Goal: Task Accomplishment & Management: Manage account settings

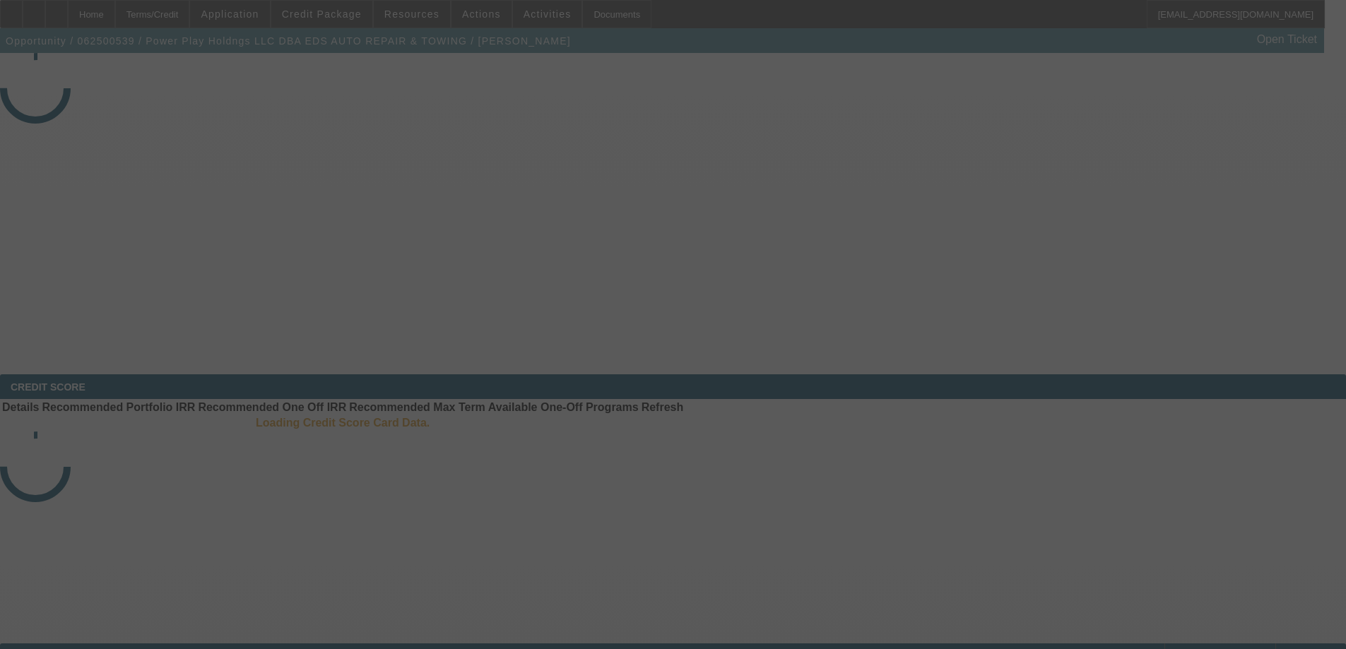
select select "3"
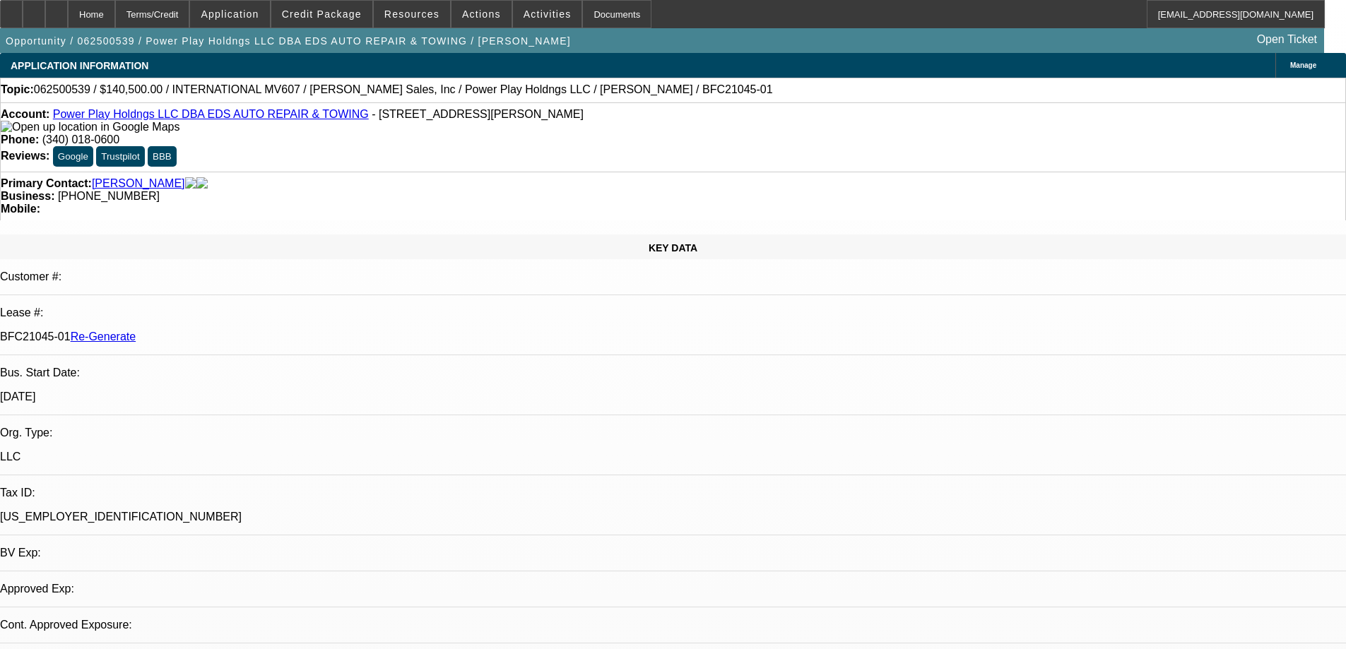
select select "0"
select select "2"
select select "0.1"
select select "4"
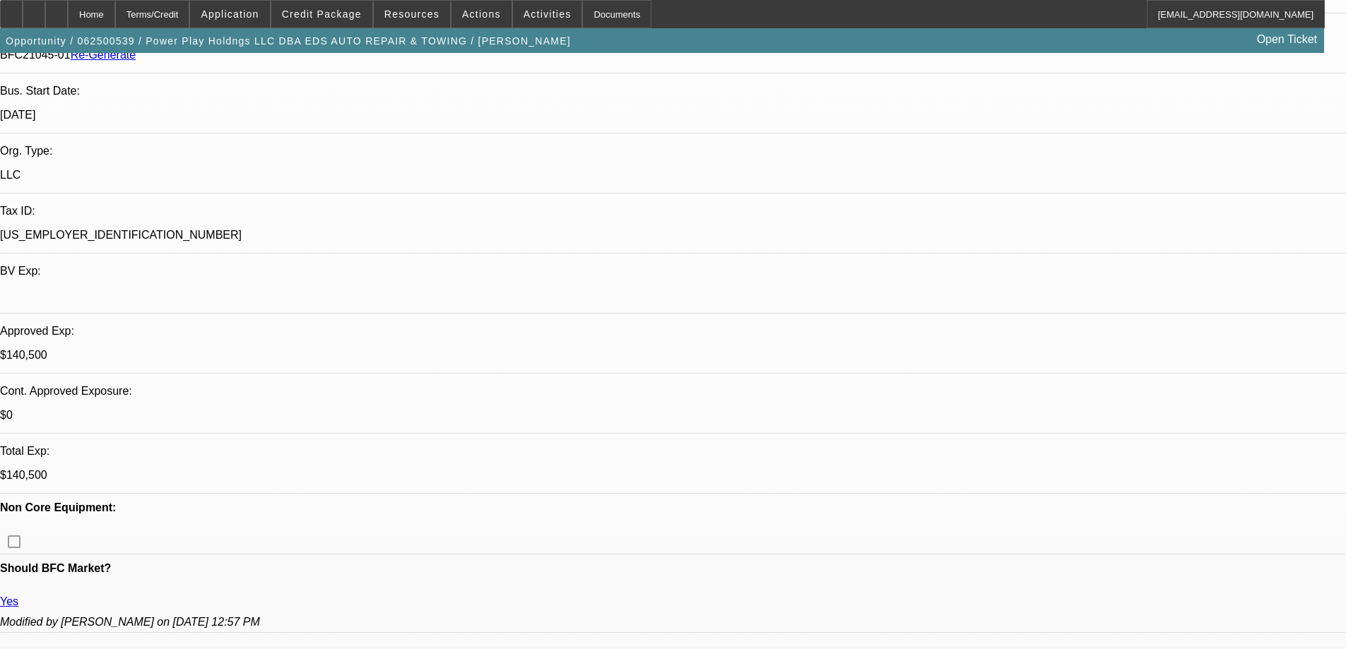
scroll to position [283, 0]
click at [609, 13] on div "Documents" at bounding box center [616, 14] width 69 height 28
click at [368, 24] on span at bounding box center [321, 14] width 101 height 34
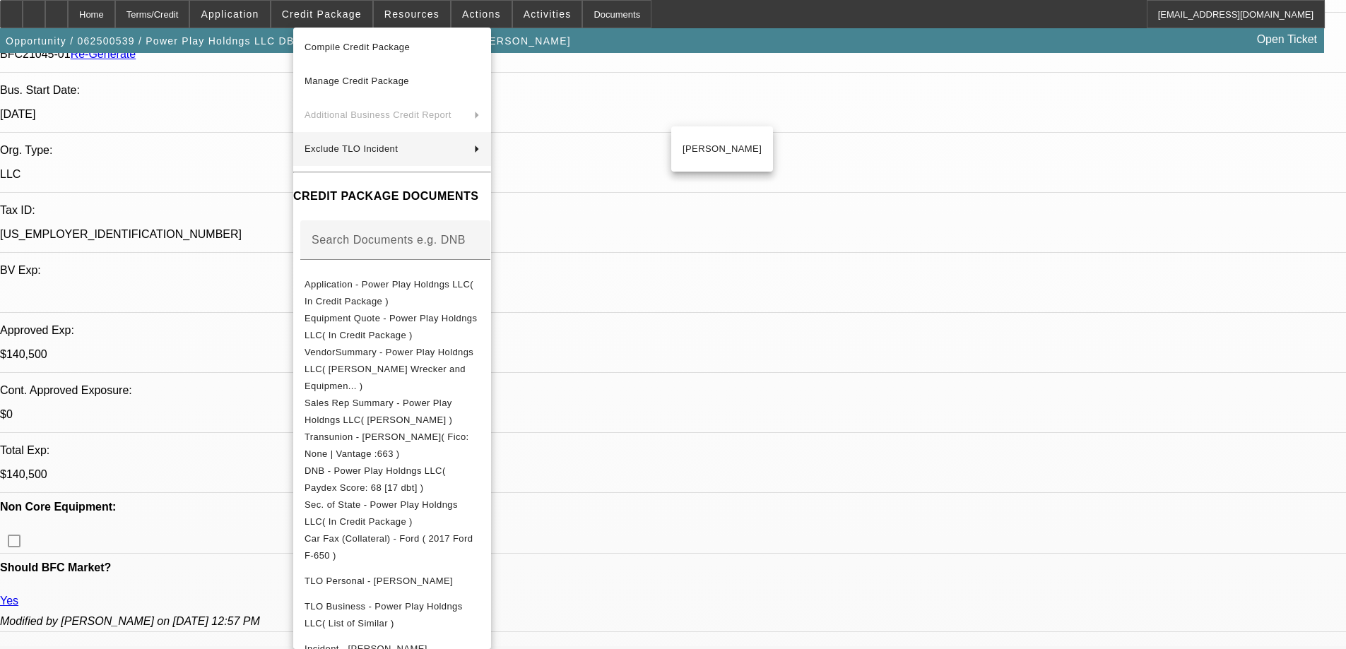
scroll to position [0, 0]
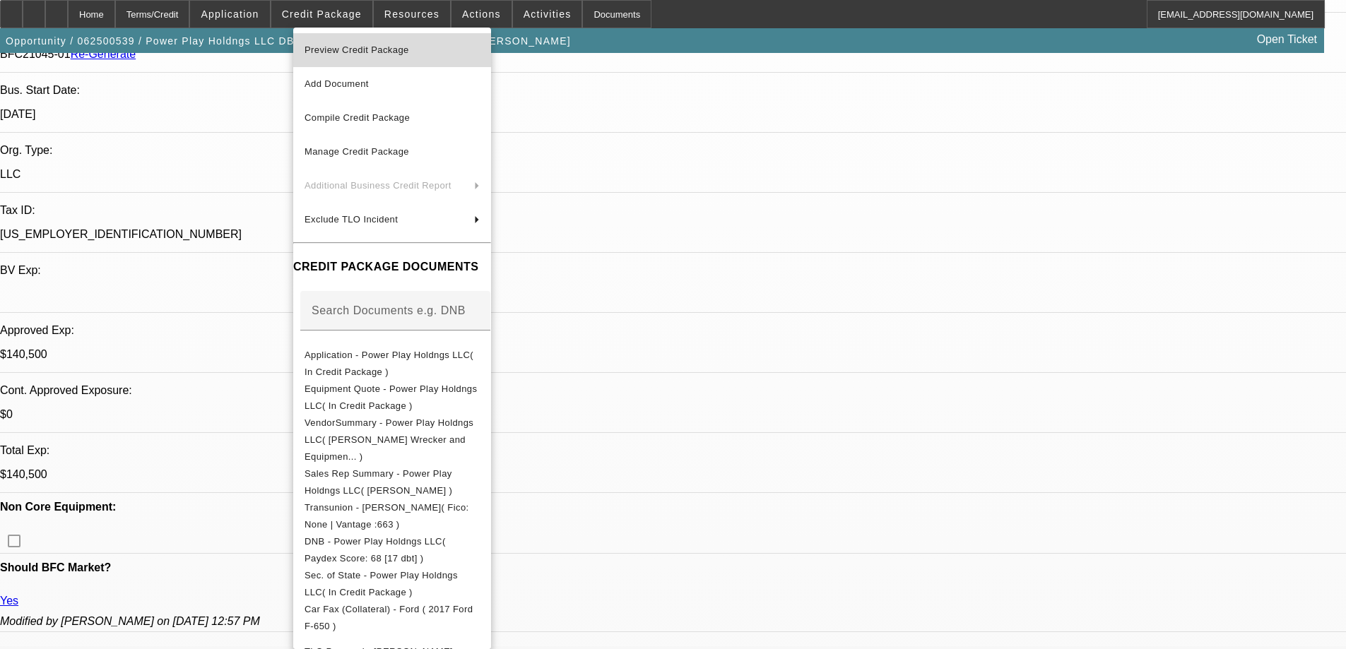
click at [391, 52] on span "Preview Credit Package" at bounding box center [356, 50] width 105 height 11
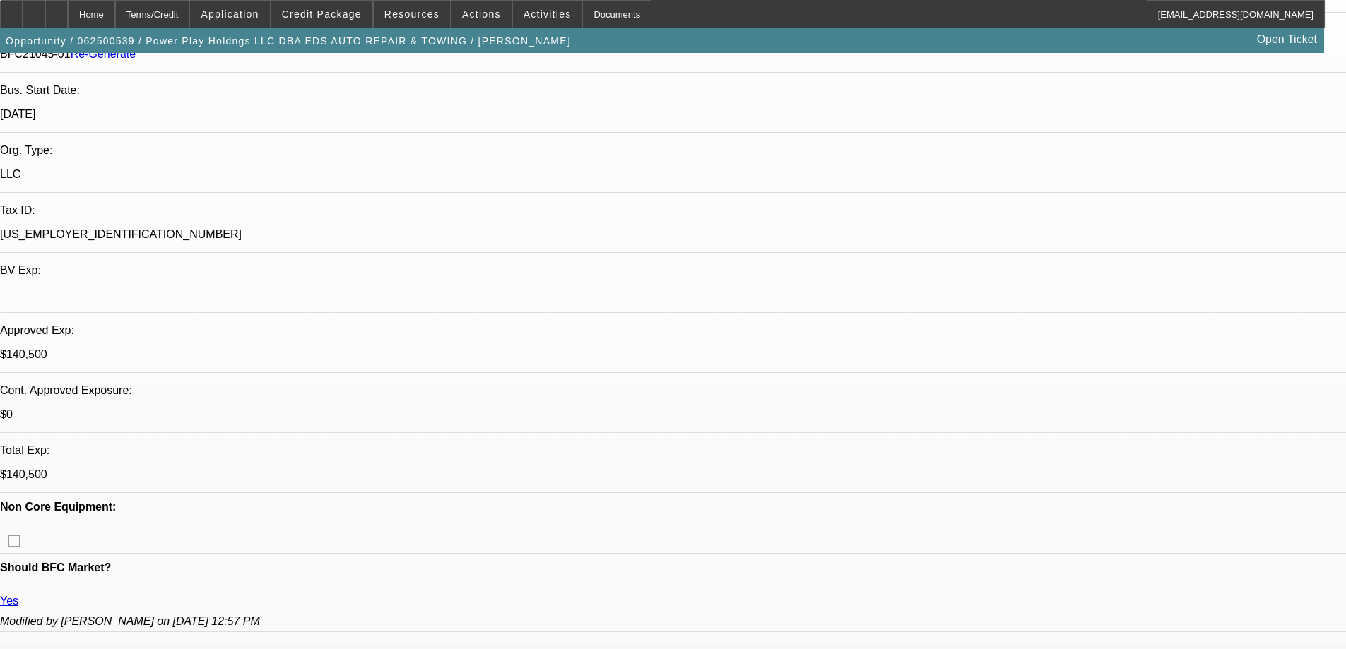
scroll to position [58, 0]
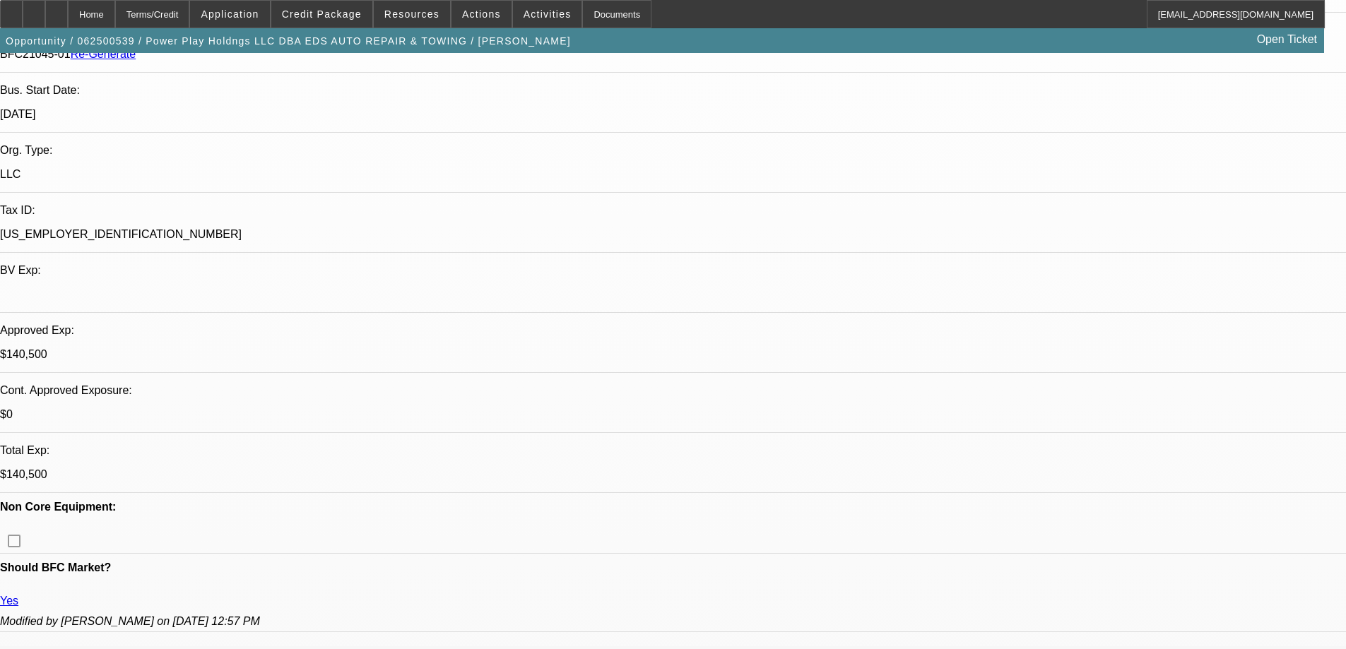
scroll to position [270, 0]
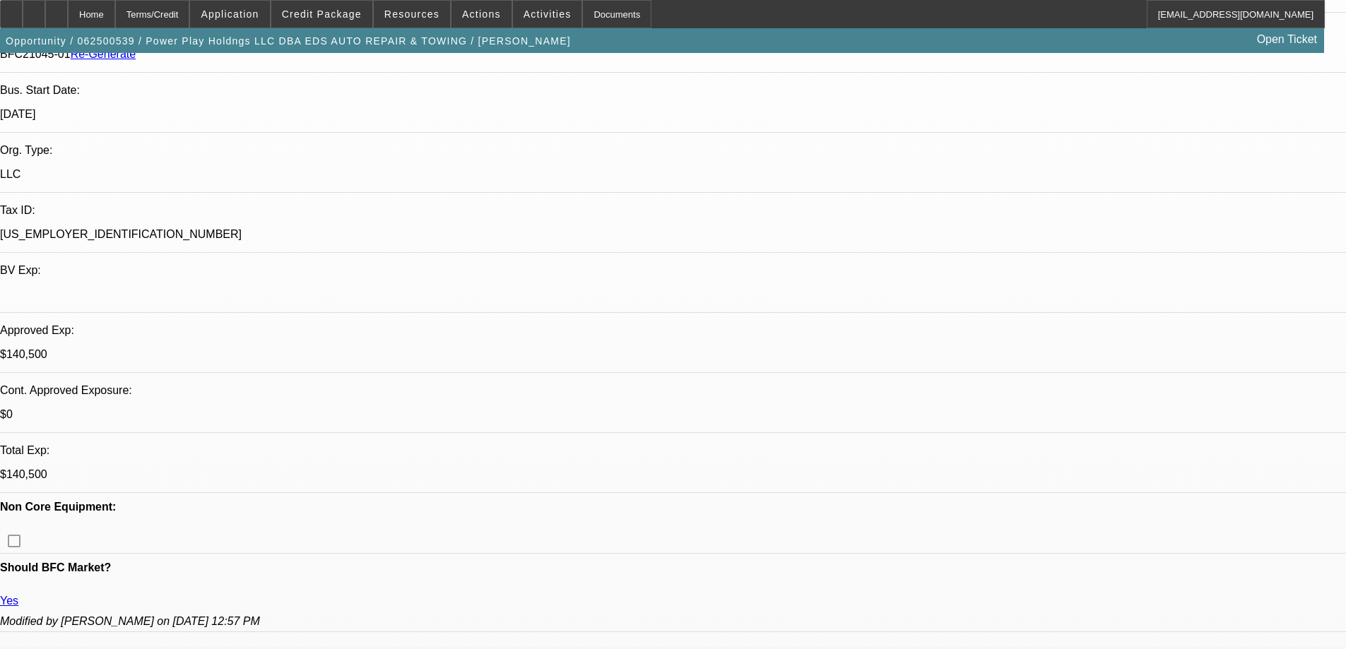
scroll to position [2252, 0]
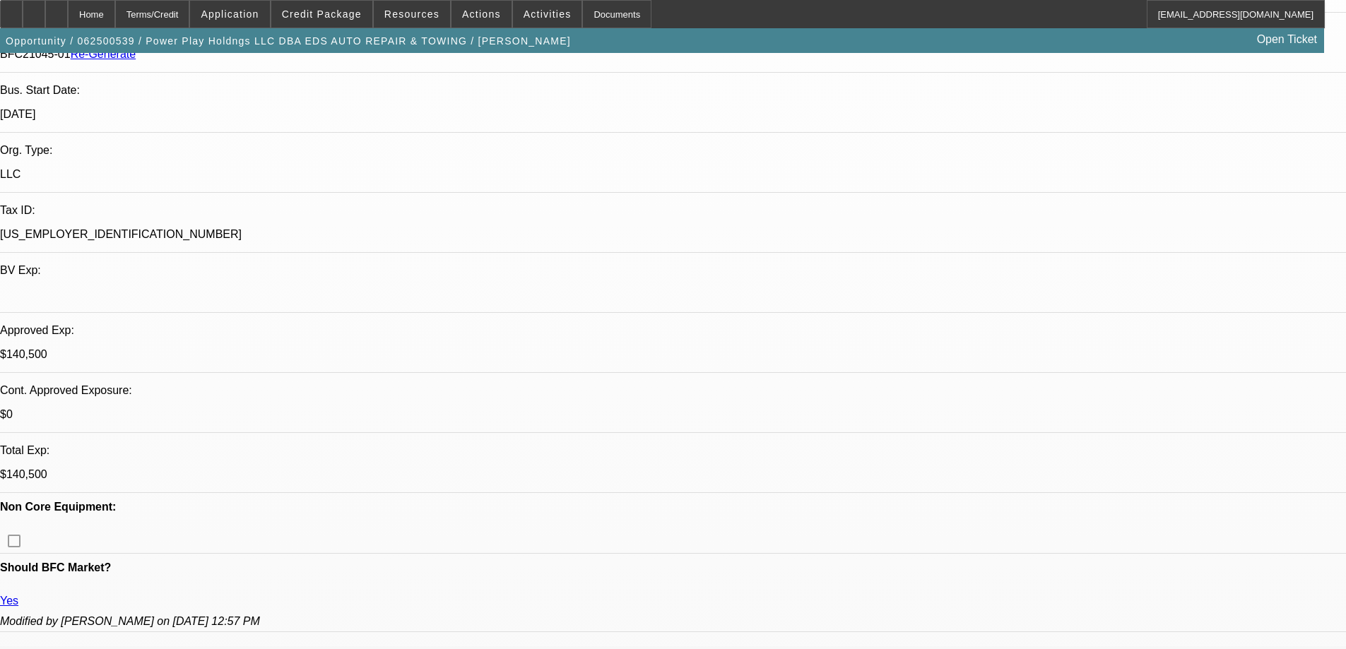
scroll to position [2111, 0]
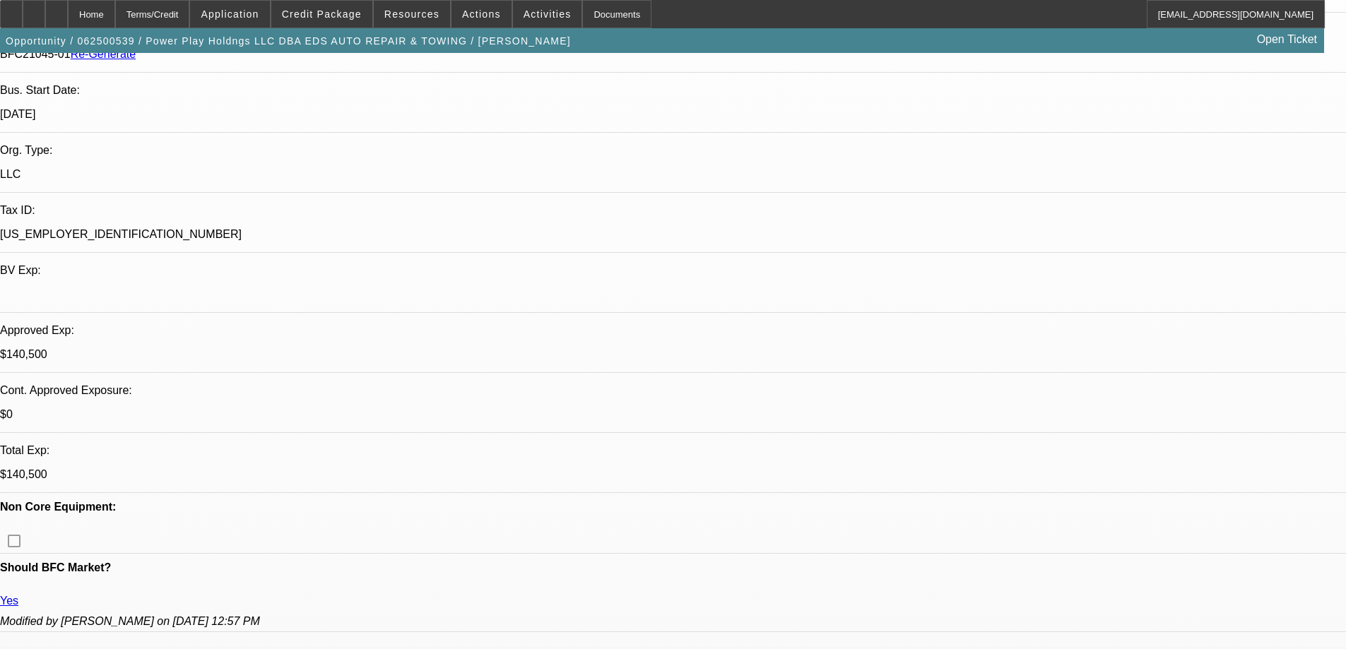
scroll to position [1546, 0]
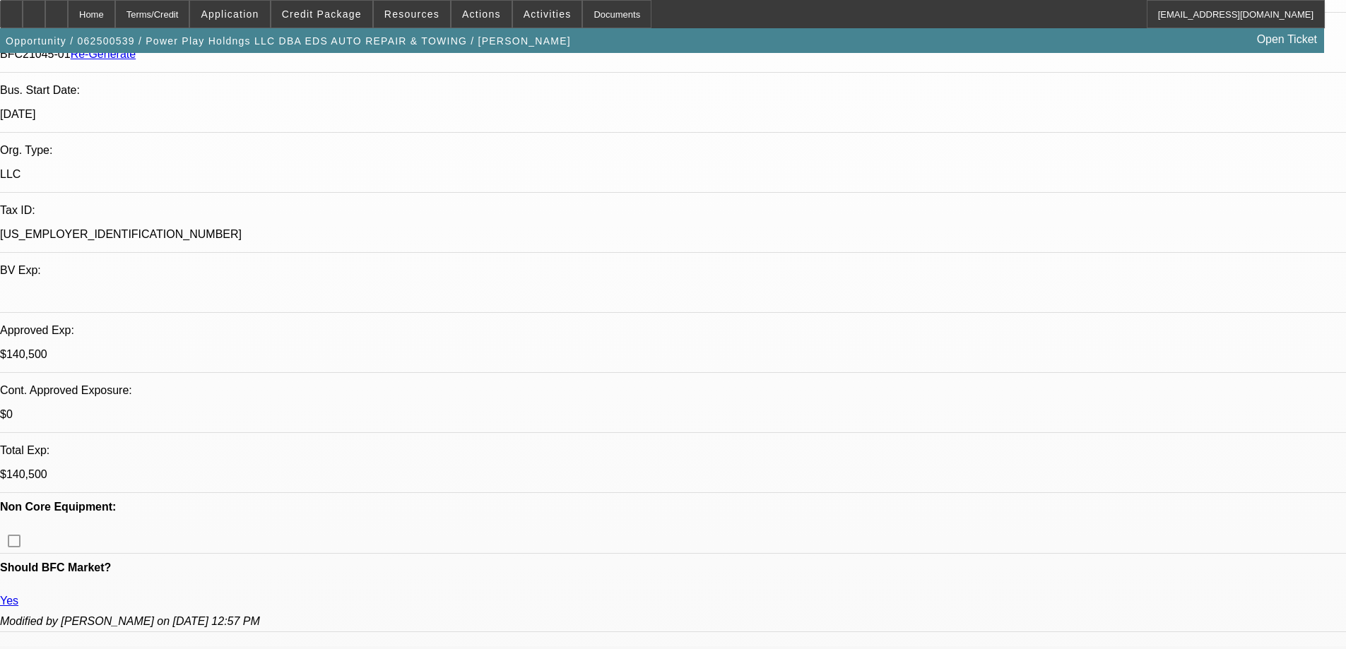
scroll to position [1475, 0]
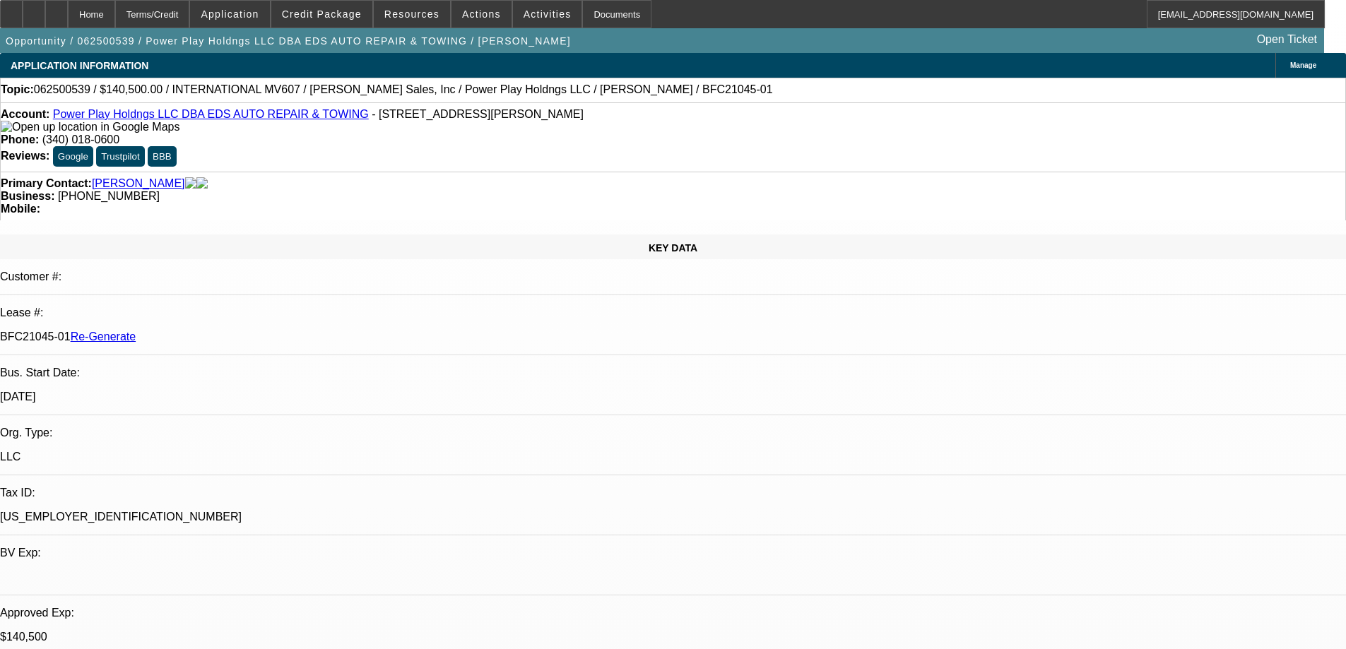
scroll to position [1192, 0]
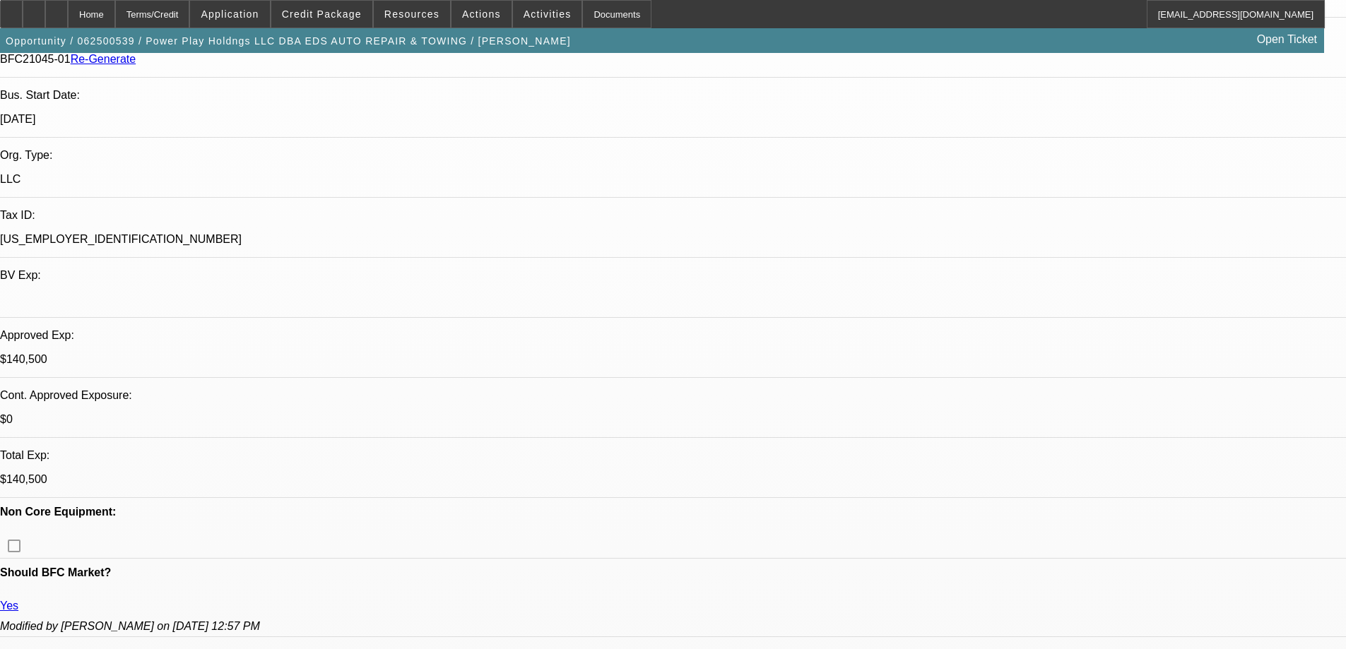
scroll to position [283, 0]
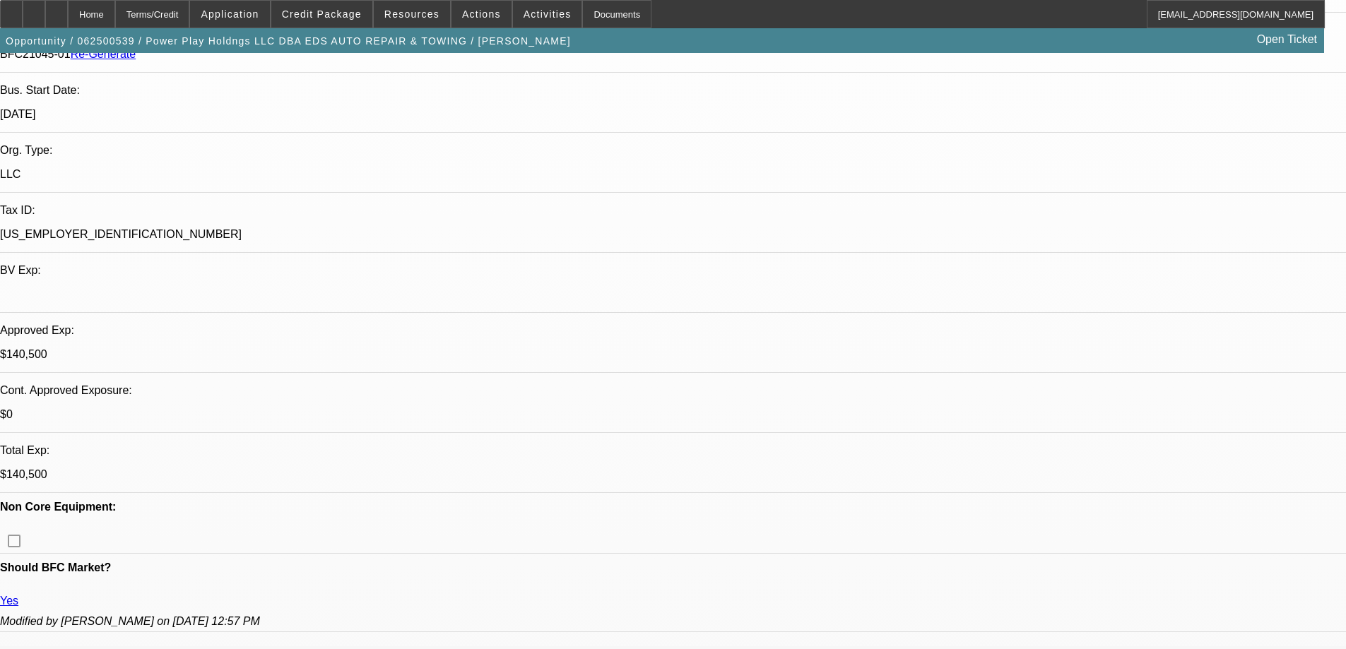
scroll to position [1122, 0]
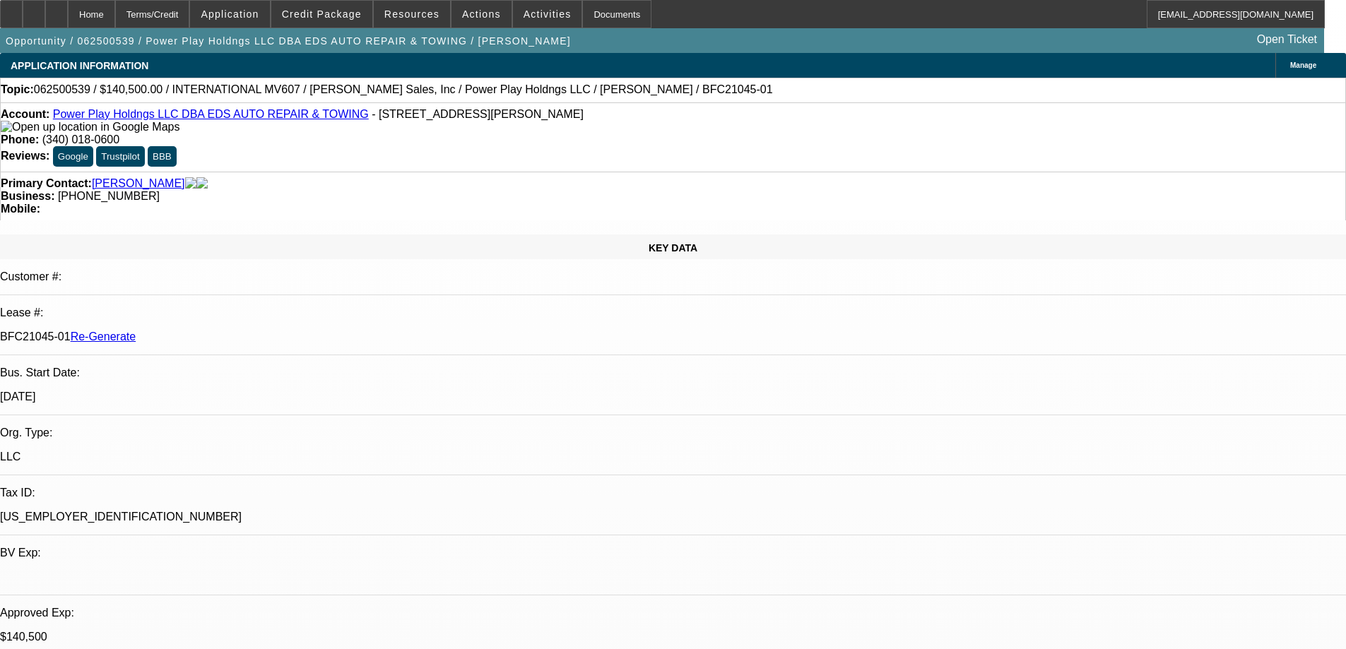
scroll to position [415, 0]
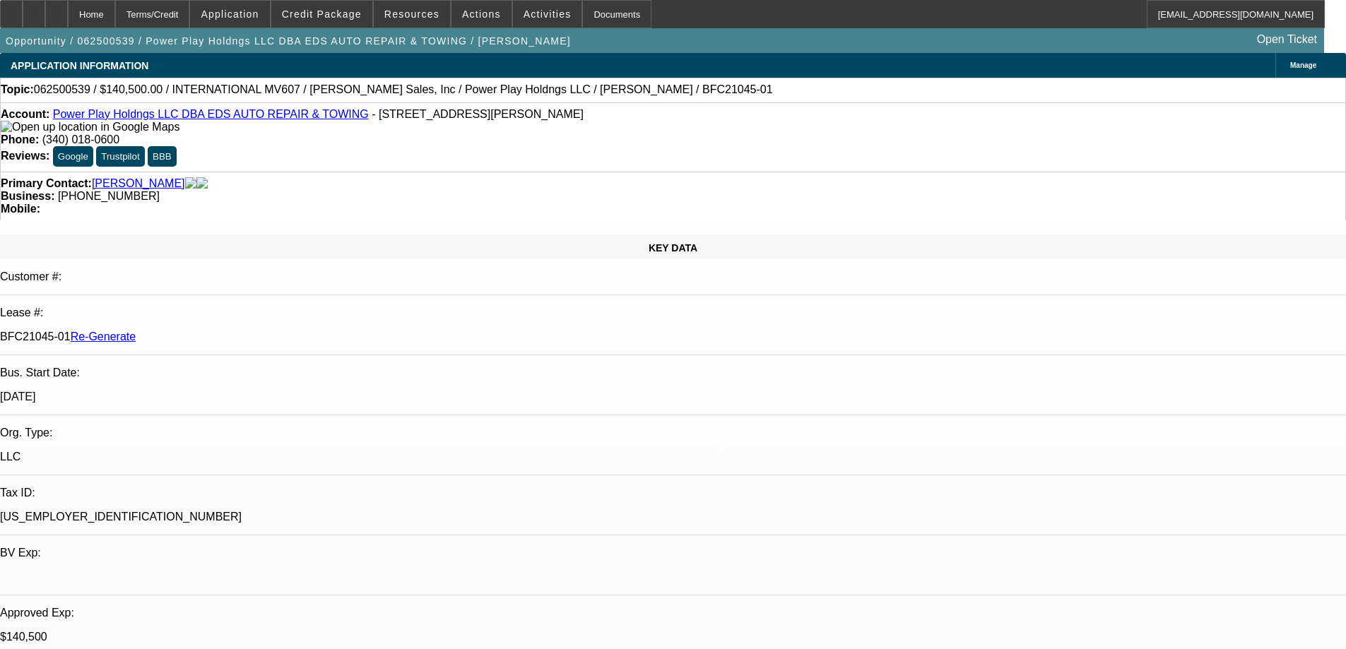
scroll to position [627, 0]
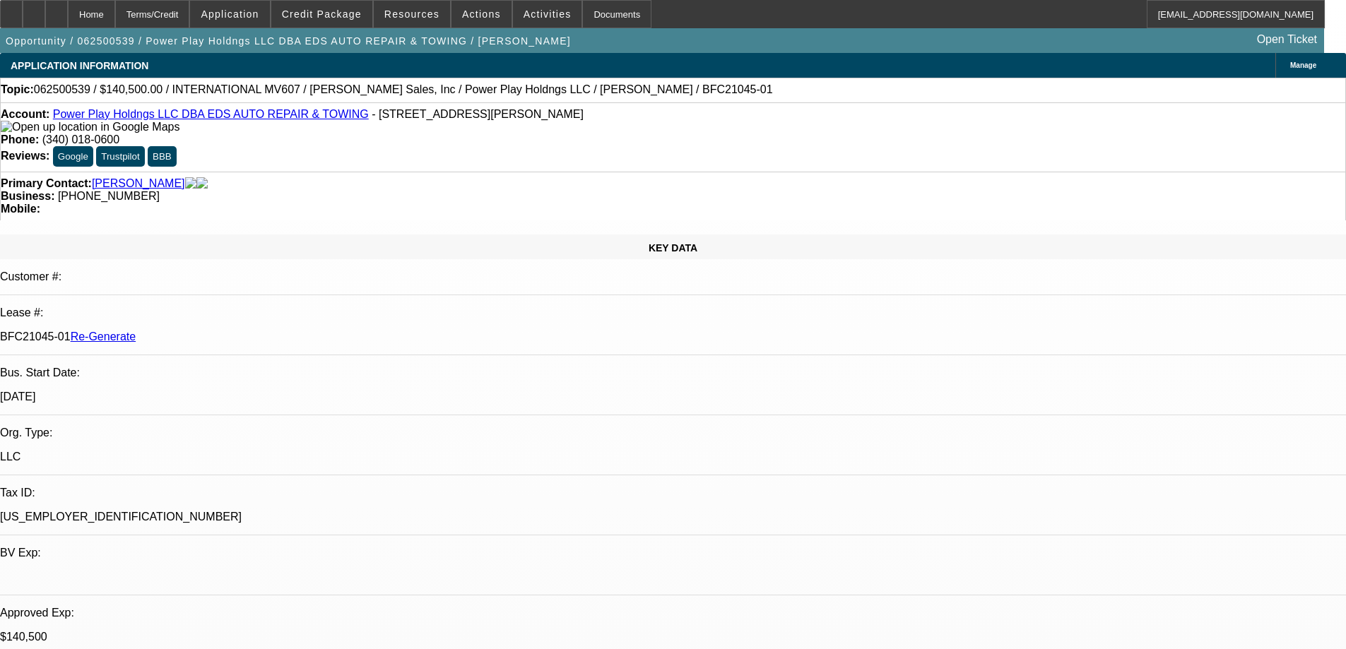
scroll to position [0, 0]
click at [520, 19] on button "Activities" at bounding box center [547, 14] width 69 height 27
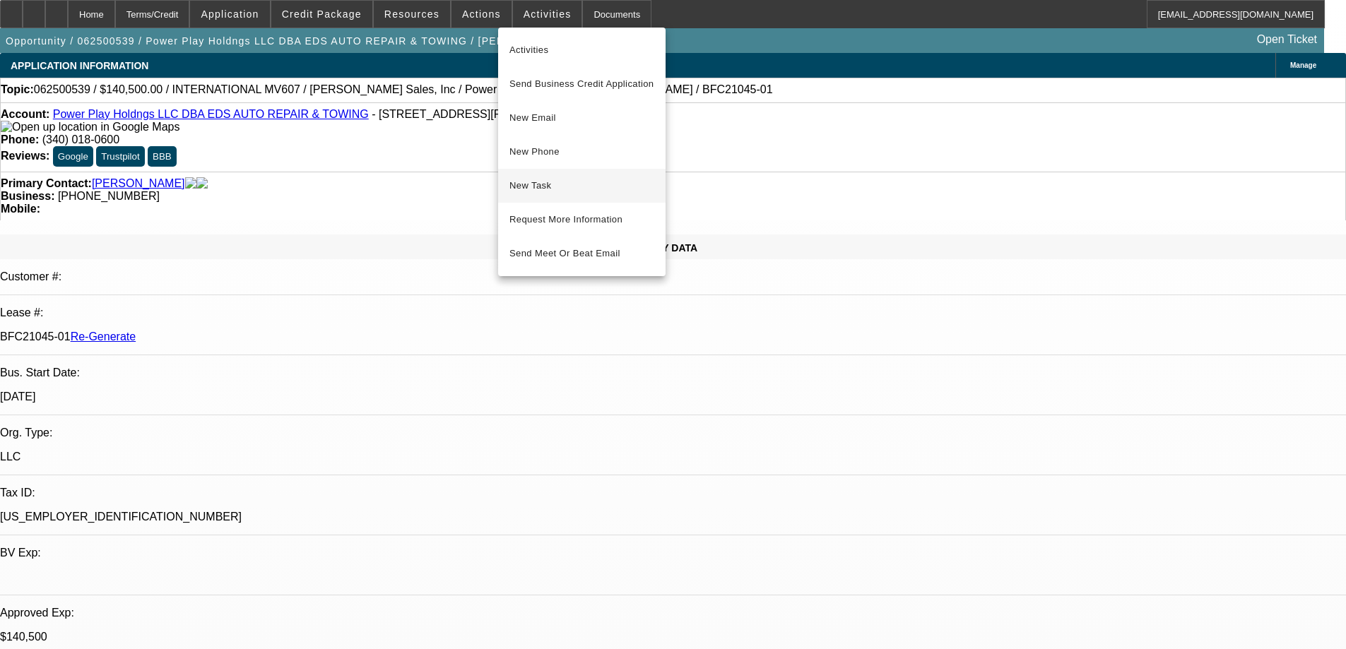
click at [548, 192] on span "New Task" at bounding box center [581, 185] width 145 height 17
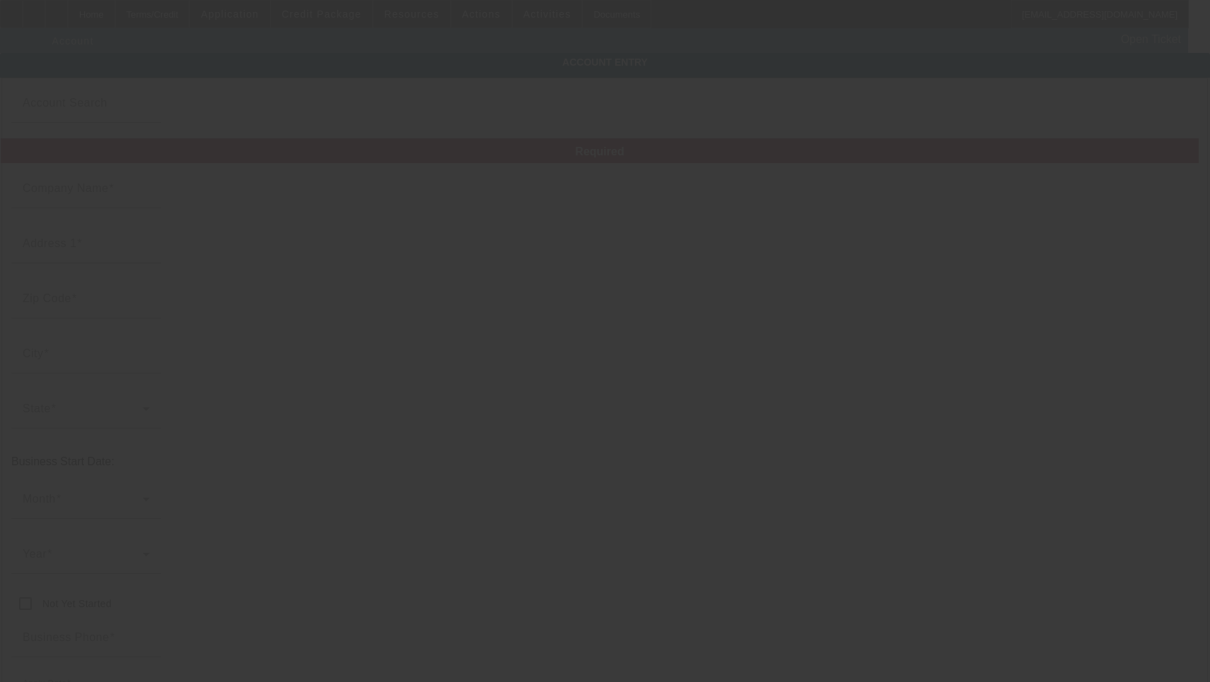
type input "Power Play Holdngs LLC"
type input "[STREET_ADDRESS][PERSON_NAME]"
type input "37087"
type input "[GEOGRAPHIC_DATA]"
type input "(340) 018-0600"
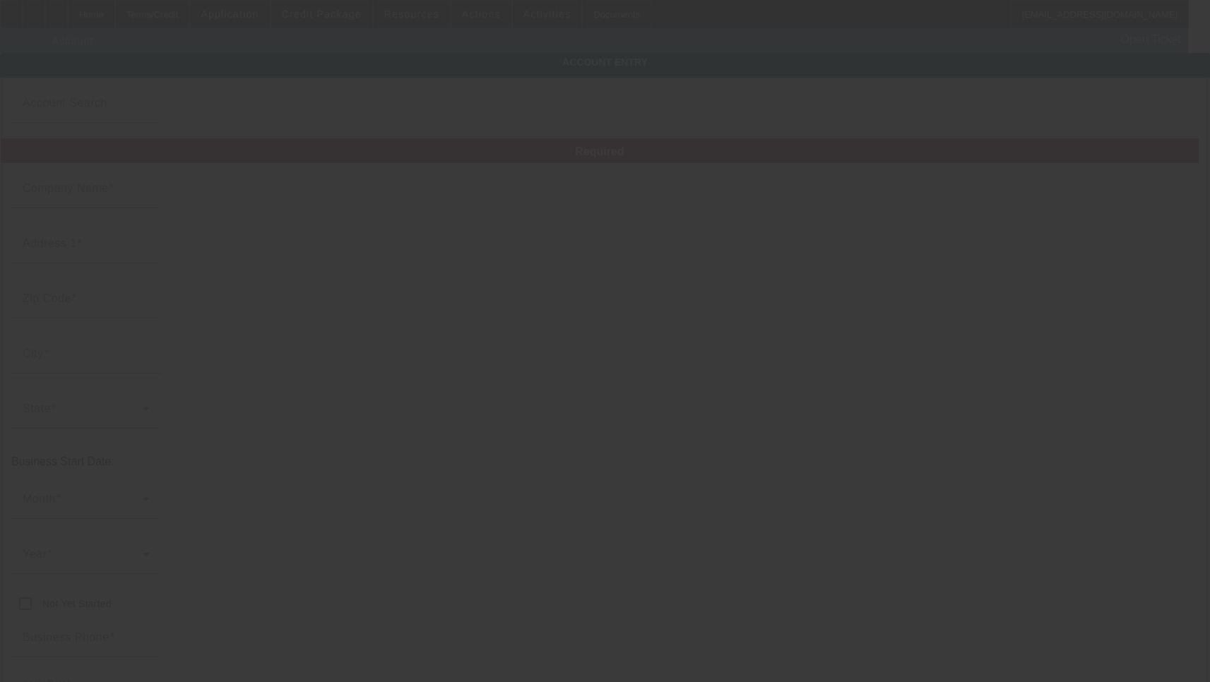
type input "EDS AUTO REPAIR & TOWING"
type input "[US_EMPLOYER_IDENTIFICATION_NUMBER]"
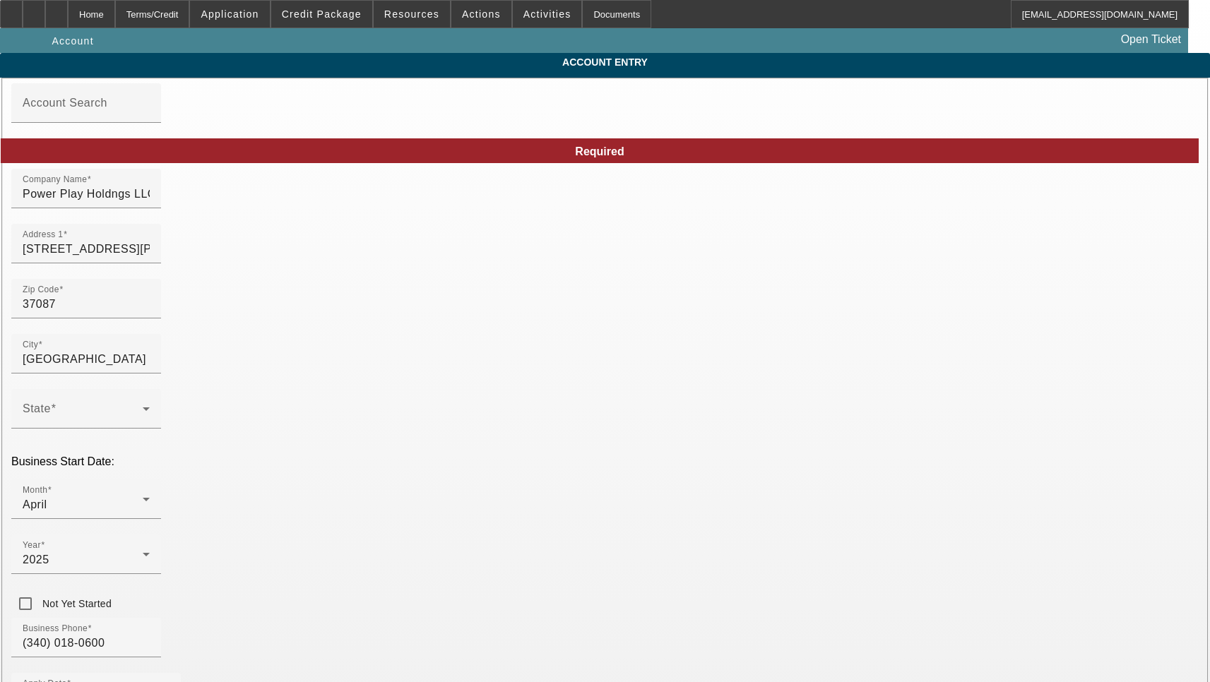
type input "6/23/2025"
type input "Ed's Auto Repair & Towing"
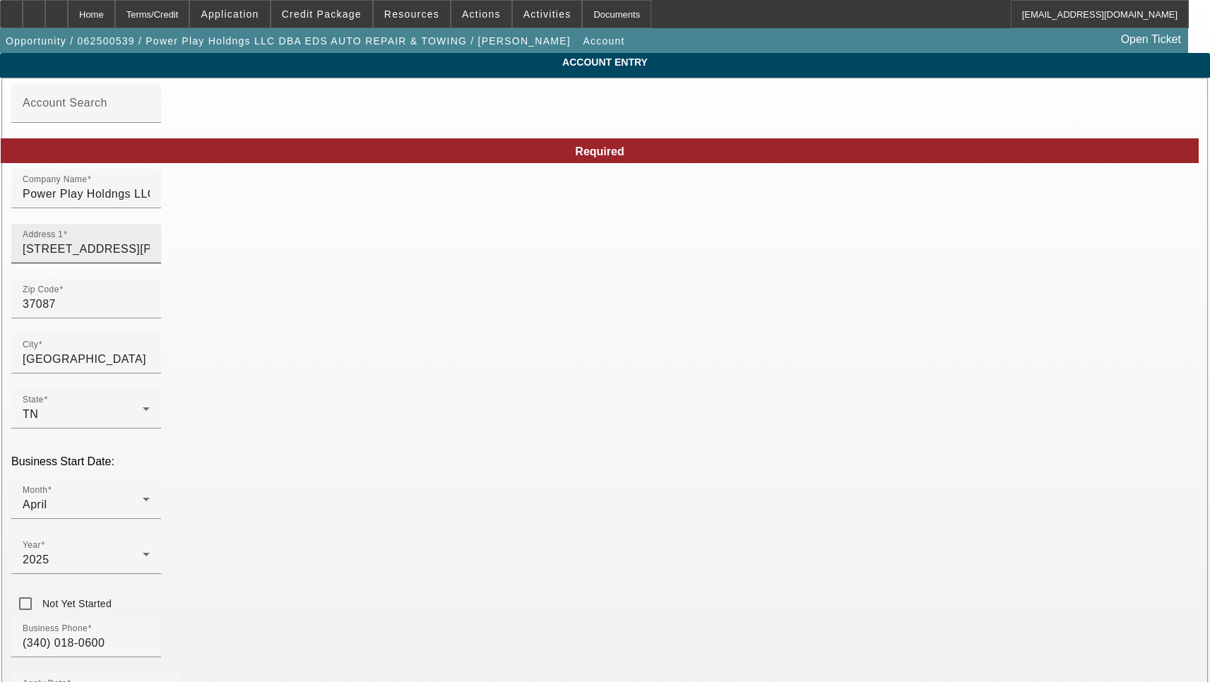
click at [150, 253] on input "707 Briskin Ln" at bounding box center [86, 249] width 127 height 17
click at [150, 256] on input "707 Briskin Ln" at bounding box center [86, 249] width 127 height 17
paste input "ane"
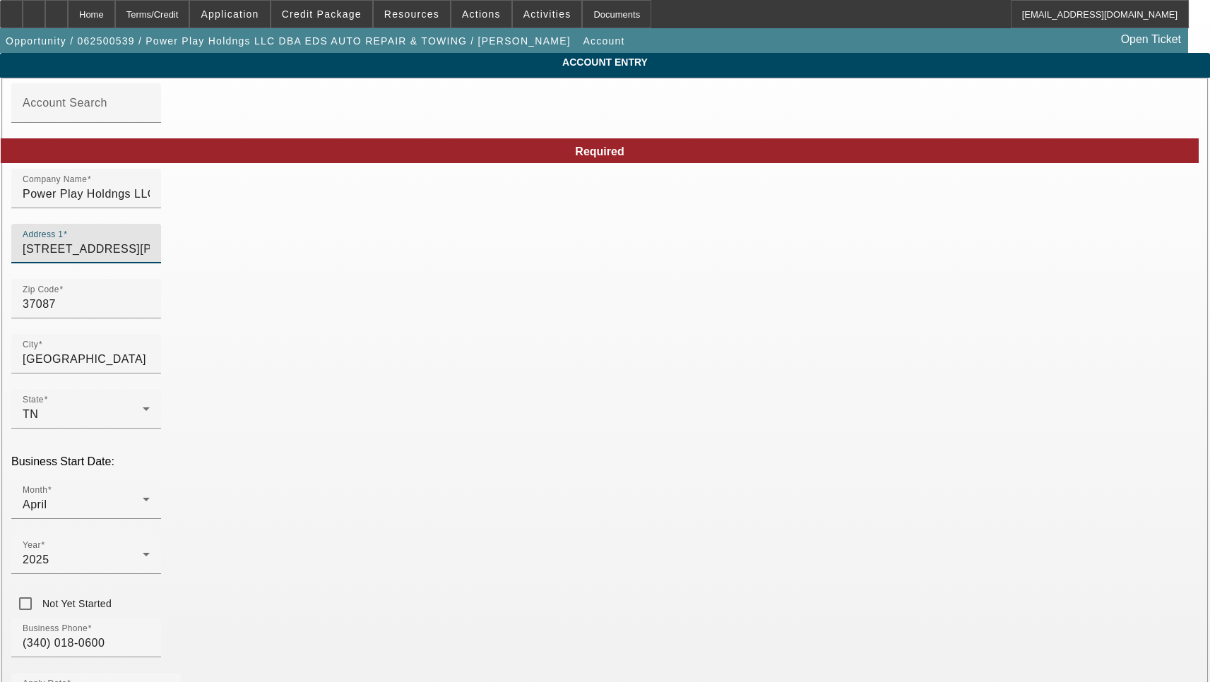
type input "707 Briskin Lane"
type input "Wilson"
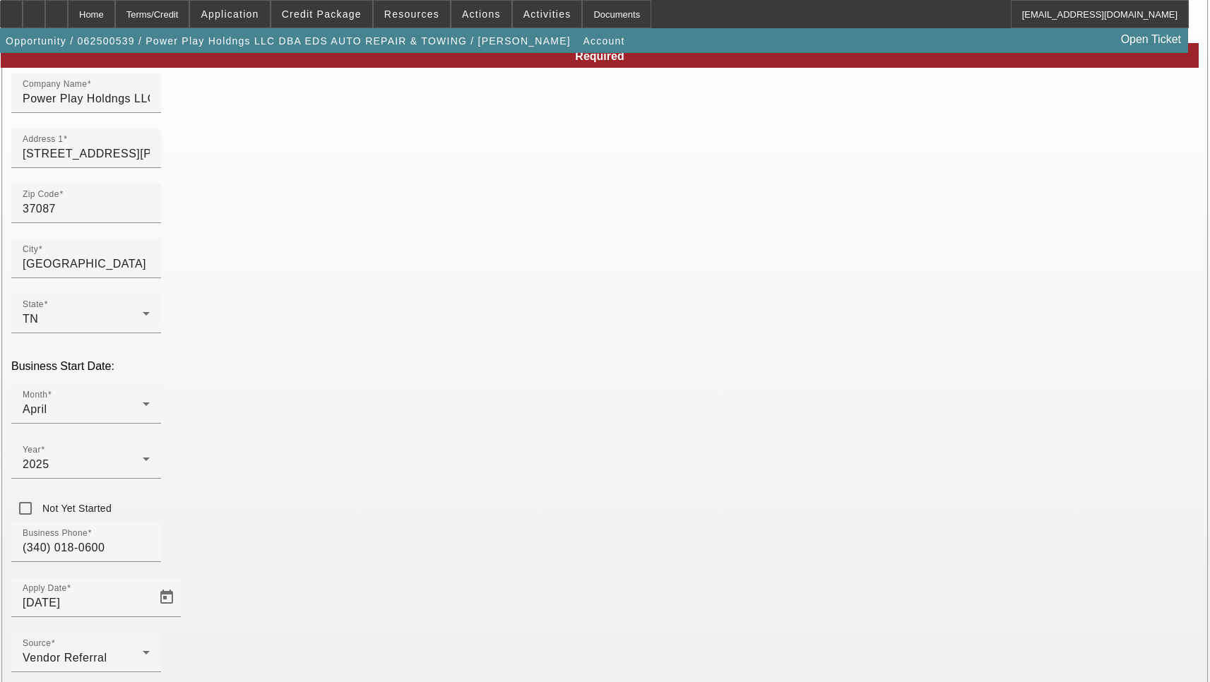
scroll to position [150, 0]
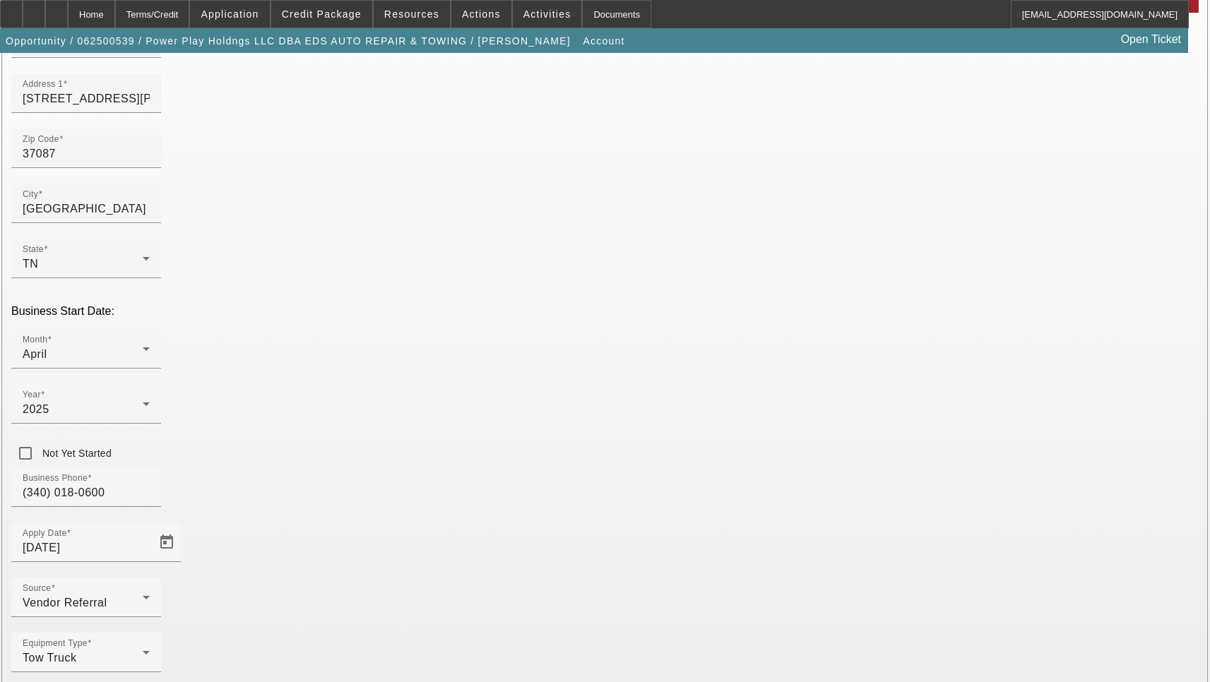
type input "info@towing615.com"
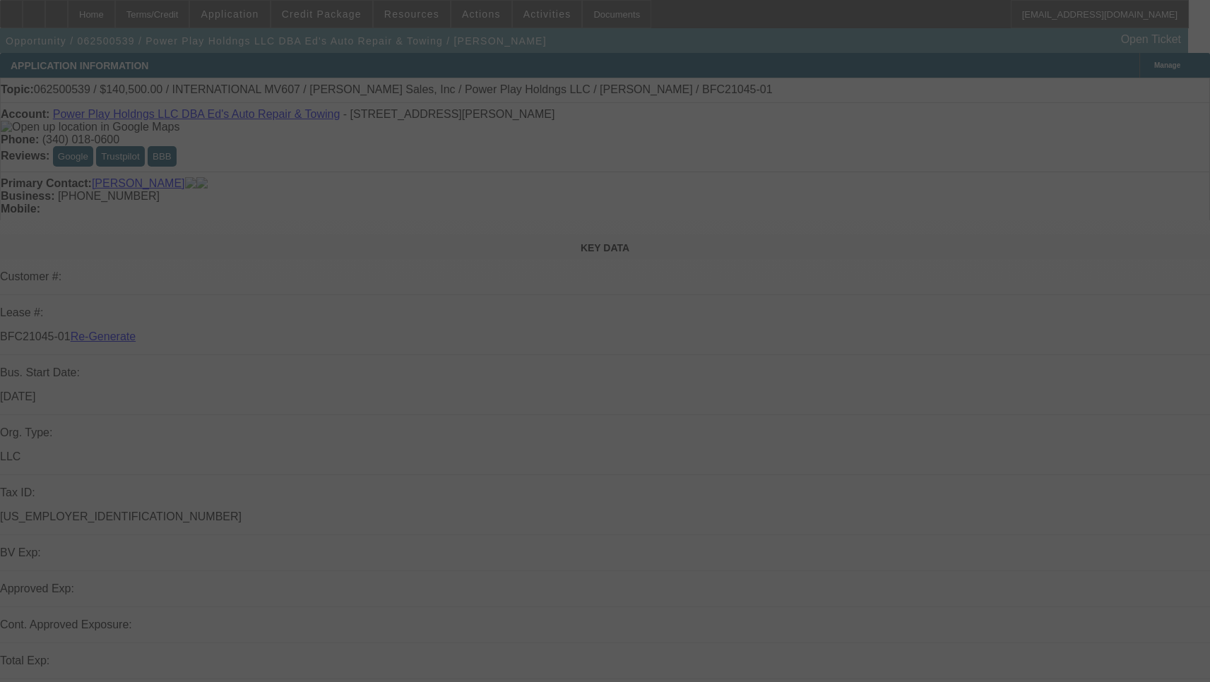
select select "3"
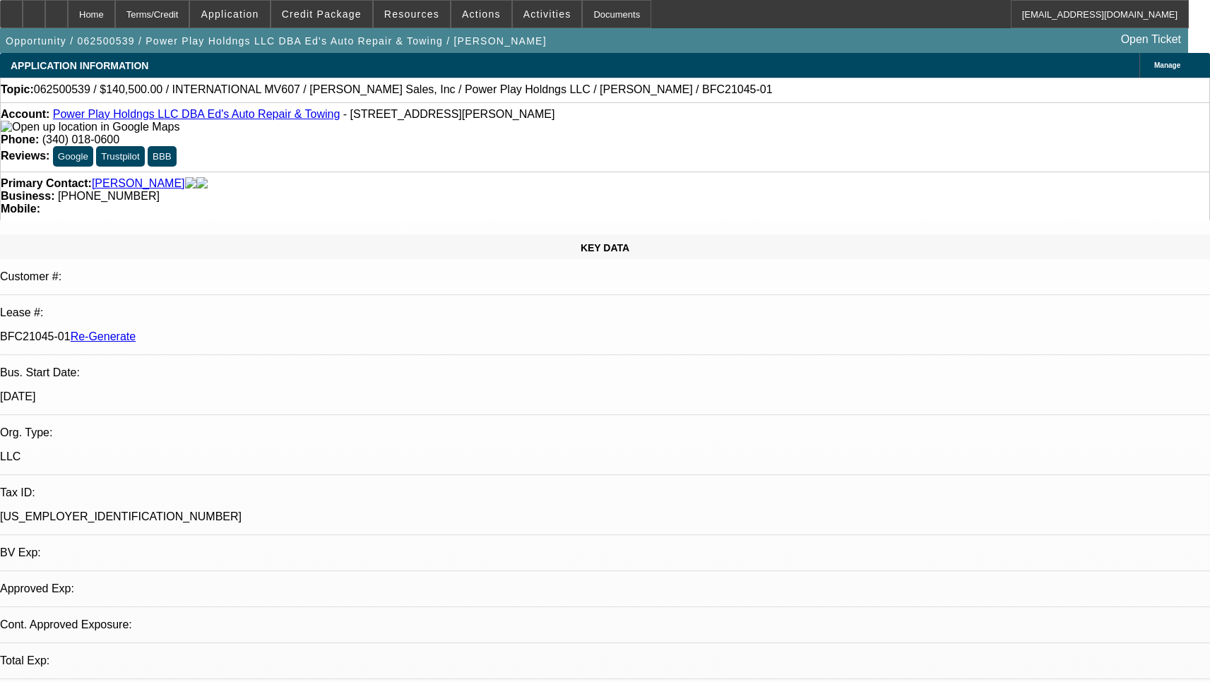
select select "0"
select select "2"
select select "0.1"
select select "4"
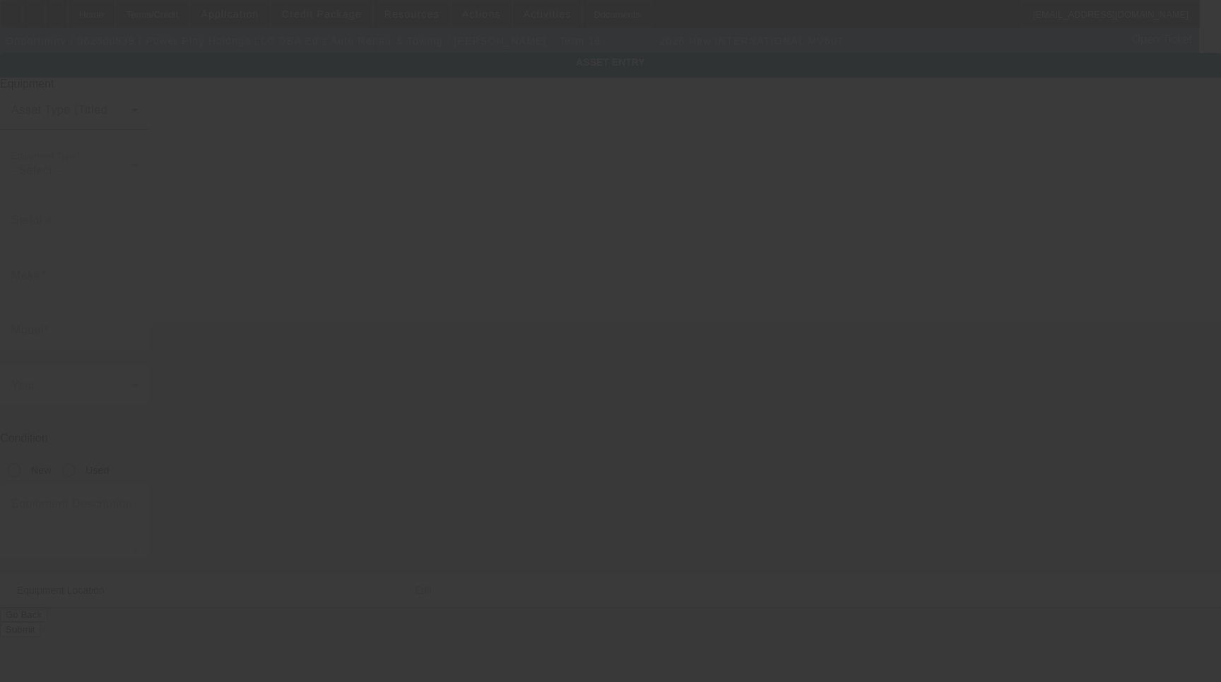
type input "[US_VEHICLE_IDENTIFICATION_NUMBER]"
type input "International"
type input "MV607"
radio input "true"
type input "[STREET_ADDRESS][PERSON_NAME]"
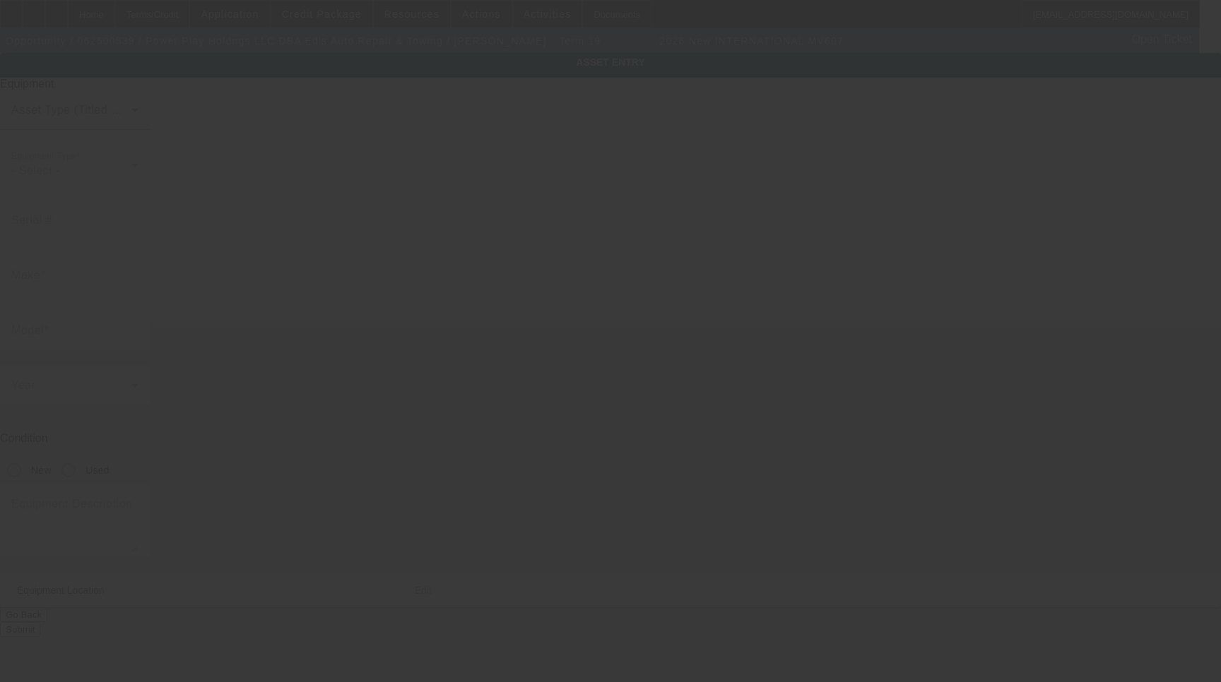
type input "[GEOGRAPHIC_DATA]"
type input "37087"
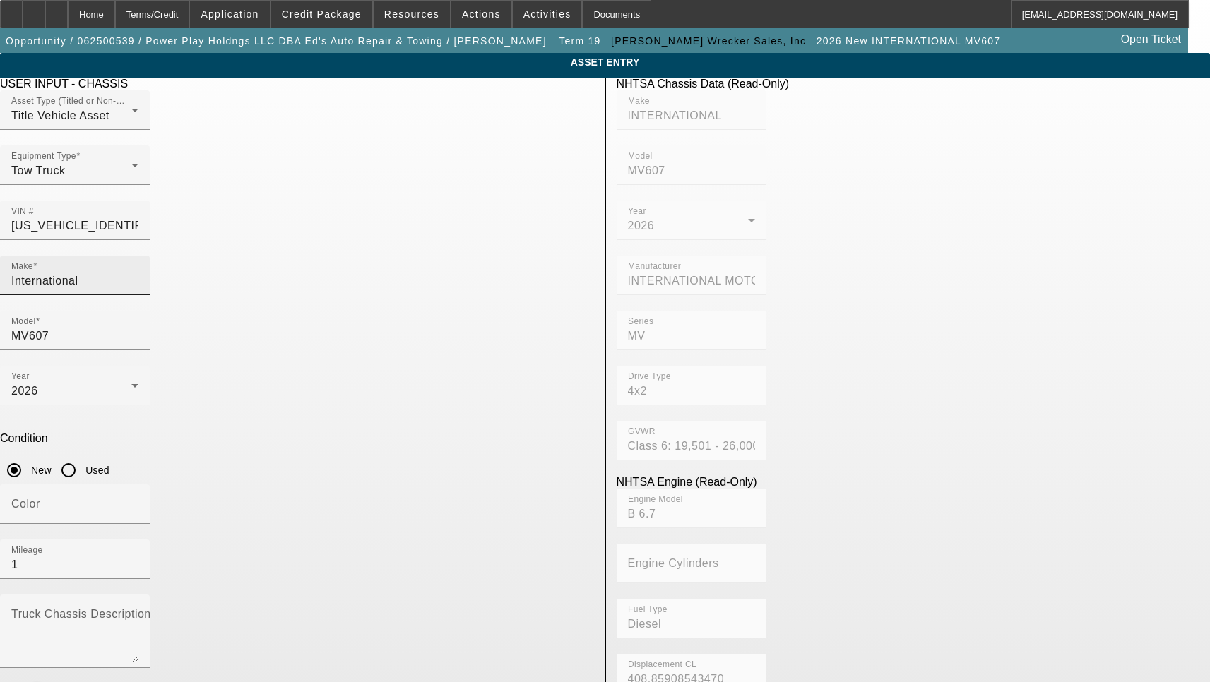
click at [138, 273] on input "International" at bounding box center [74, 281] width 127 height 17
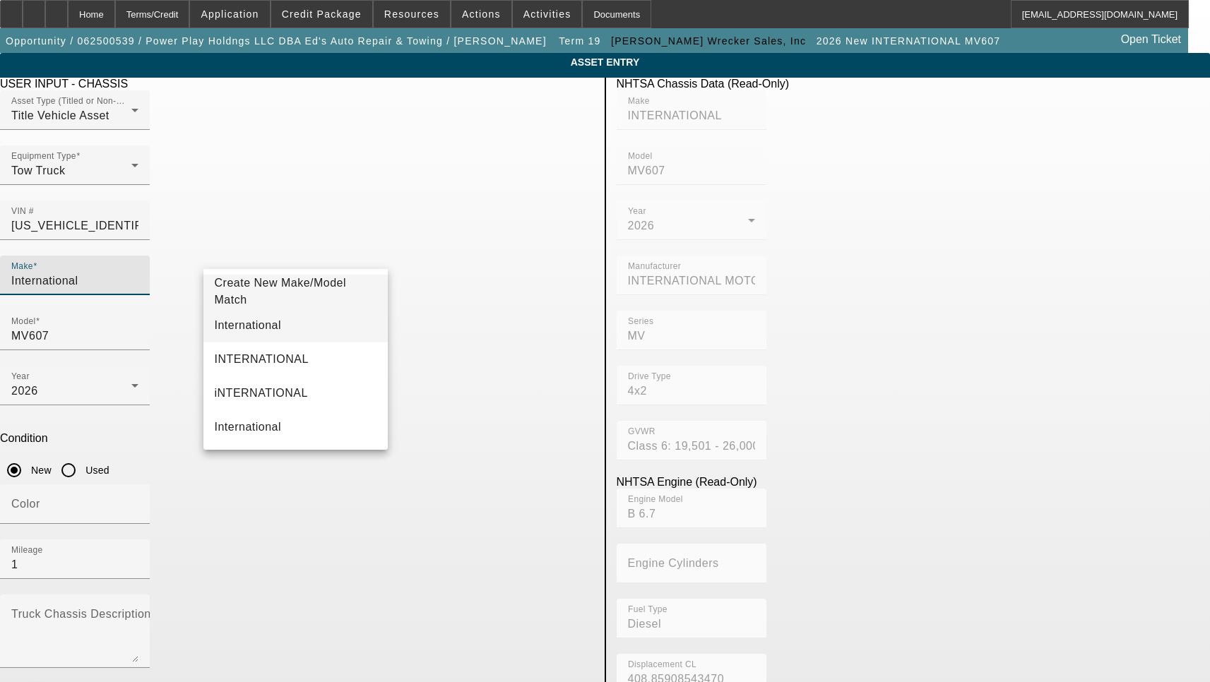
click at [293, 324] on mat-option "International" at bounding box center [295, 326] width 185 height 34
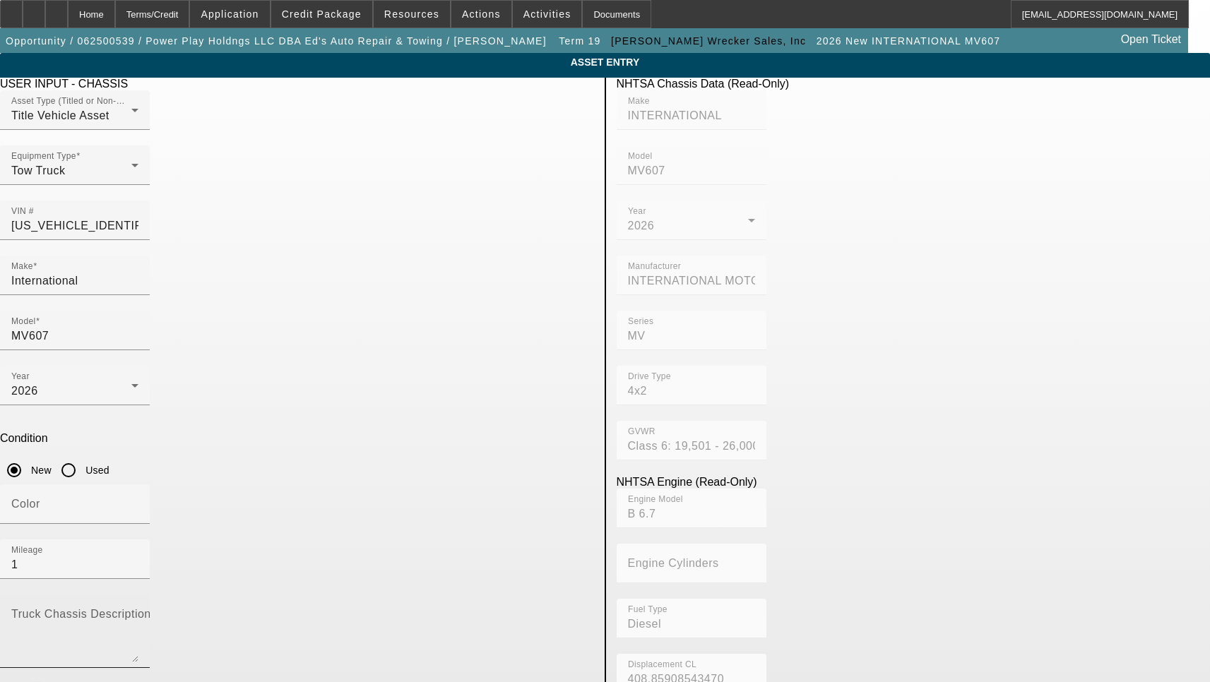
click at [308, 608] on label "Truck Chassis Description (Describe the truck chassis only)" at bounding box center [170, 614] width 318 height 13
click at [138, 612] on textarea "Truck Chassis Description (Describe the truck chassis only)" at bounding box center [74, 637] width 127 height 51
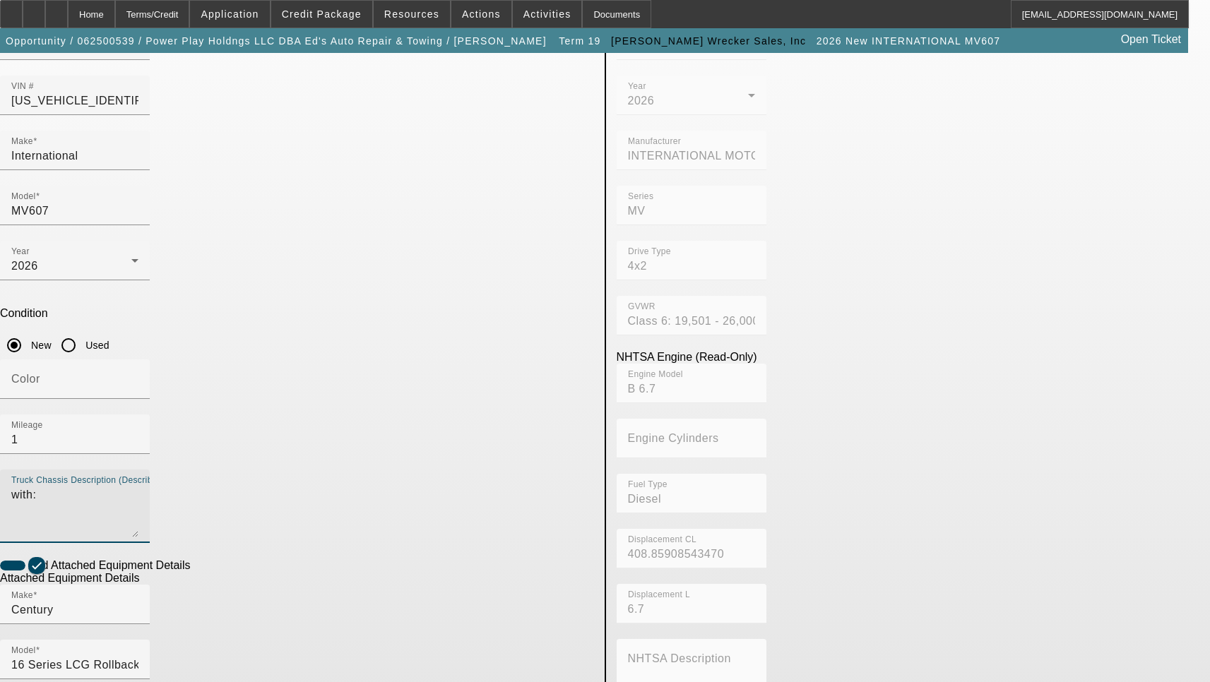
scroll to position [141, 0]
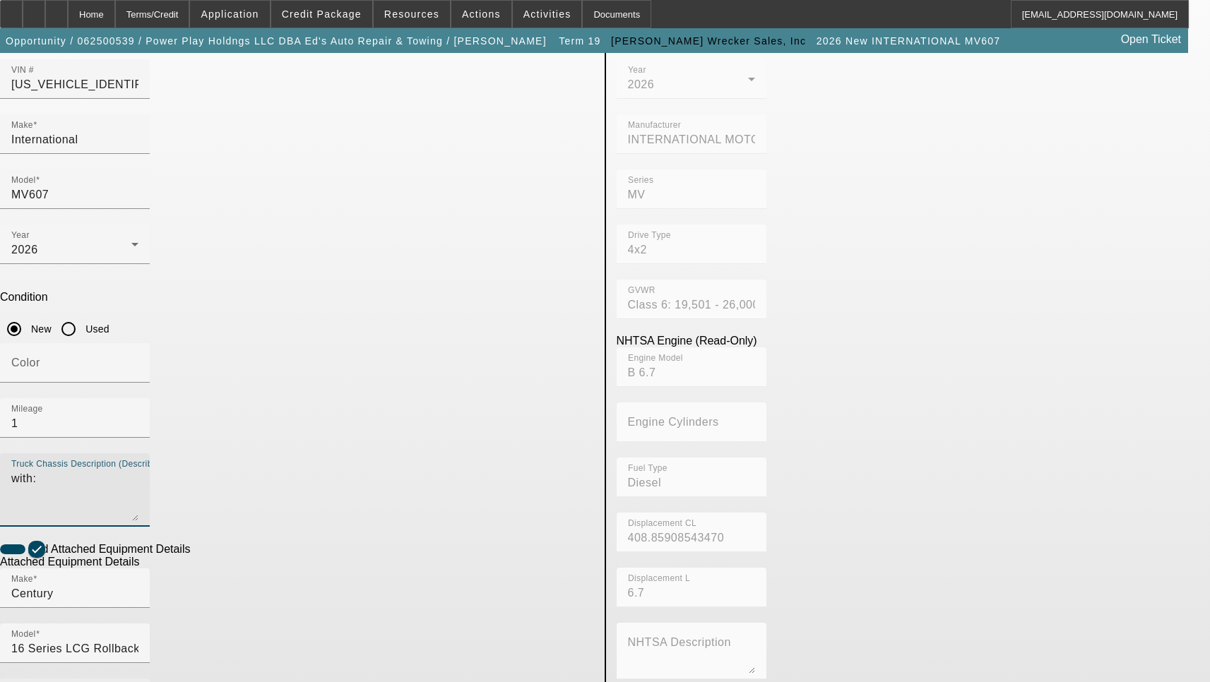
type textarea "with:"
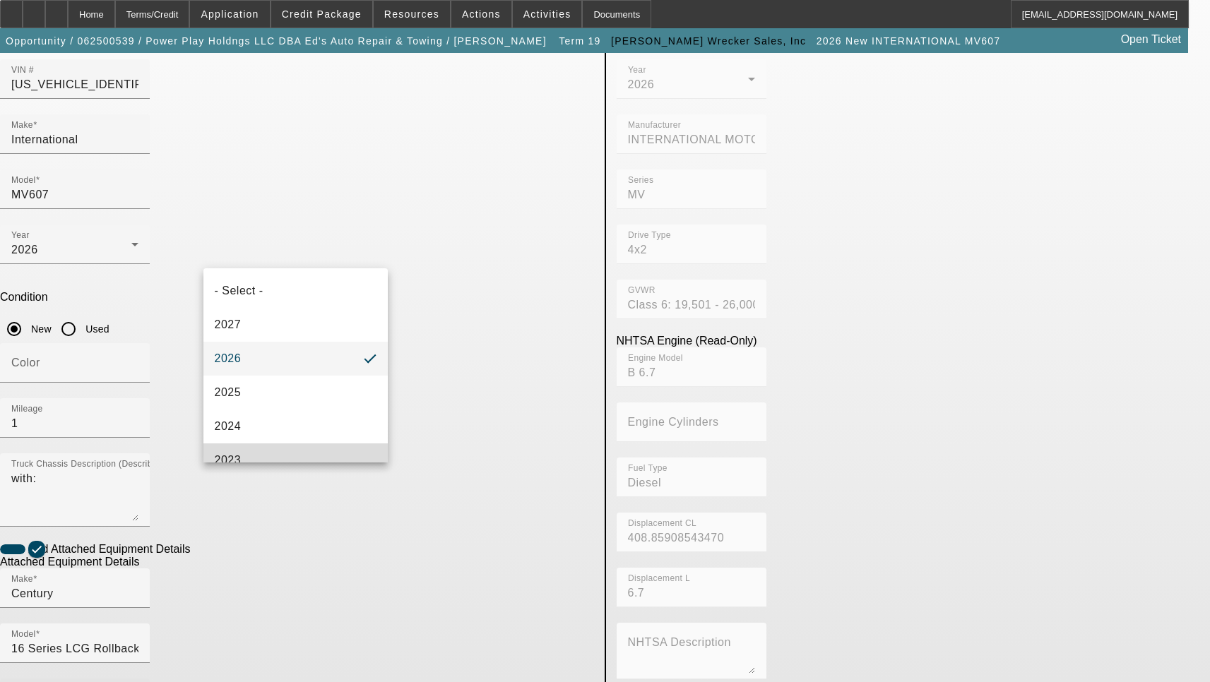
click at [355, 449] on mat-option "2023" at bounding box center [295, 461] width 185 height 34
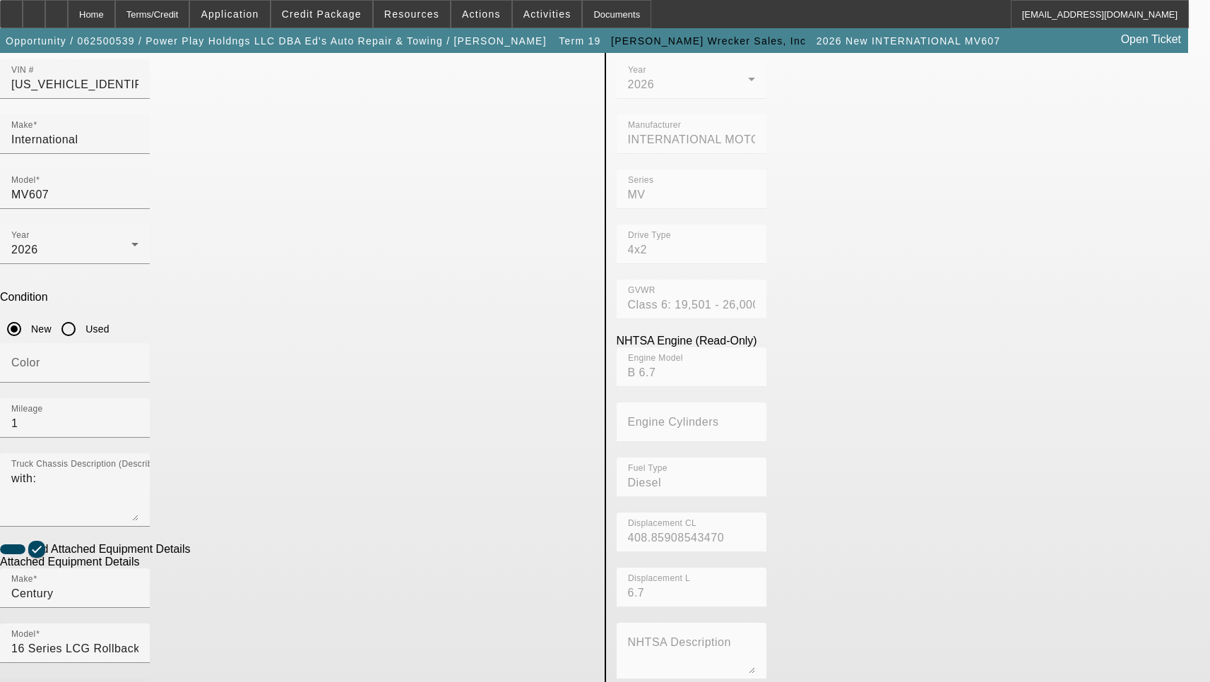
type input "ST16L2E252223"
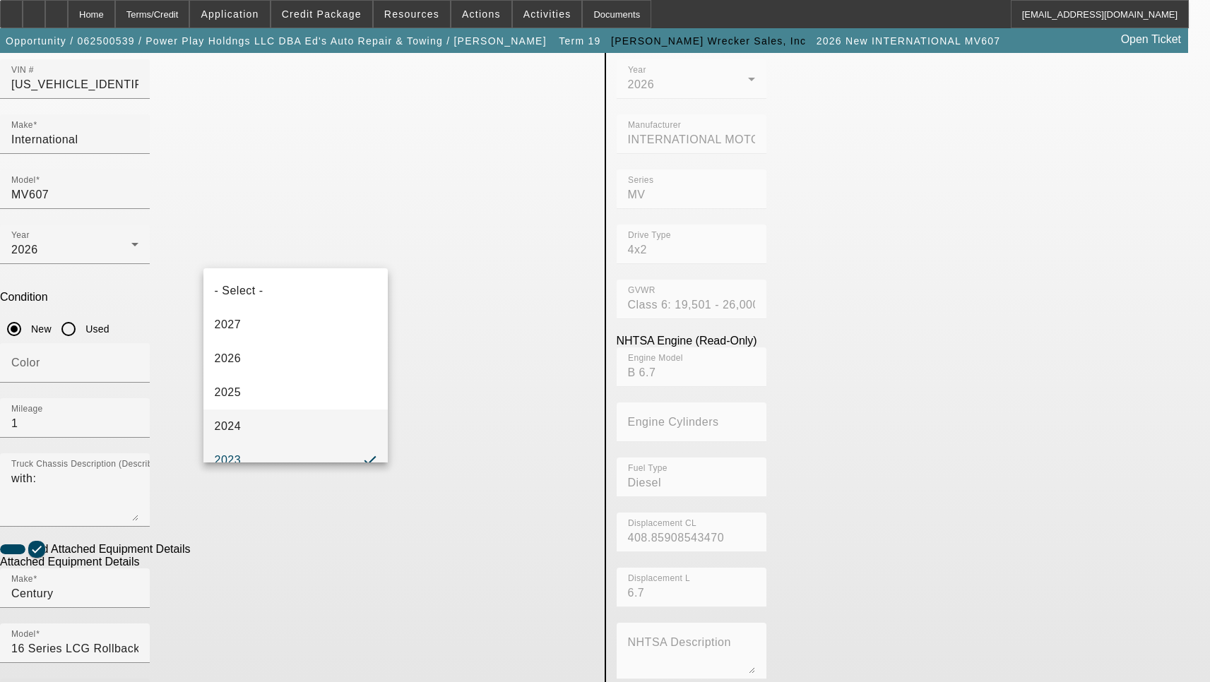
scroll to position [15, 0]
click at [314, 289] on mat-option "- Select -" at bounding box center [295, 276] width 185 height 34
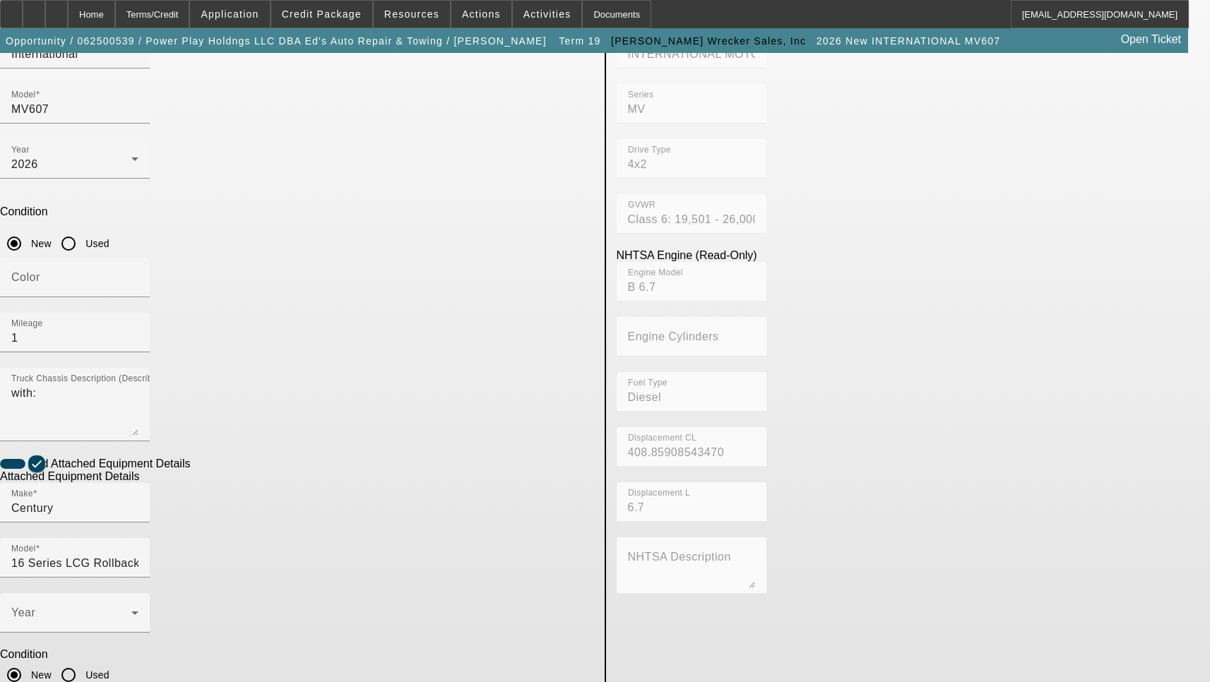
scroll to position [227, 0]
type textarea "Includes all options, attachments and accessories"
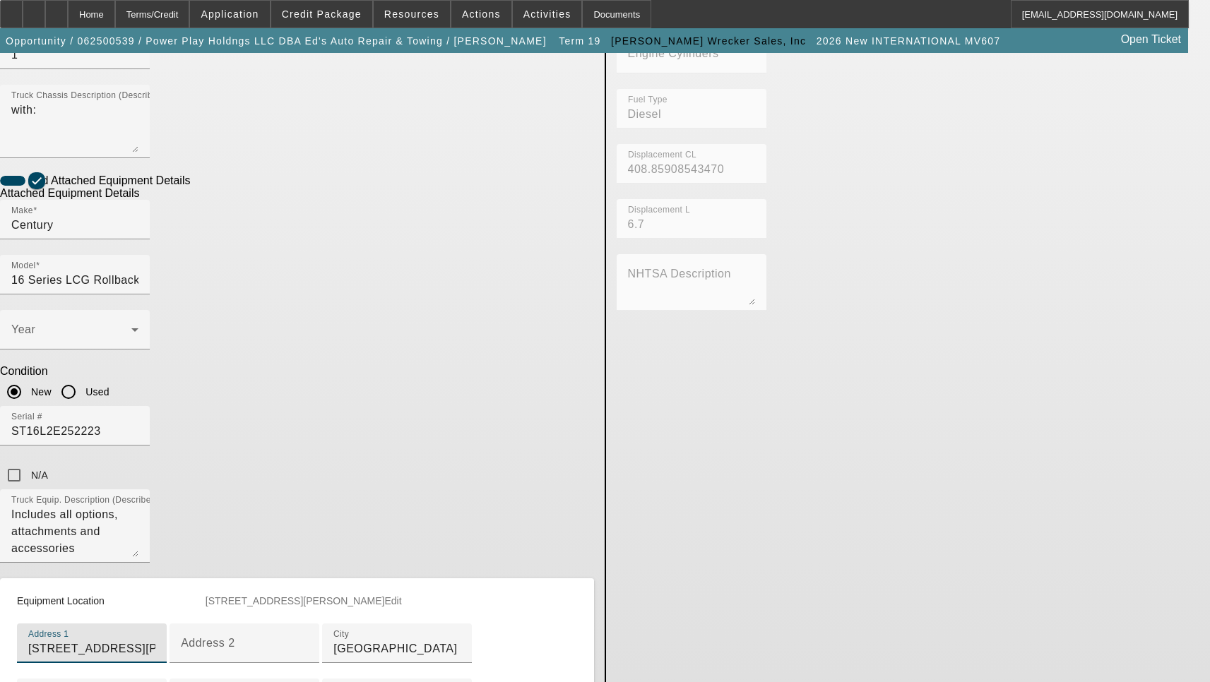
click at [155, 641] on input "707 Briskin Ln" at bounding box center [91, 649] width 127 height 17
paste input "ane"
type input "707 Briskin Lane"
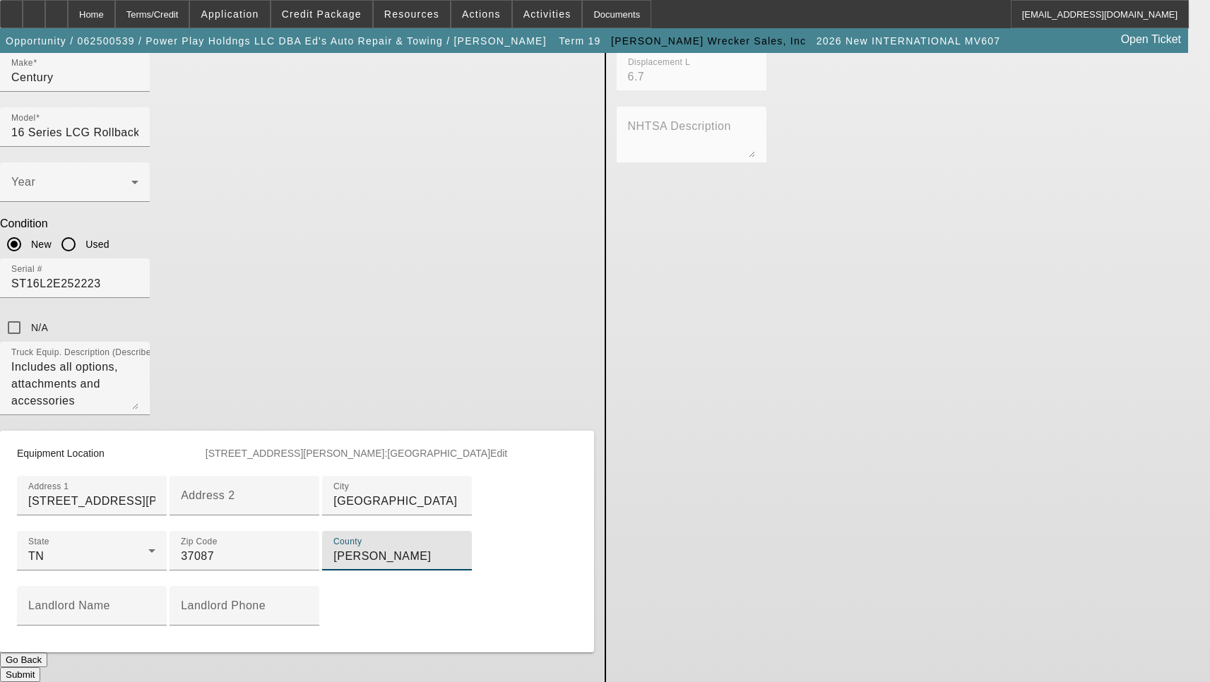
type input "Wilson"
click at [40, 668] on button "Submit" at bounding box center [20, 675] width 40 height 15
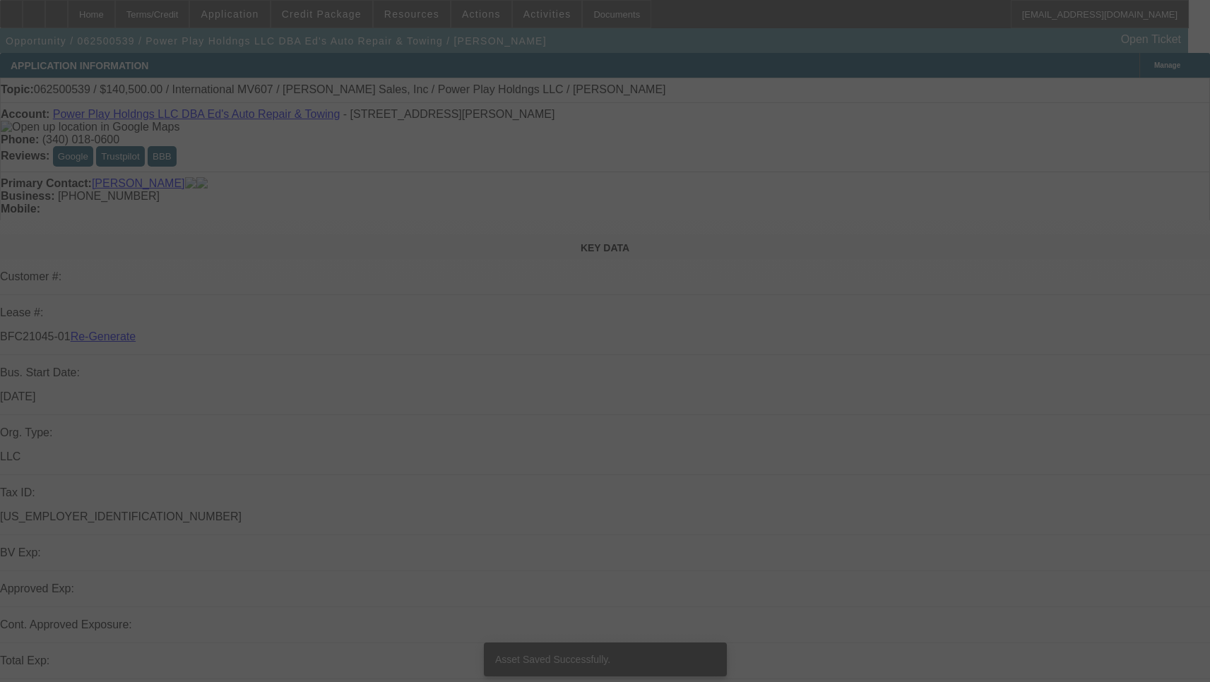
select select "3"
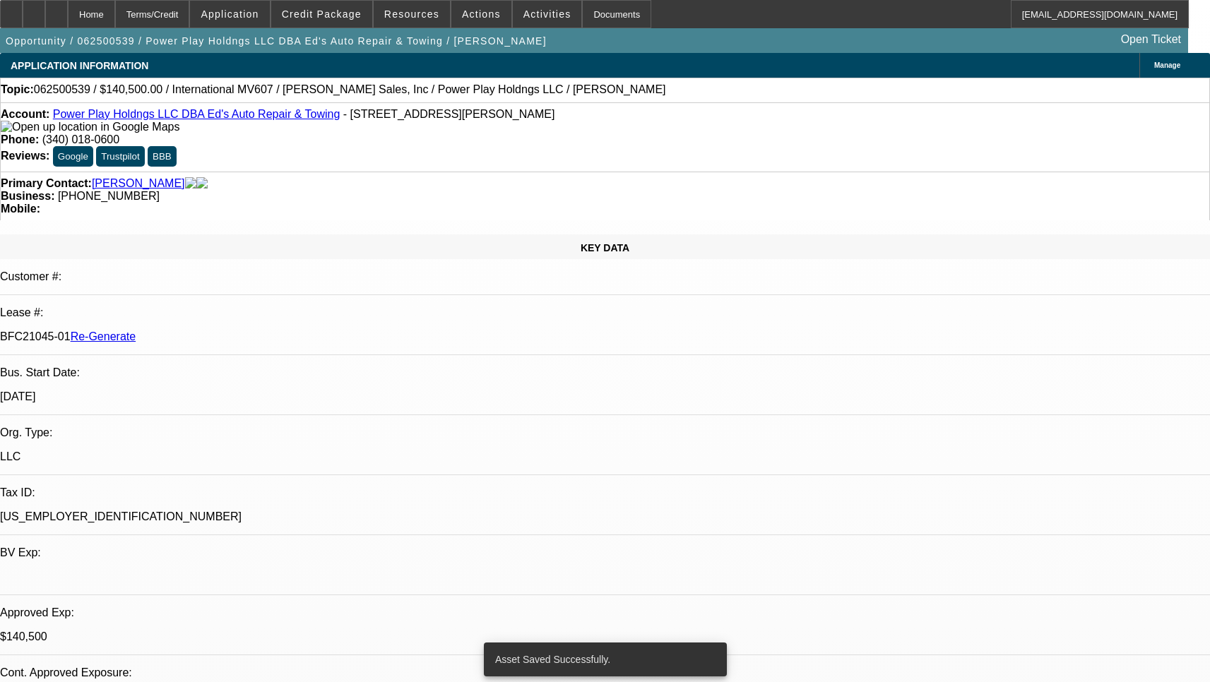
select select "0"
select select "2"
select select "0.1"
select select "4"
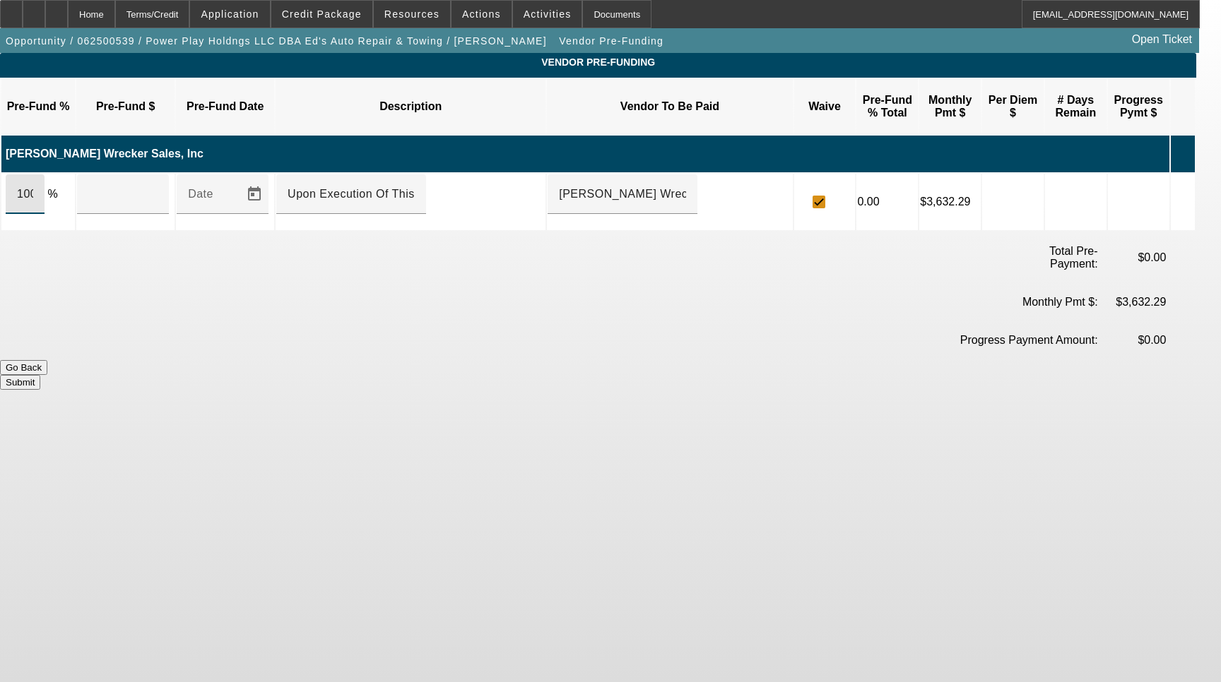
click at [33, 186] on input "100" at bounding box center [25, 194] width 16 height 17
type input "$145,500.00"
click at [40, 375] on button "Submit" at bounding box center [20, 382] width 40 height 15
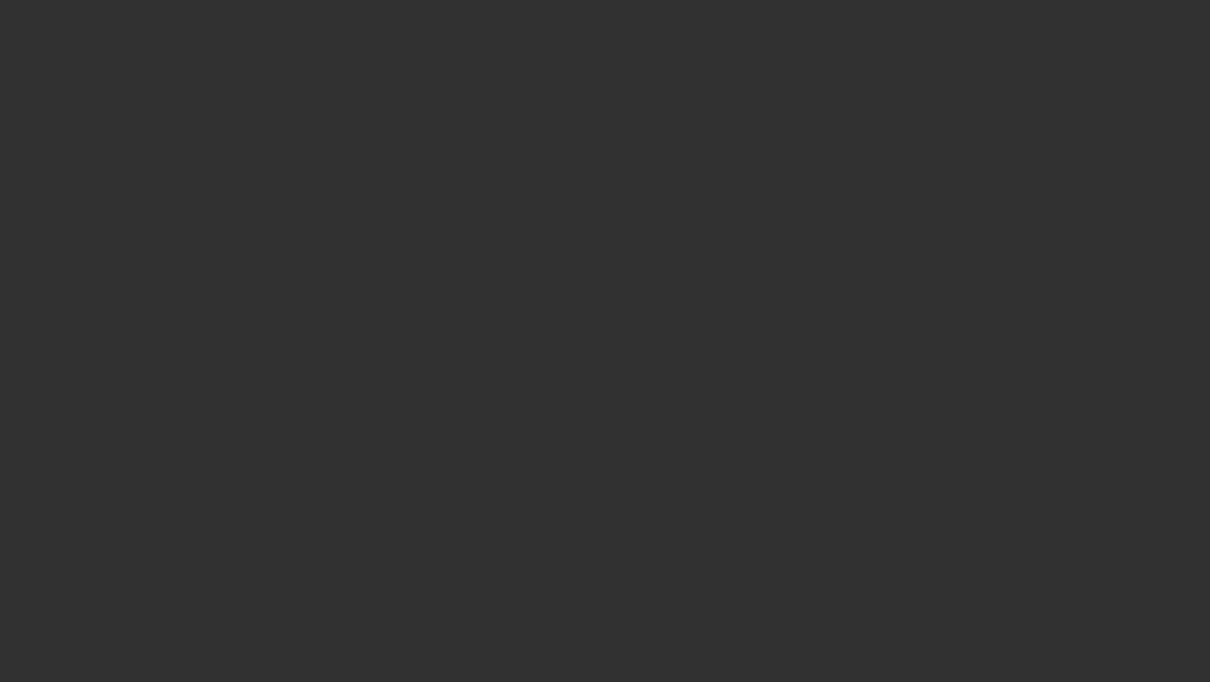
select select "3"
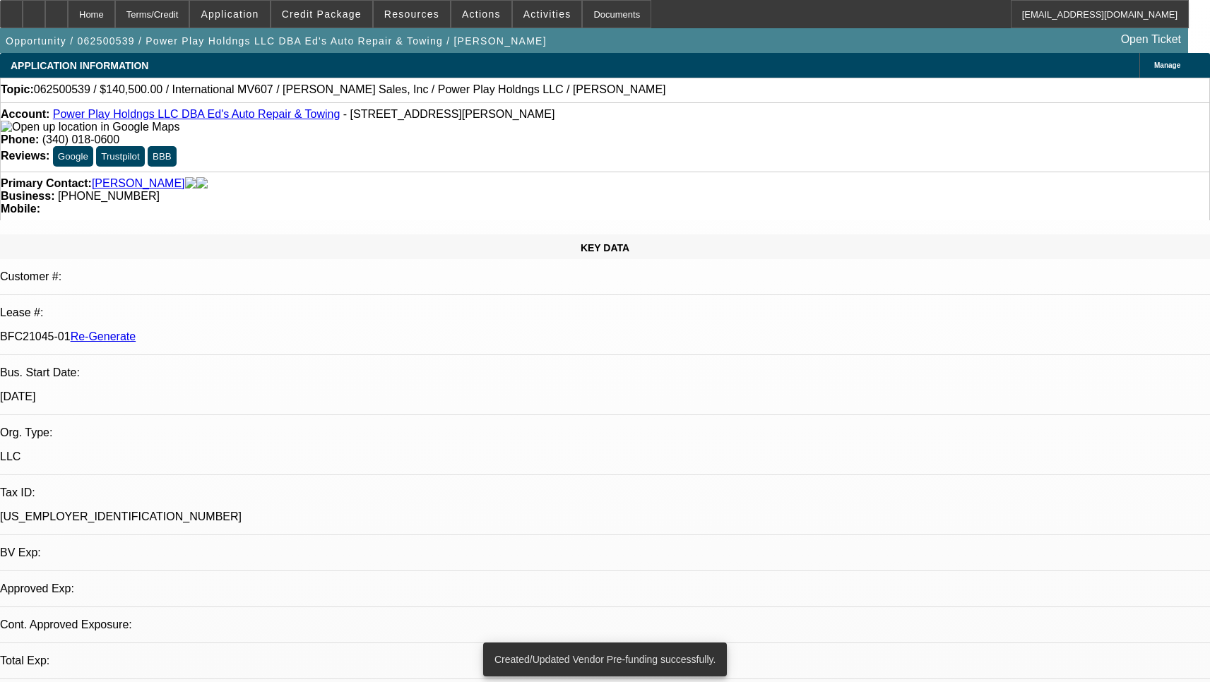
select select "0"
select select "2"
select select "0.1"
select select "4"
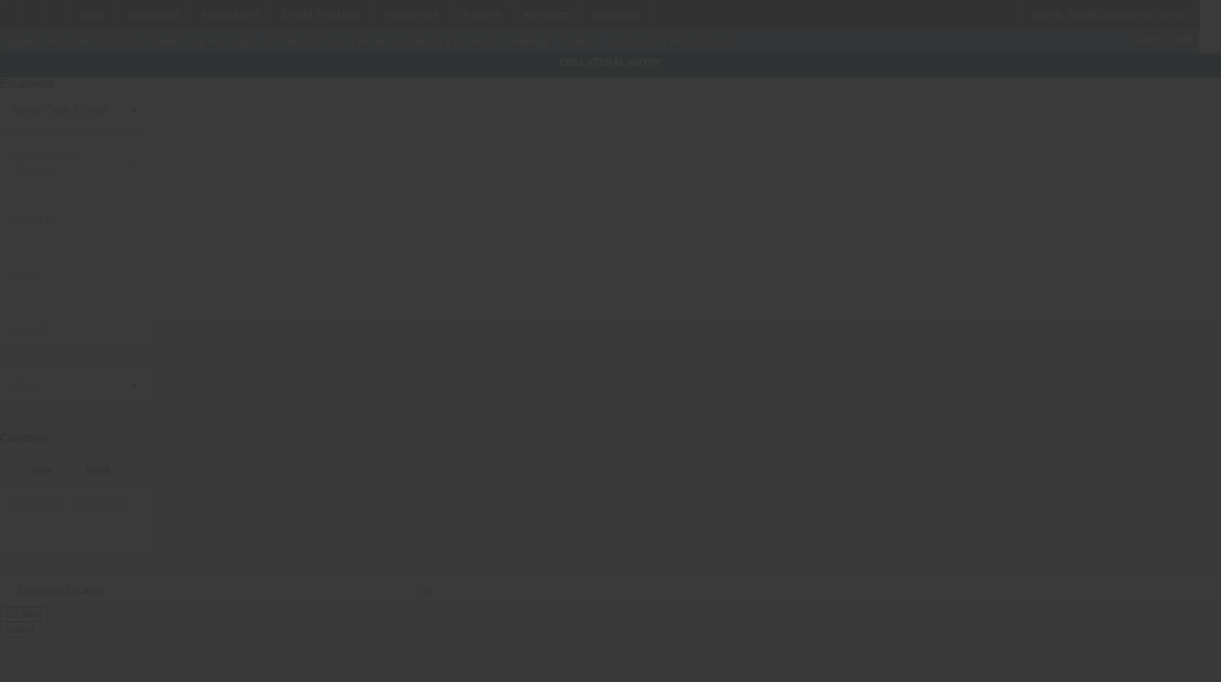
type input "[US_VEHICLE_IDENTIFICATION_NUMBER]"
type input "Ford"
type input "F-650"
radio input "true"
type input "707 Briskin Ln"
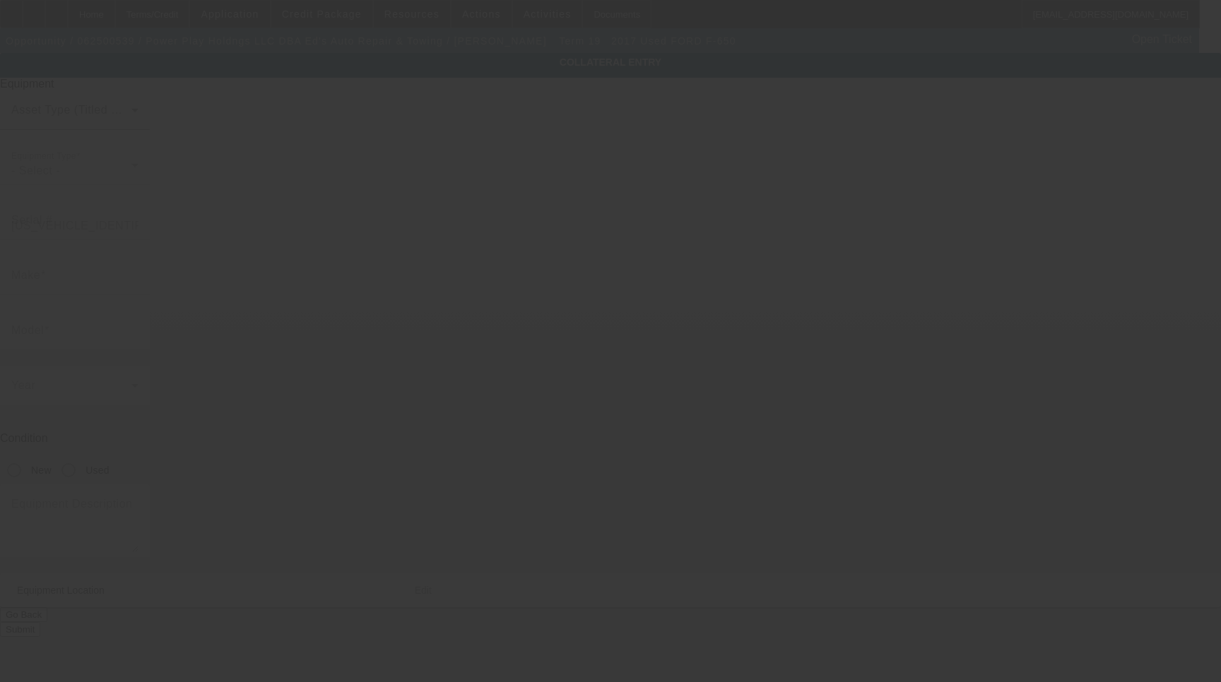
type input "Lebanon"
type input "37087"
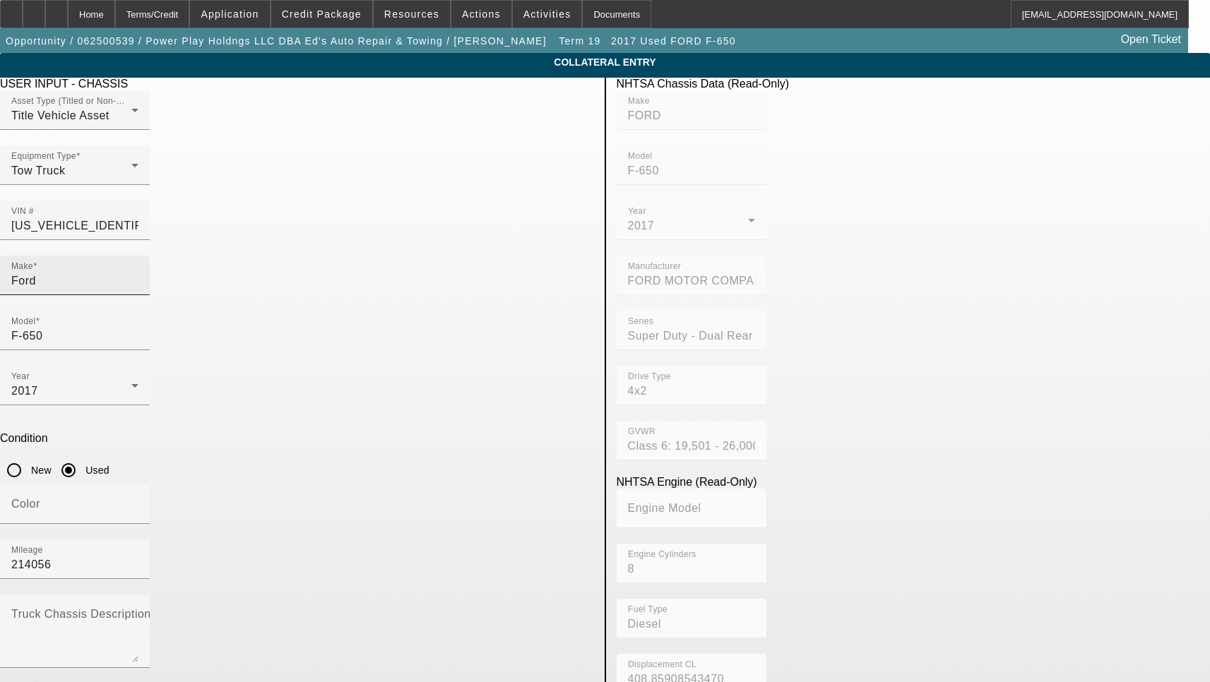
click at [138, 273] on input "Ford" at bounding box center [74, 281] width 127 height 17
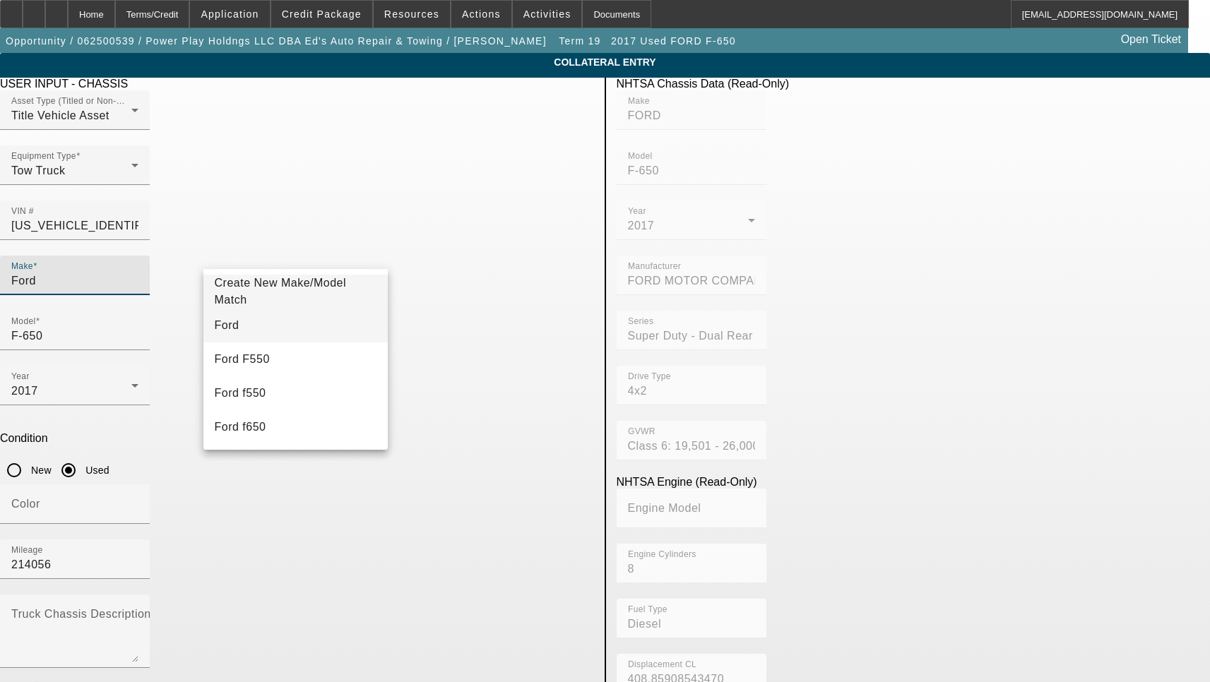
click at [274, 329] on mat-option "Ford" at bounding box center [295, 326] width 185 height 34
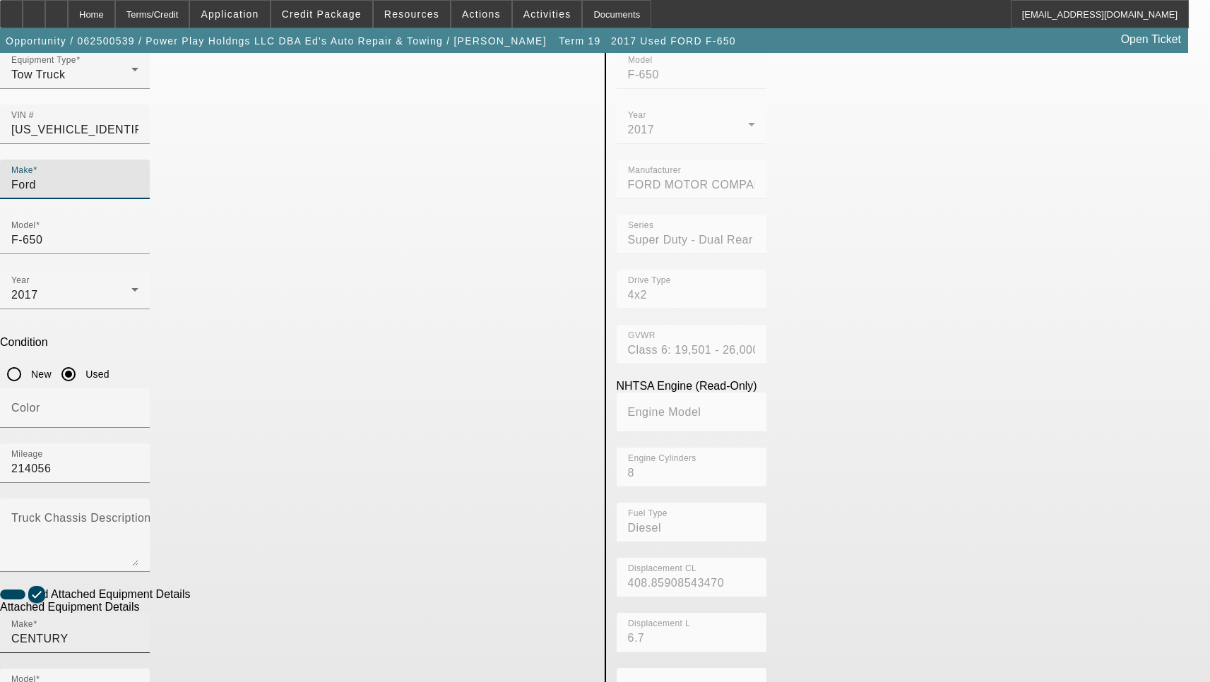
scroll to position [141, 0]
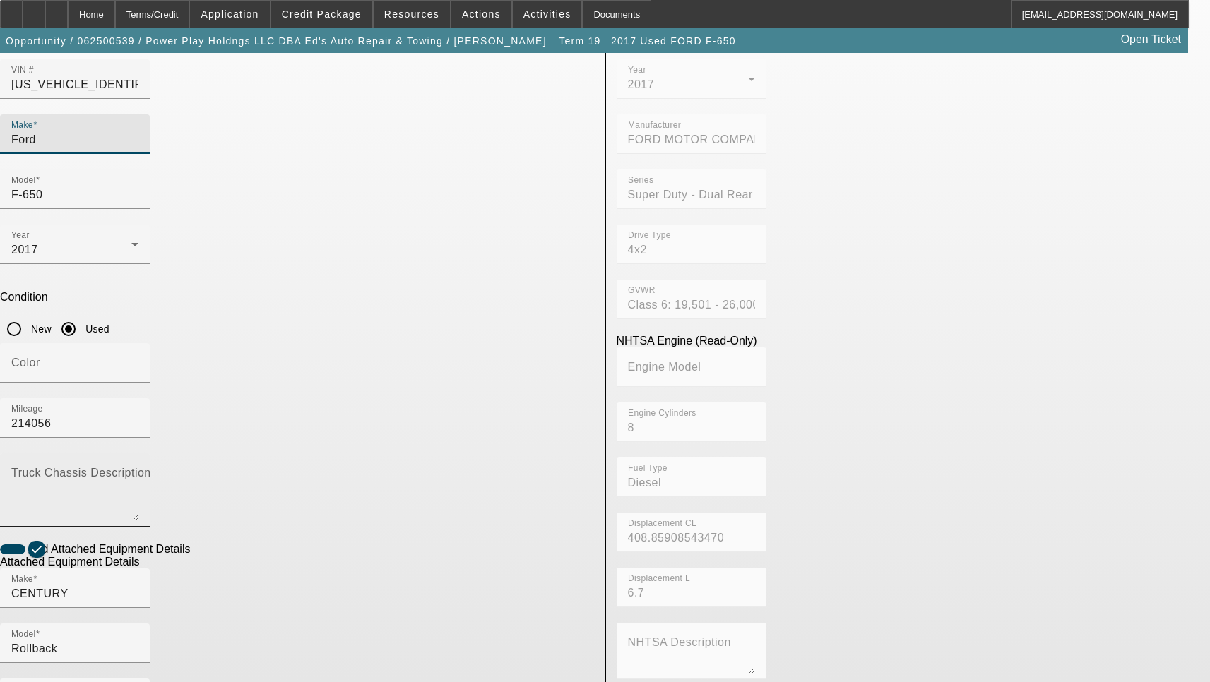
click at [138, 470] on textarea "Truck Chassis Description (Describe the truck chassis only)" at bounding box center [74, 495] width 127 height 51
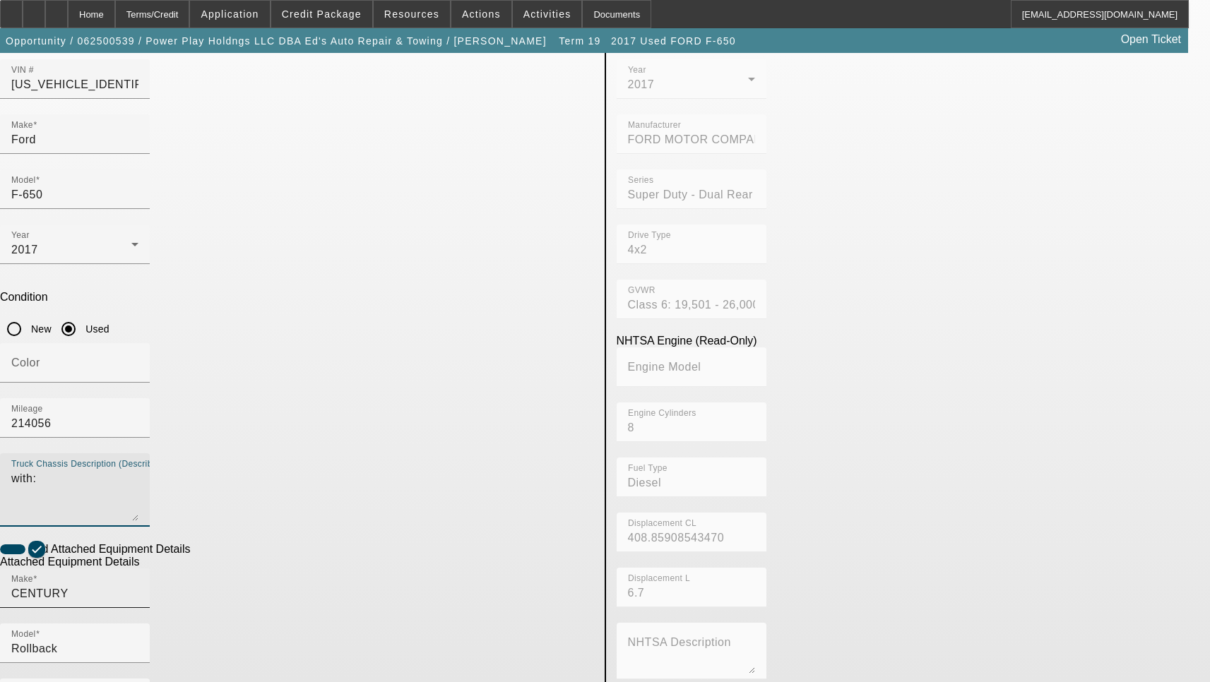
type textarea "with:"
click at [138, 586] on input "CENTURY" at bounding box center [74, 594] width 127 height 17
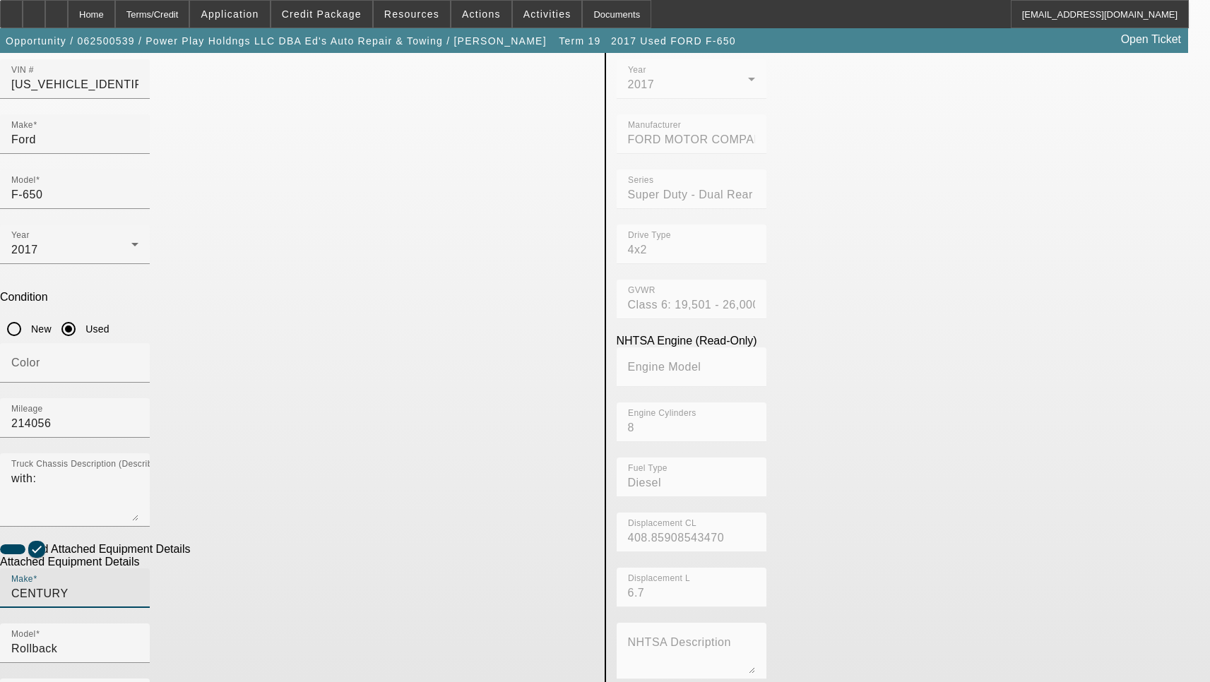
click at [138, 586] on input "CENTURY" at bounding box center [74, 594] width 127 height 17
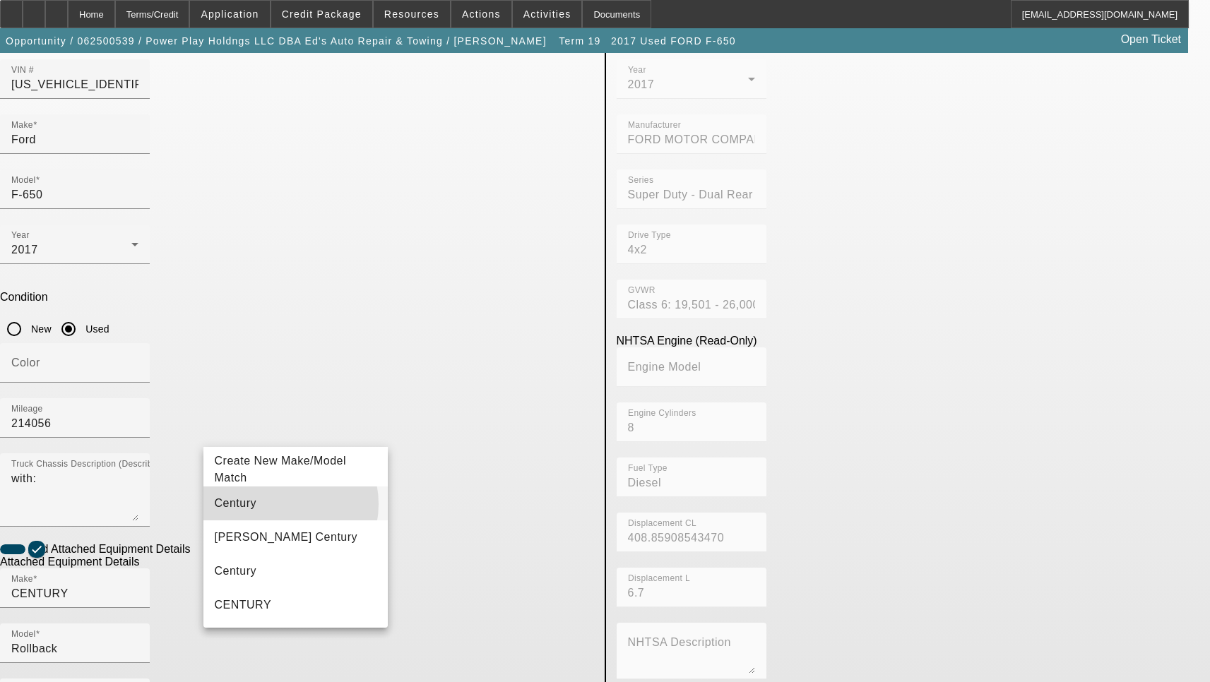
click at [278, 504] on mat-option "Century" at bounding box center [295, 504] width 185 height 34
type input "Century"
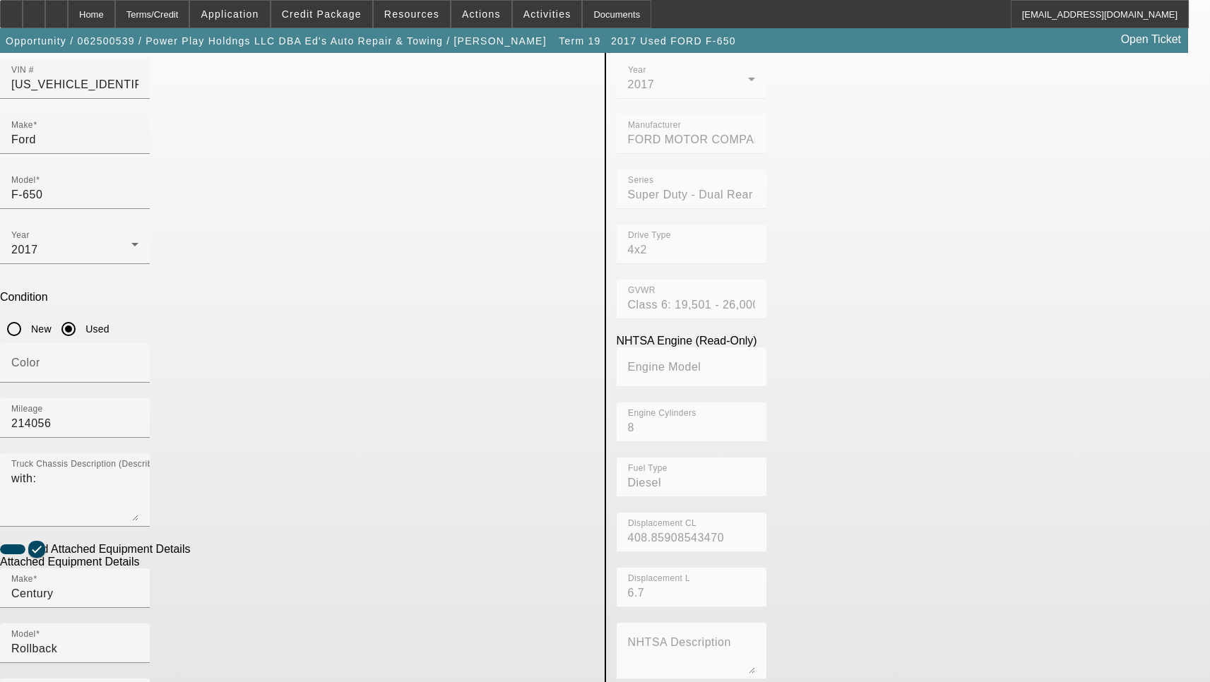
checkbox input "true"
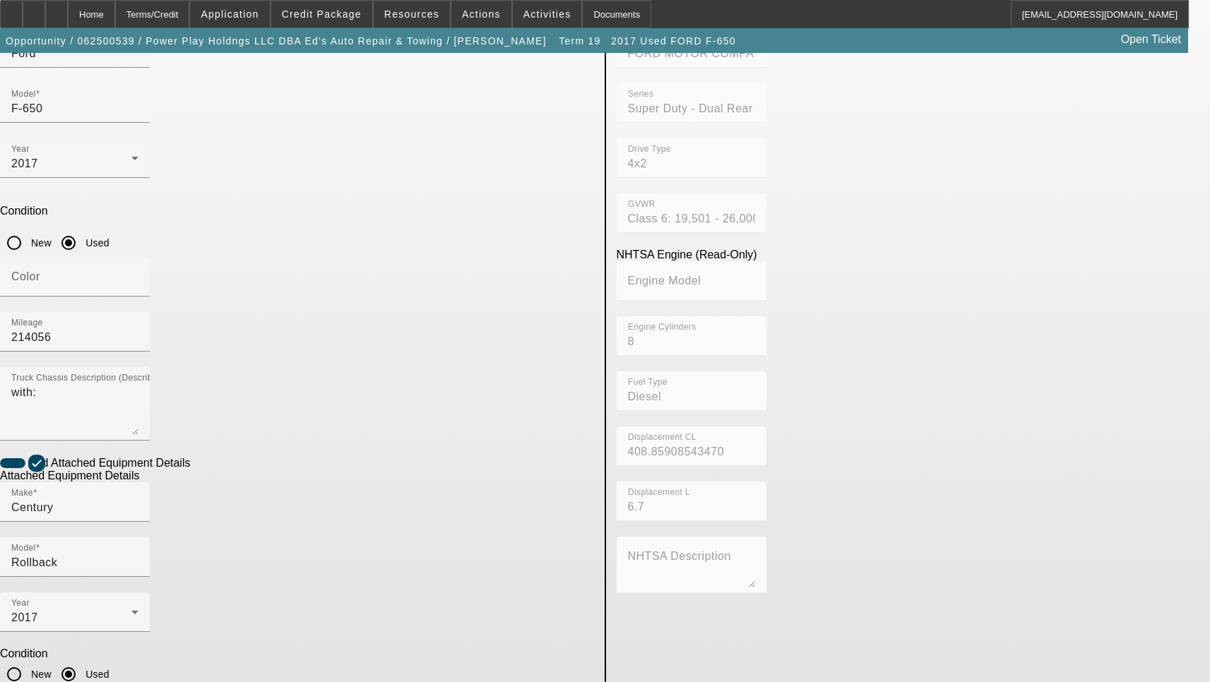
type textarea "Includes all options, attachments and accessories"
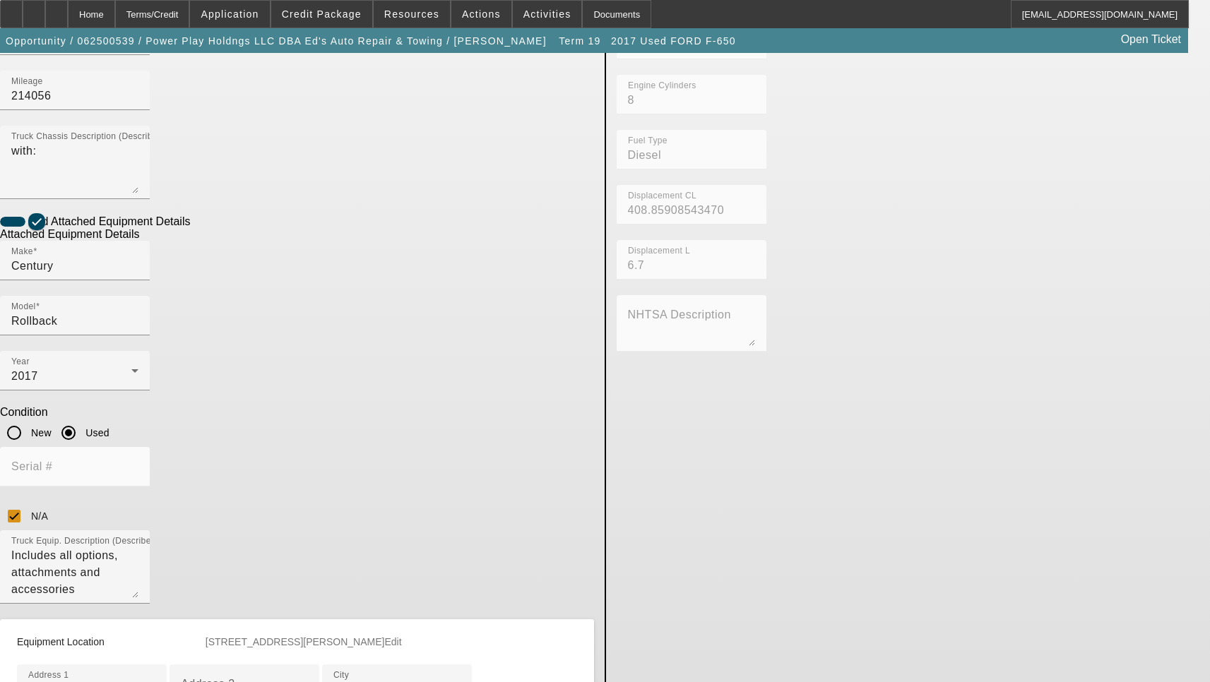
scroll to position [510, 0]
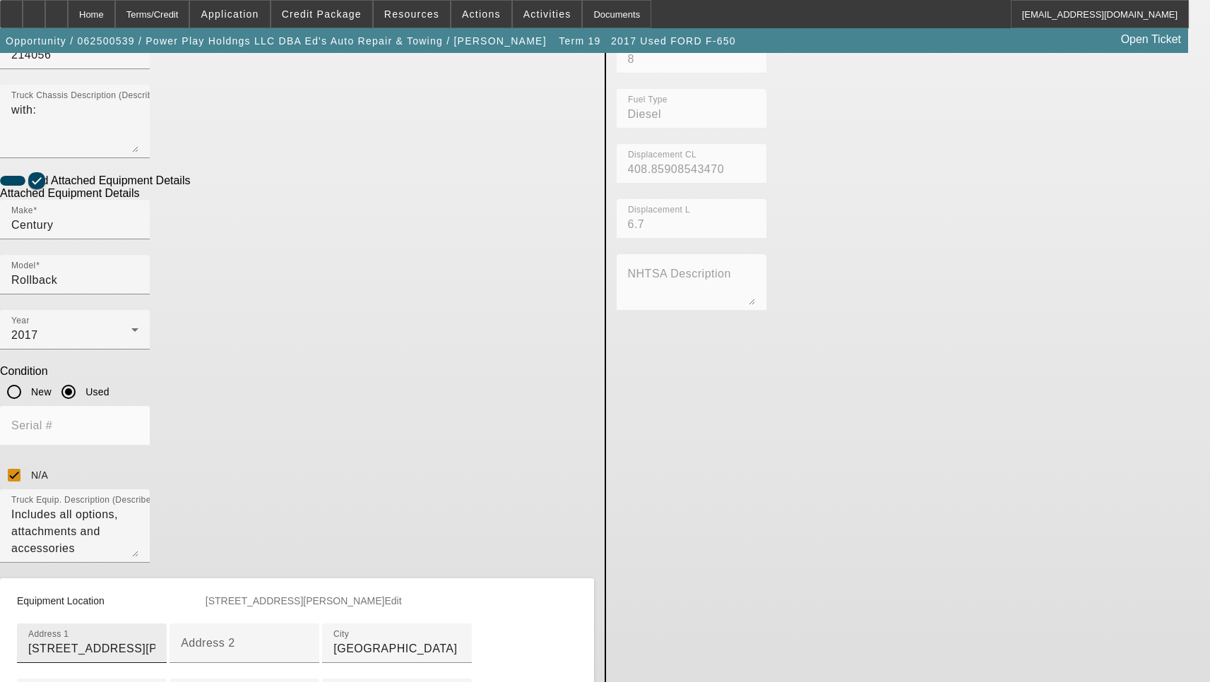
click at [155, 641] on input "707 Briskin Ln" at bounding box center [91, 649] width 127 height 17
paste input "ane"
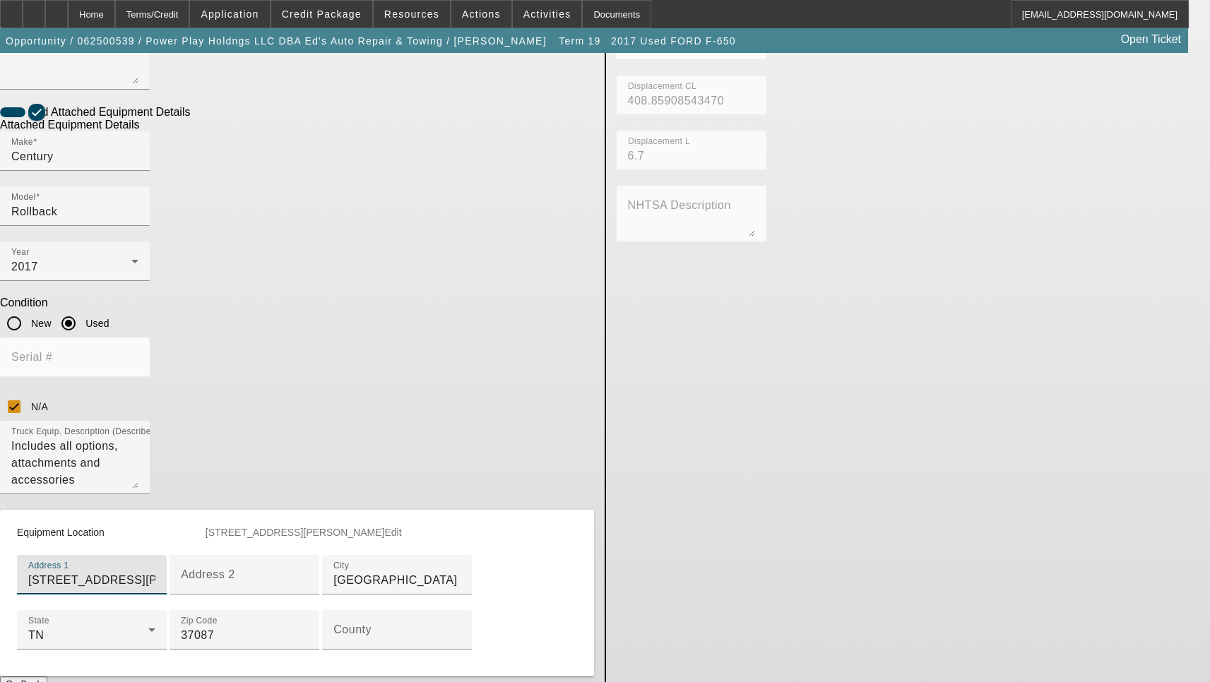
scroll to position [599, 0]
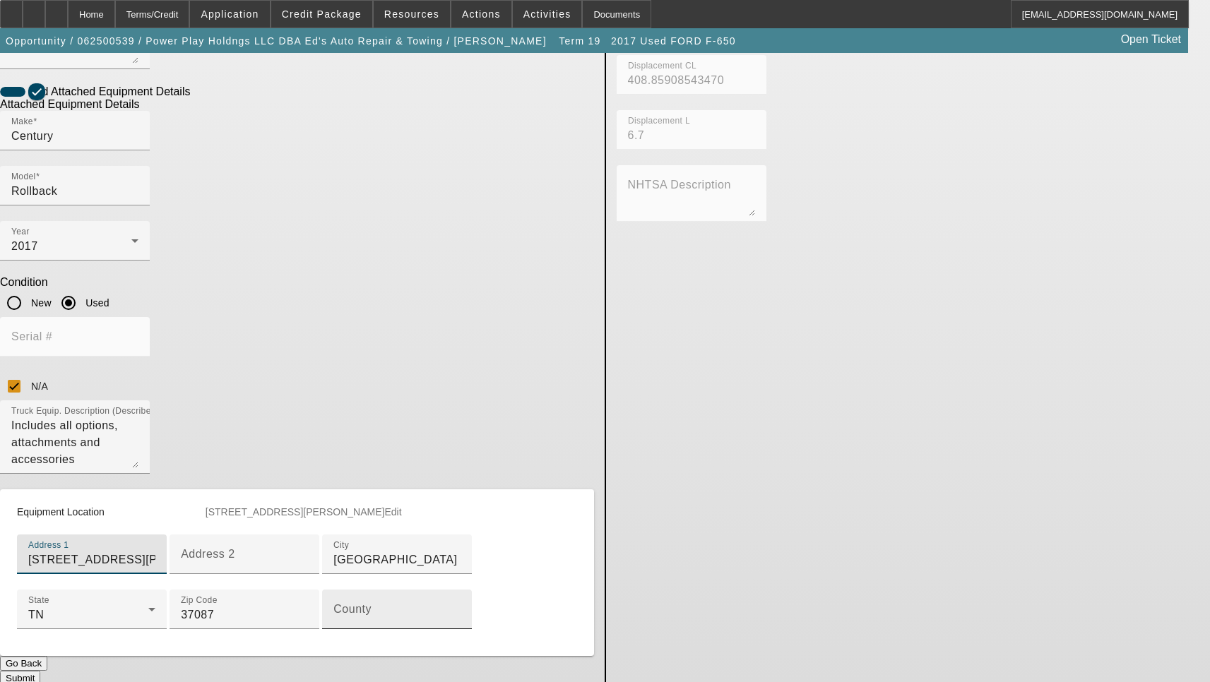
type input "707 Briskin Lane"
click at [333, 607] on input "County" at bounding box center [396, 615] width 127 height 17
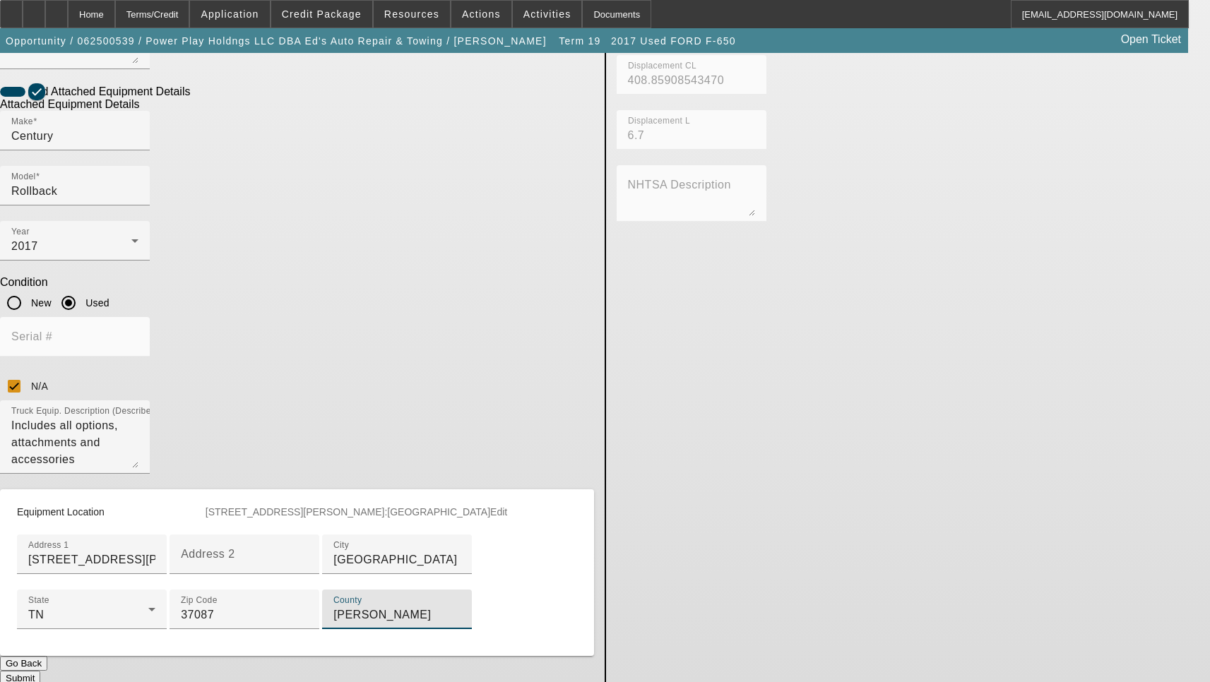
type input "Wilson"
click at [40, 671] on button "Submit" at bounding box center [20, 678] width 40 height 15
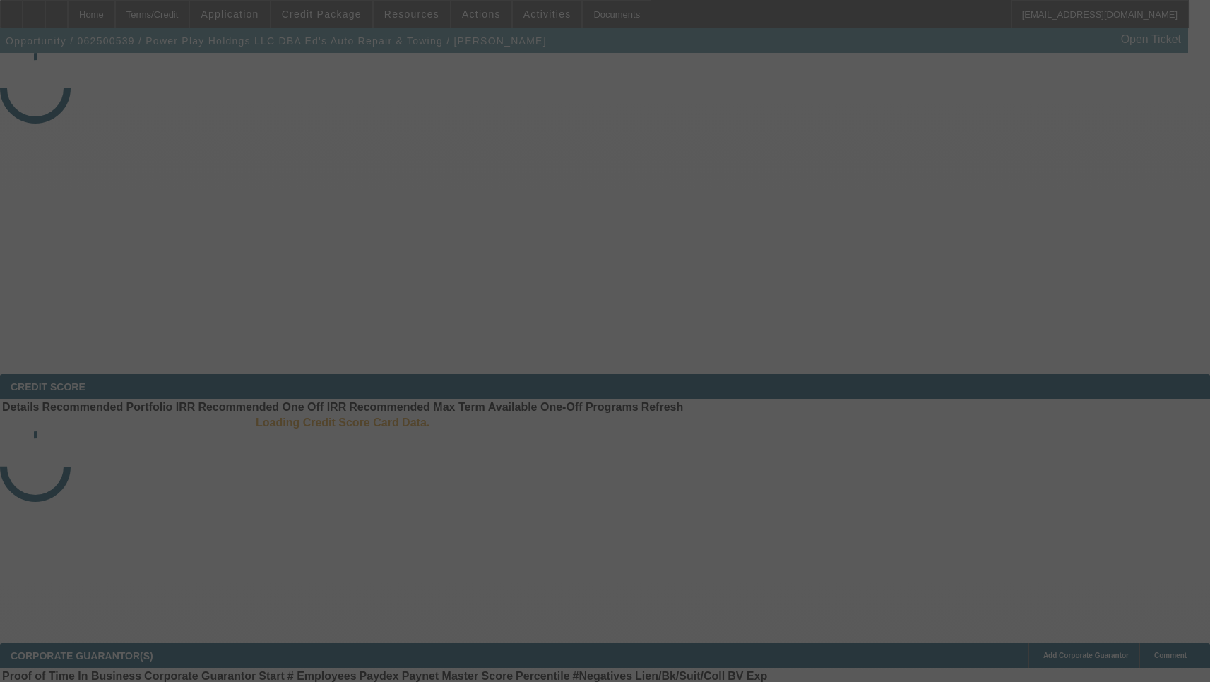
select select "3"
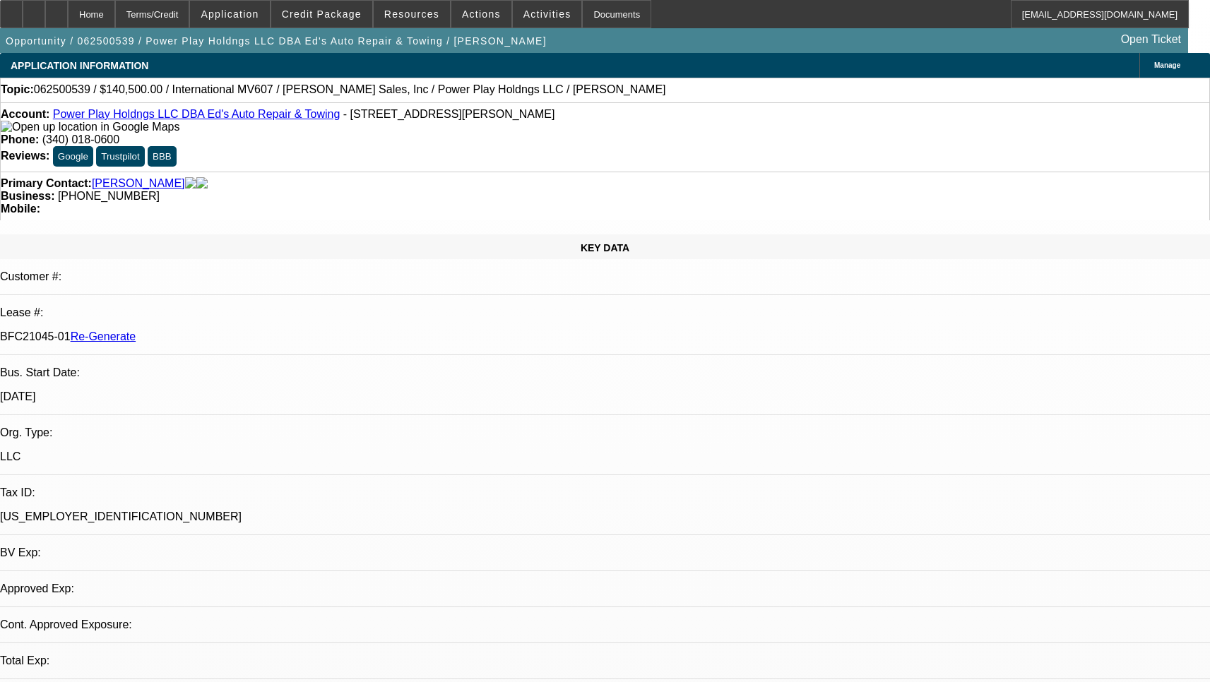
select select "0"
select select "2"
select select "0.1"
select select "4"
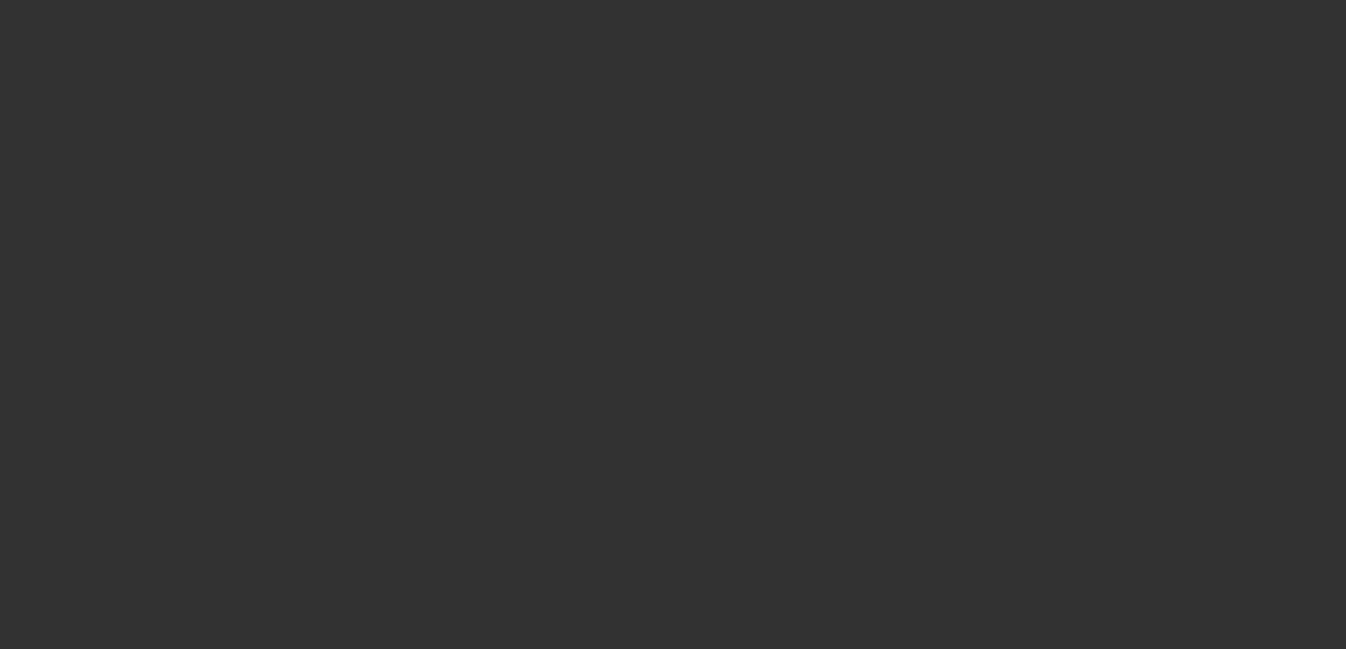
select select "4"
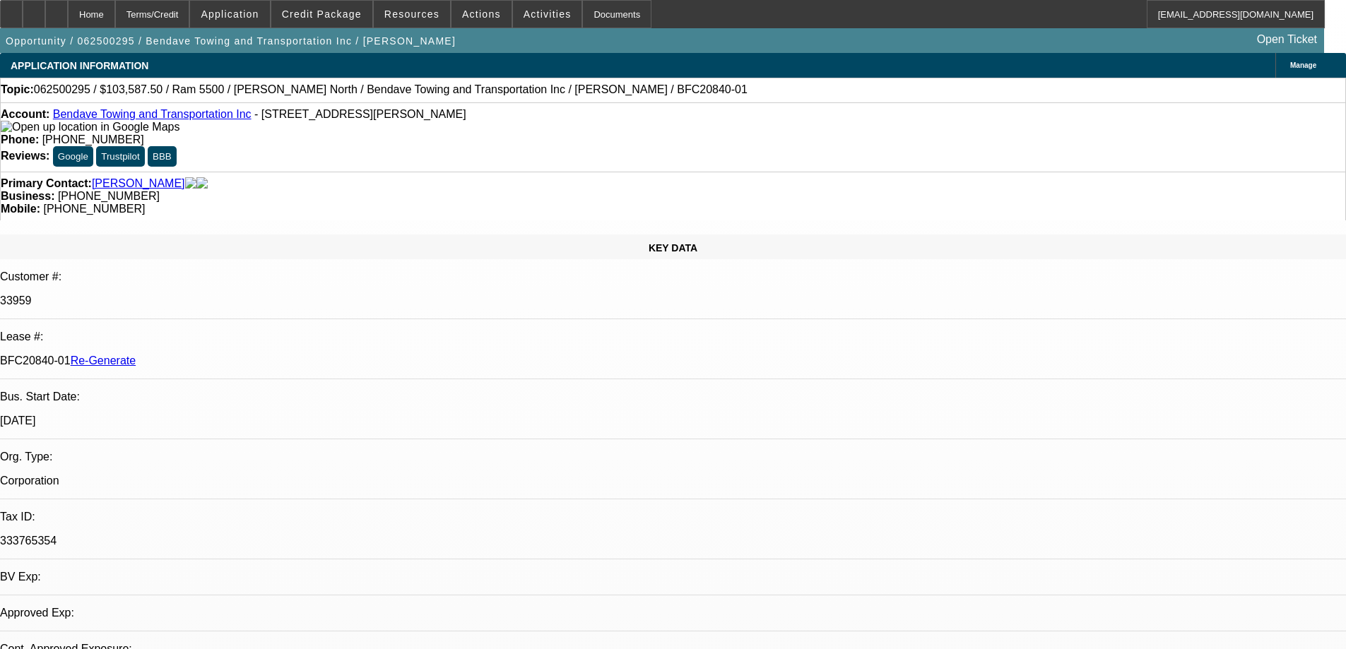
select select "0"
select select "6"
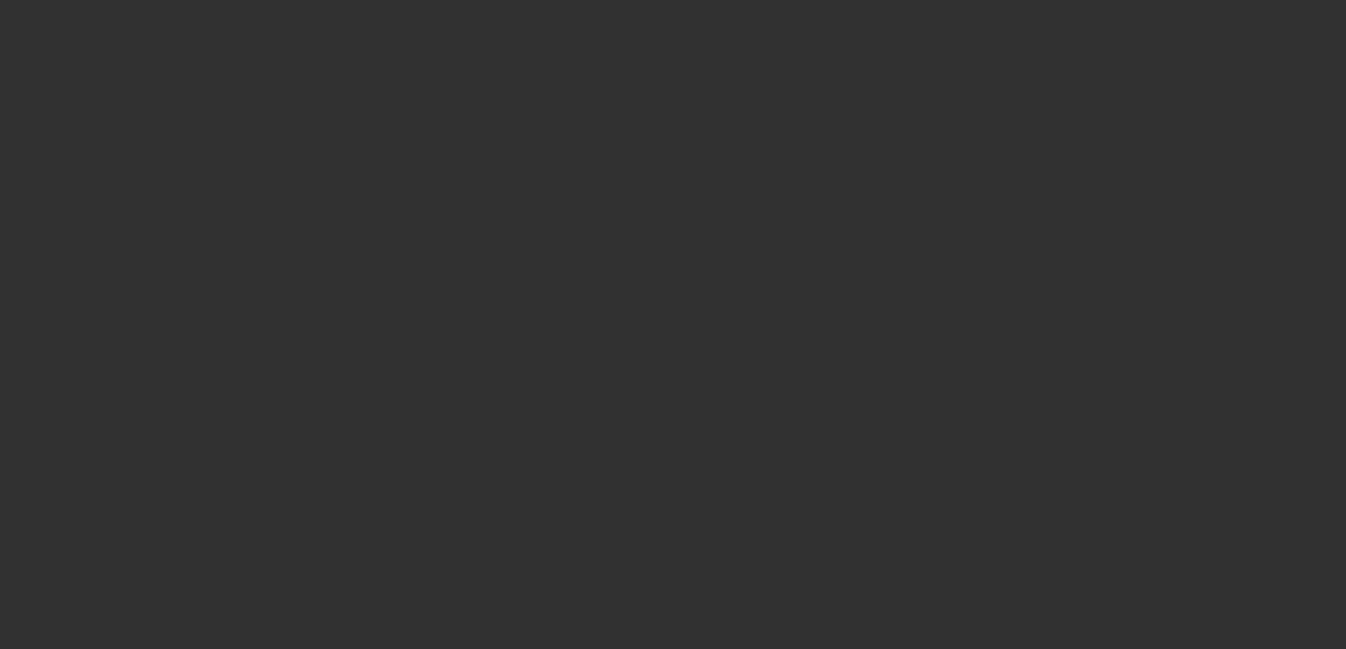
select select "3"
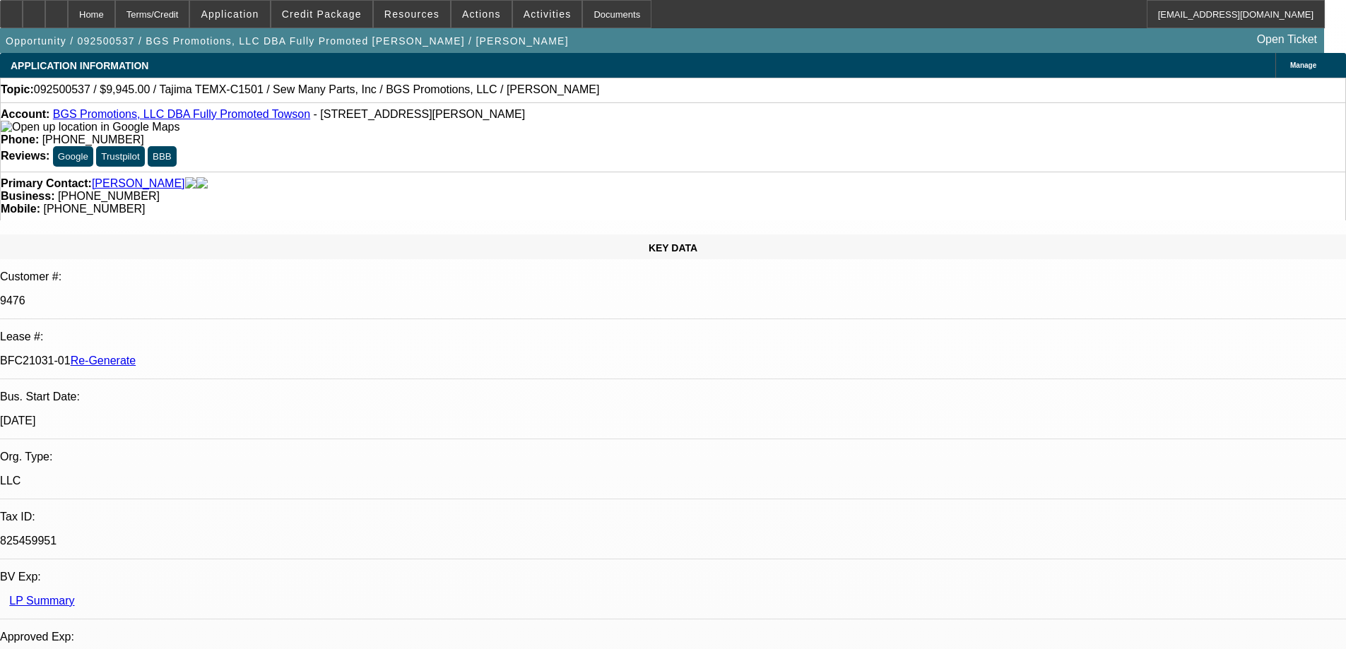
select select "0"
select select "2"
select select "0"
select select "1"
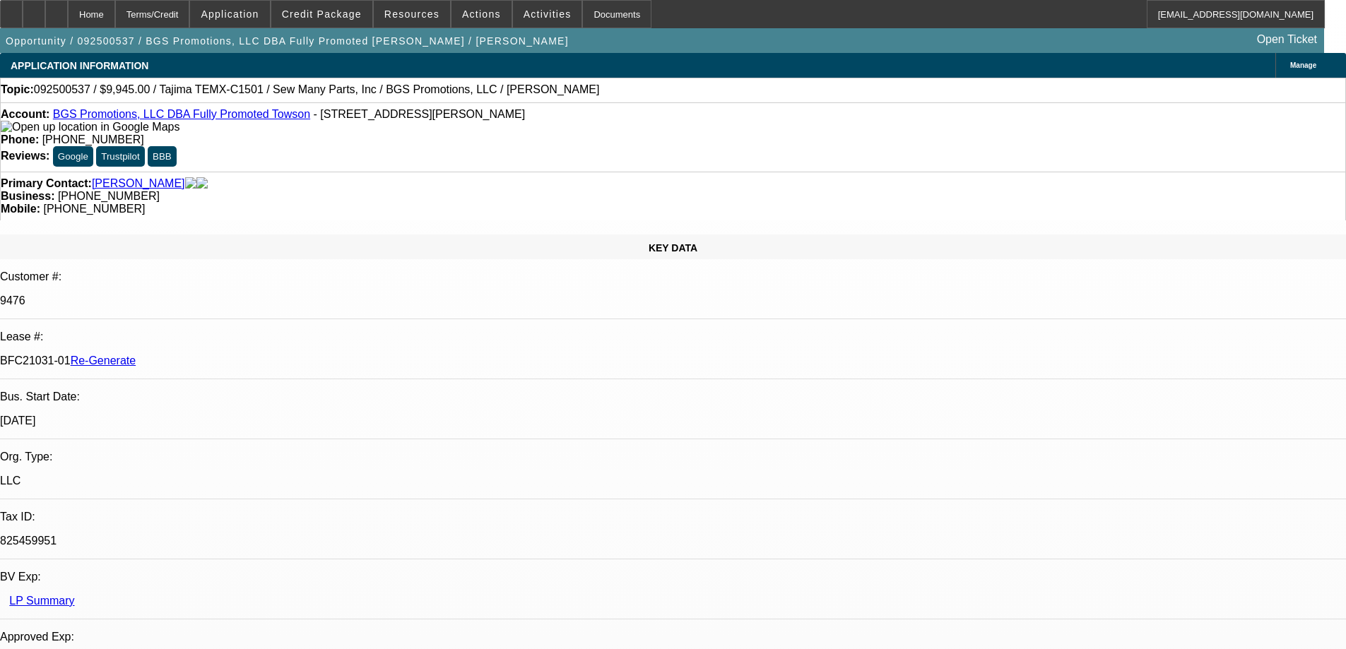
select select "6"
click at [23, 15] on div at bounding box center [11, 14] width 23 height 28
click at [416, 25] on span at bounding box center [412, 14] width 76 height 34
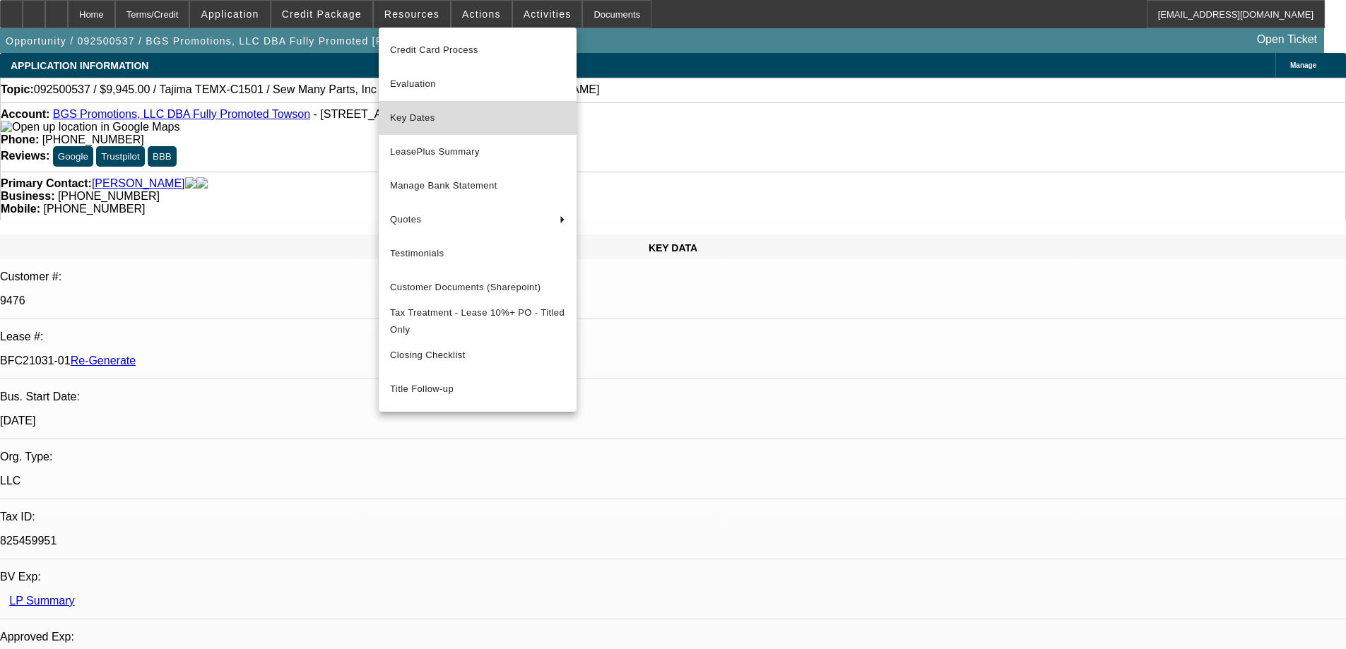
click at [426, 115] on span "Key Dates" at bounding box center [477, 117] width 175 height 17
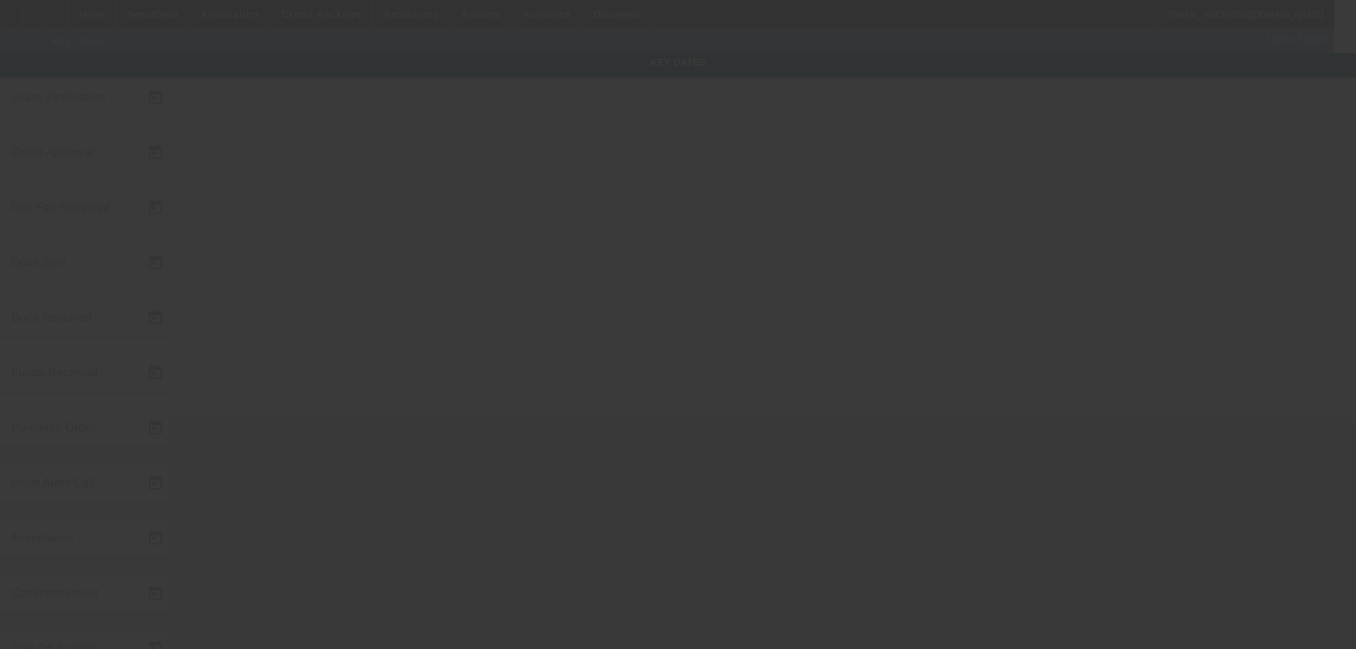
type input "9/24/2025"
type input "9/25/2025"
type input "9/26/2025"
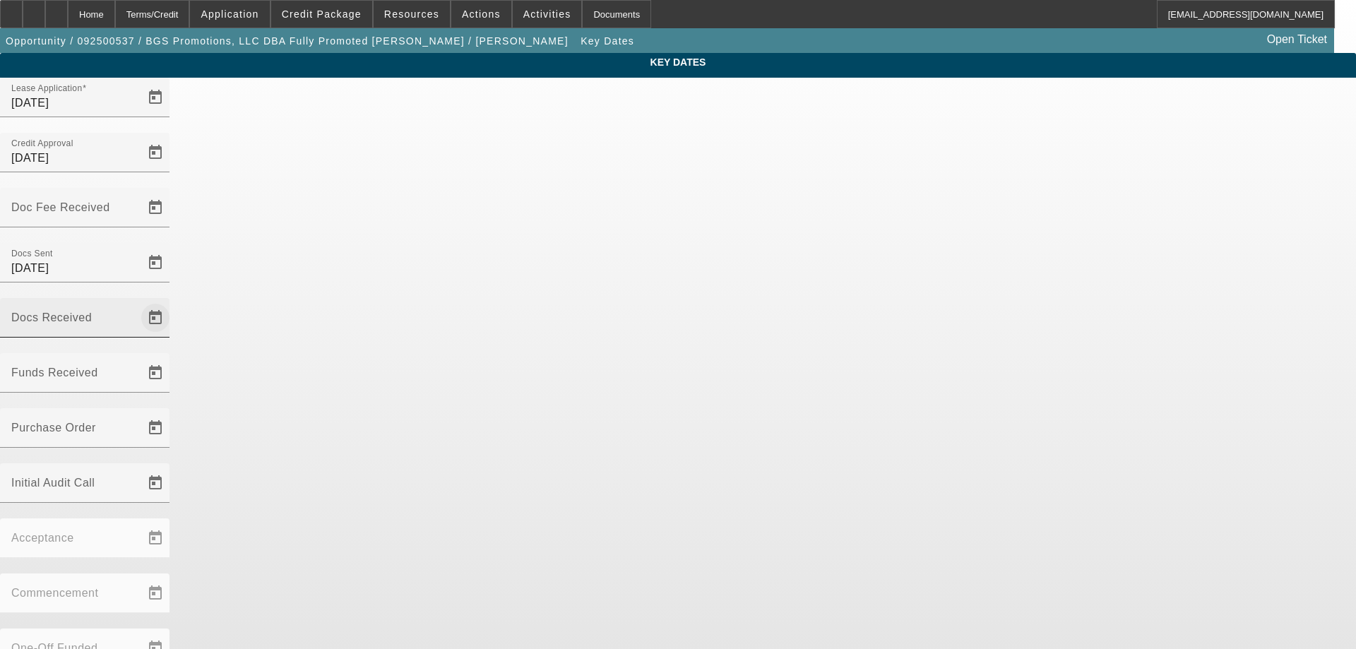
click at [172, 301] on span "Open calendar" at bounding box center [155, 318] width 34 height 34
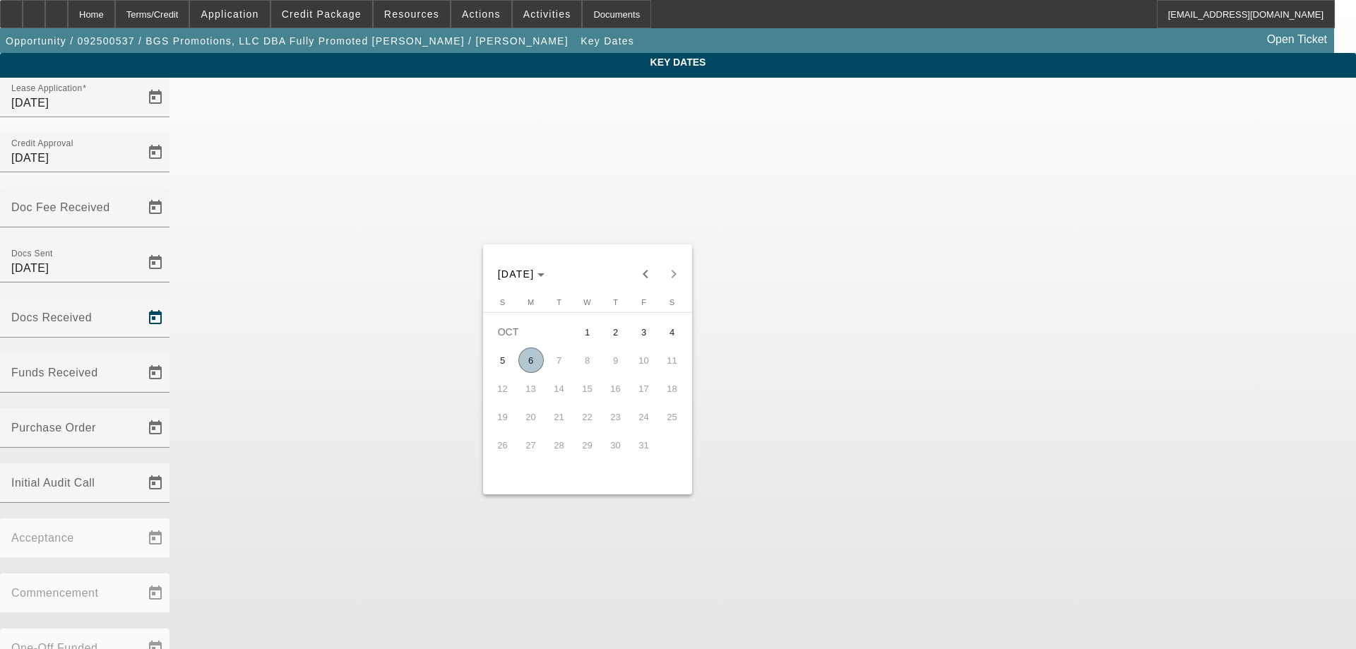
click at [531, 367] on span "6" at bounding box center [531, 360] width 25 height 25
type input "[DATE]"
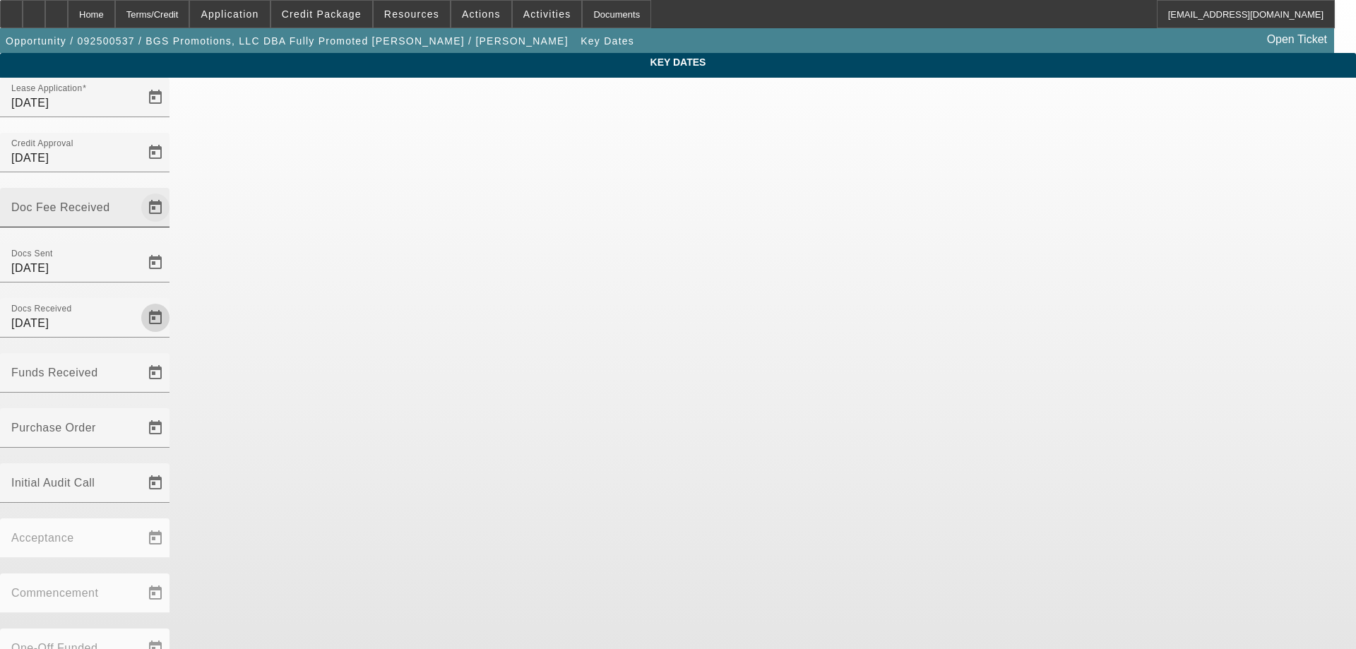
click at [172, 191] on span "Open calendar" at bounding box center [155, 208] width 34 height 34
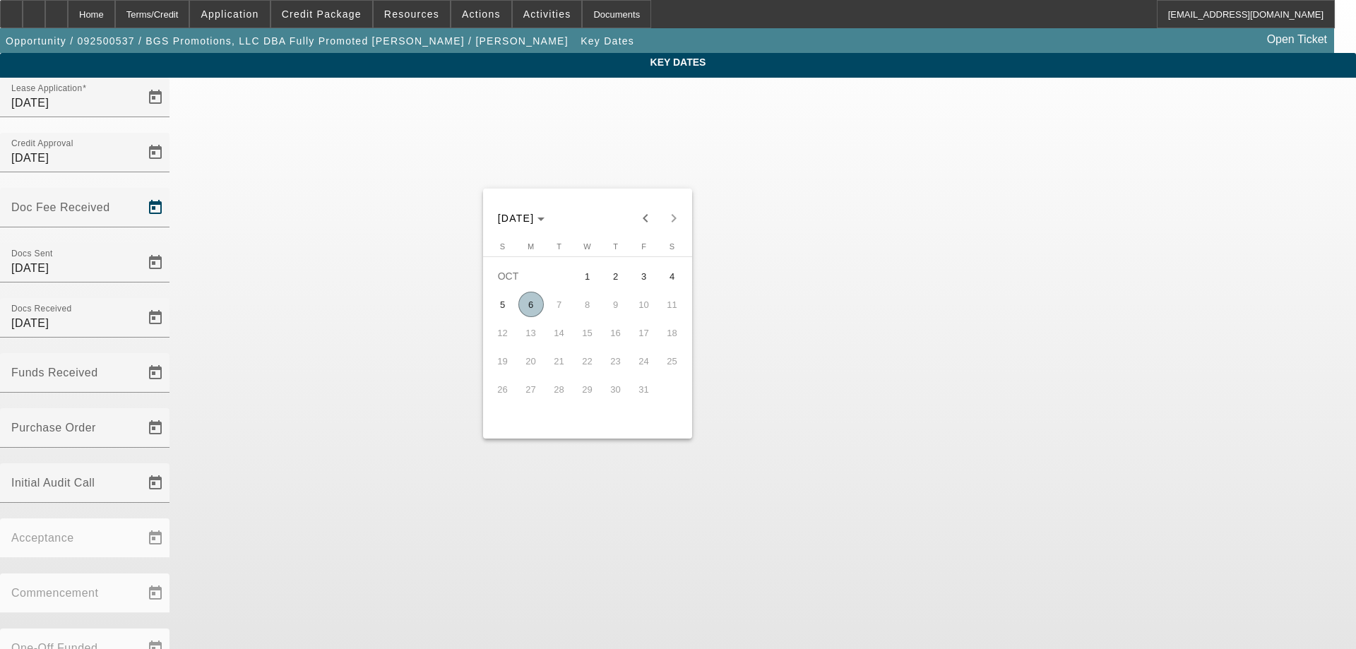
click at [531, 313] on span "6" at bounding box center [531, 304] width 25 height 25
type input "[DATE]"
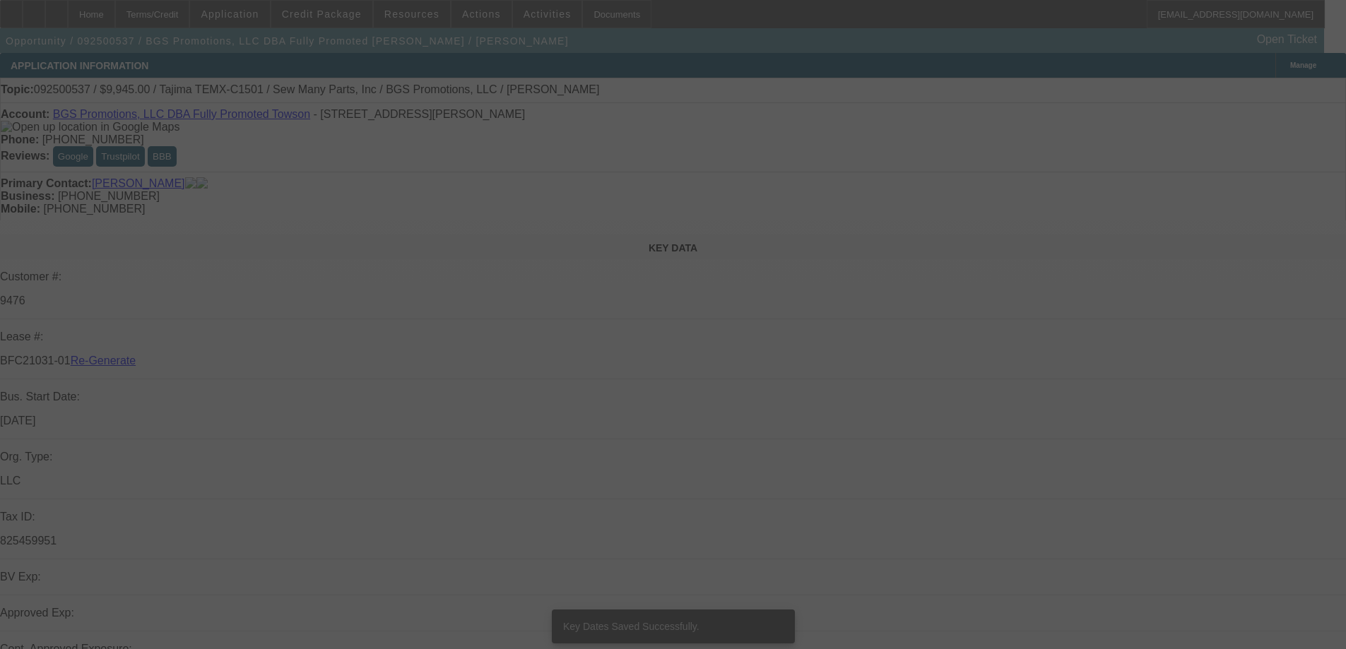
select select "3"
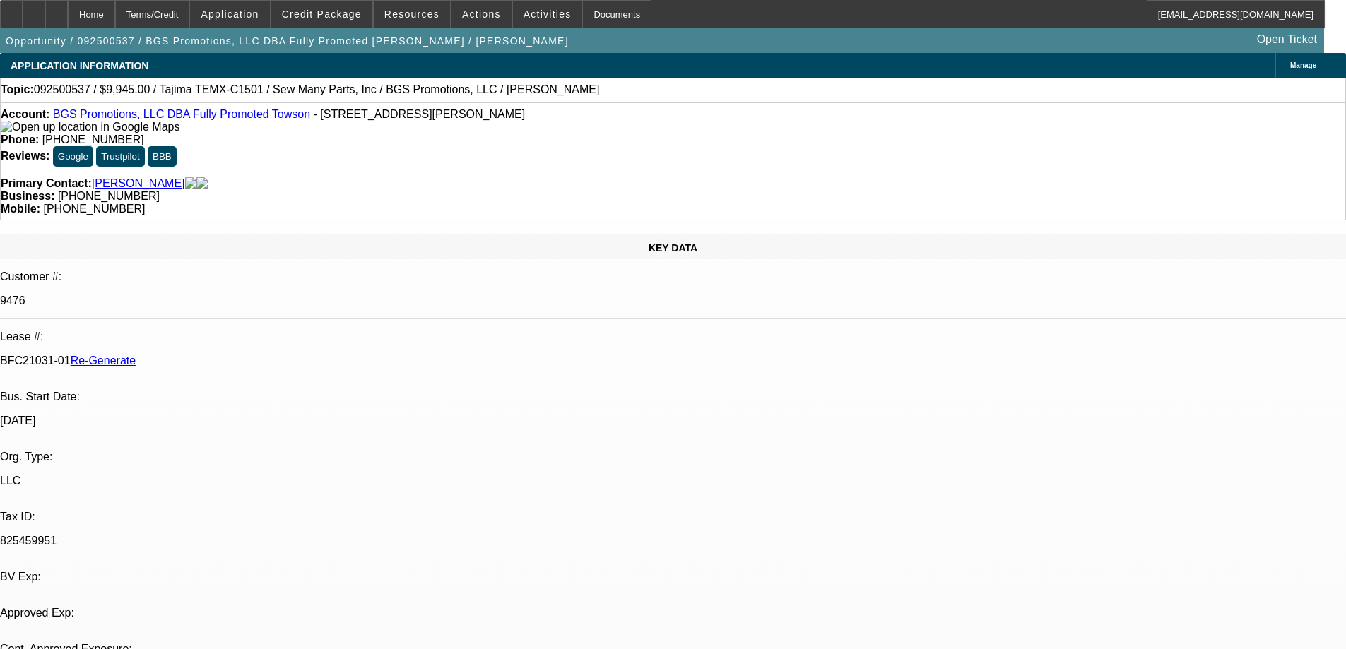
select select "0"
select select "2"
select select "0"
select select "6"
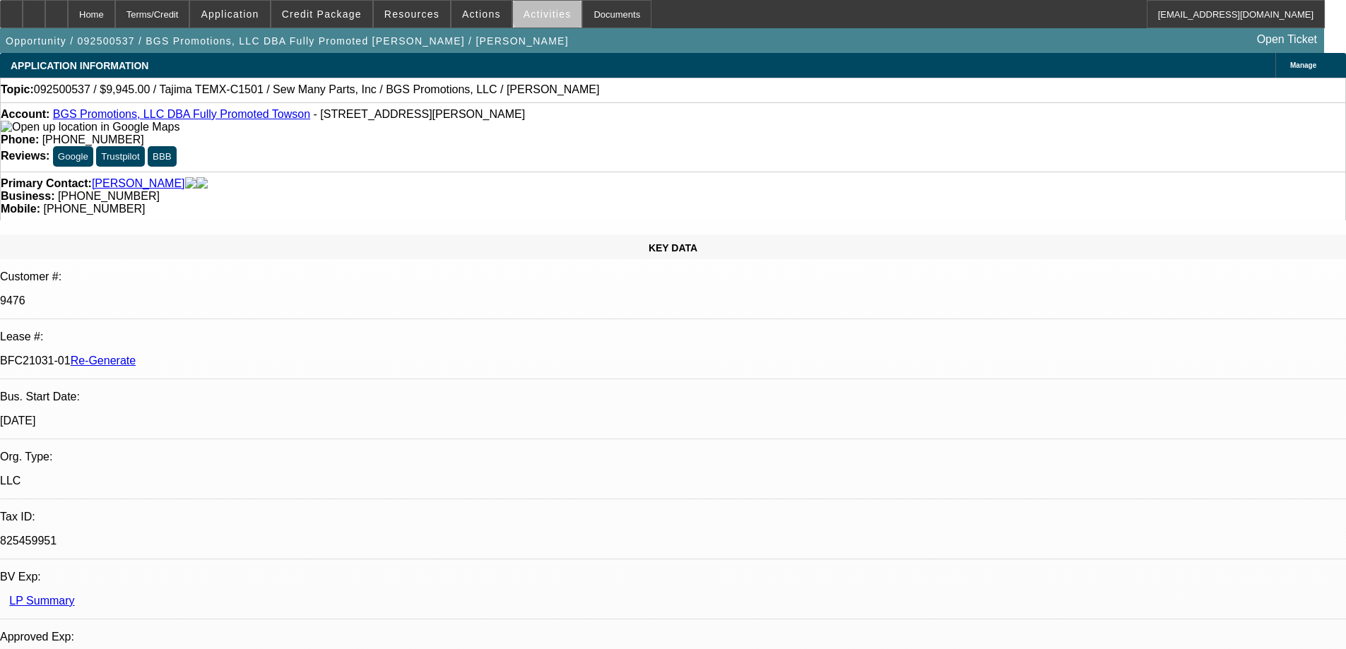
click at [535, 15] on span "Activities" at bounding box center [547, 13] width 48 height 11
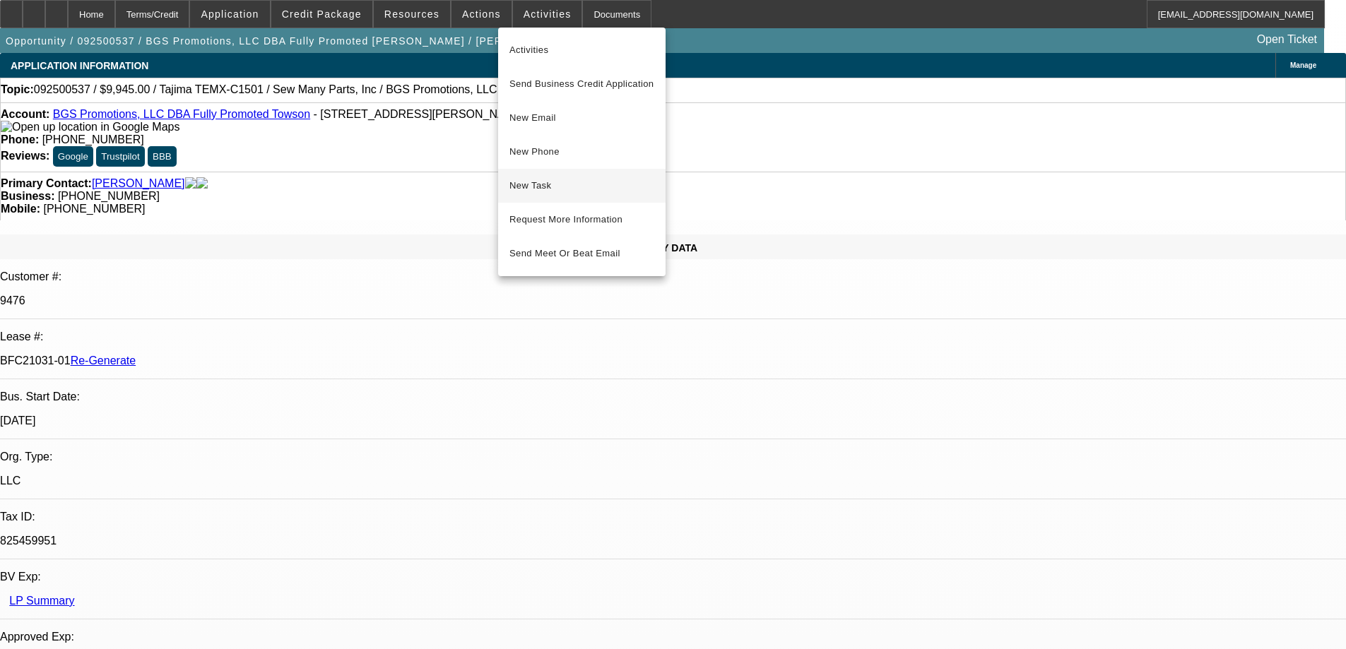
click at [546, 187] on span "New Task" at bounding box center [581, 185] width 145 height 17
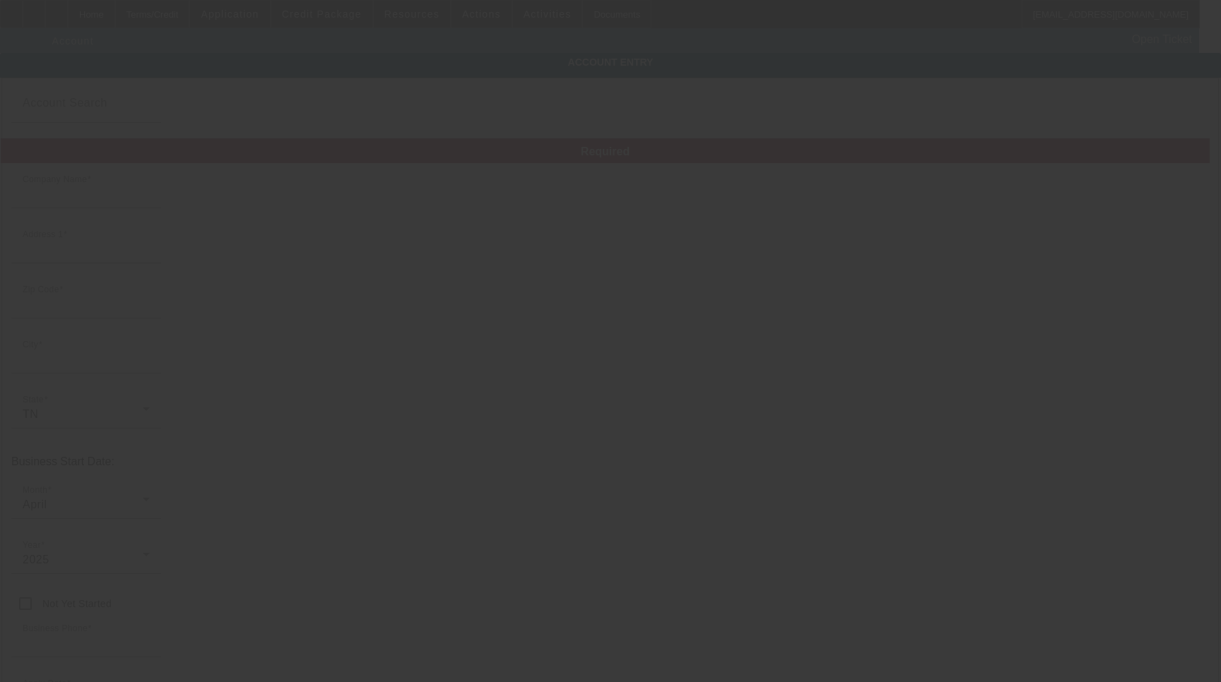
type input "Power Play Holdngs LLC"
type input "[STREET_ADDRESS][PERSON_NAME]"
type input "37087"
type input "[GEOGRAPHIC_DATA]"
type input "(340) 018-0600"
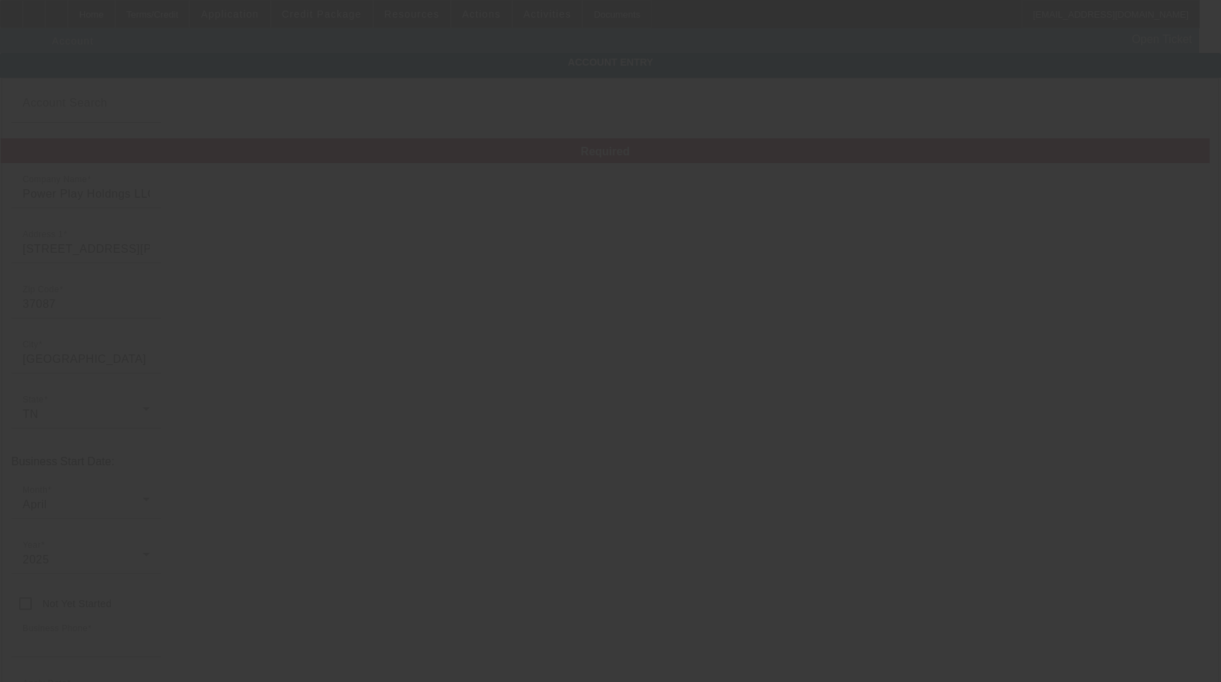
type input "[PERSON_NAME]'s Auto Repair & Towing"
type input "[EMAIL_ADDRESS][DOMAIN_NAME]"
type input "[PERSON_NAME]"
type input "[US_EMPLOYER_IDENTIFICATION_NUMBER]"
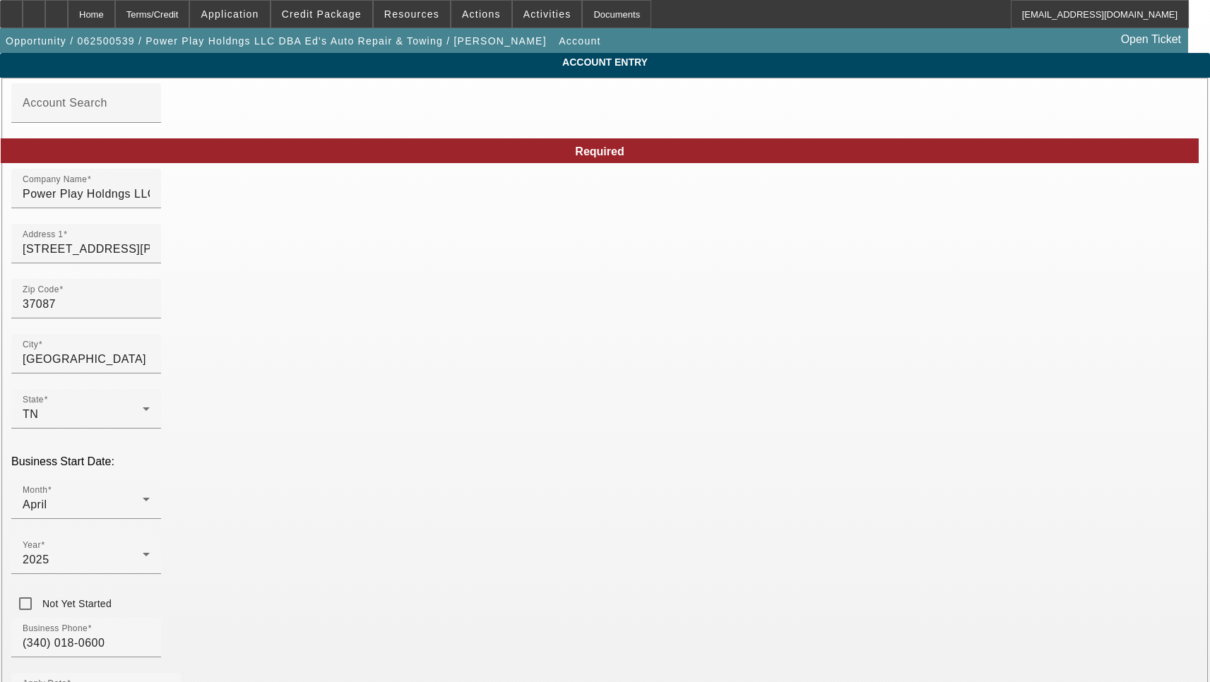
type input "[DATE]"
drag, startPoint x: 281, startPoint y: 205, endPoint x: 306, endPoint y: 199, distance: 25.5
click at [150, 203] on input "Power Play Holdngs LLC" at bounding box center [86, 194] width 127 height 17
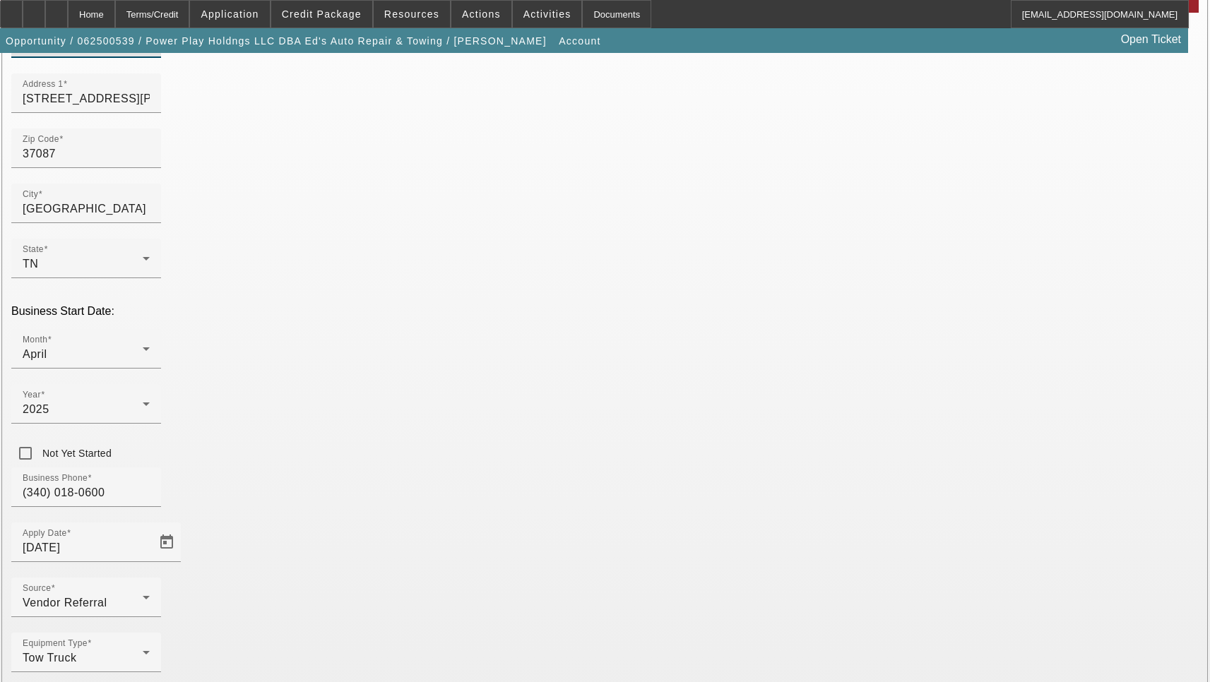
type input "Power Play Holdings LLC"
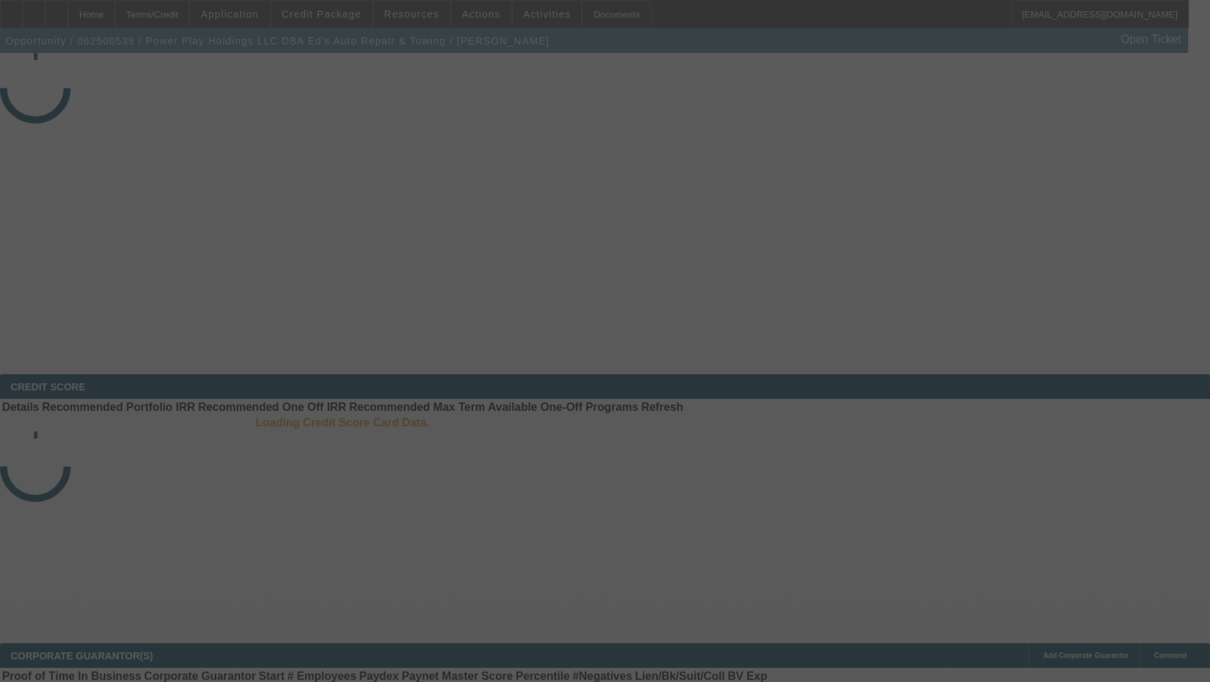
select select "3"
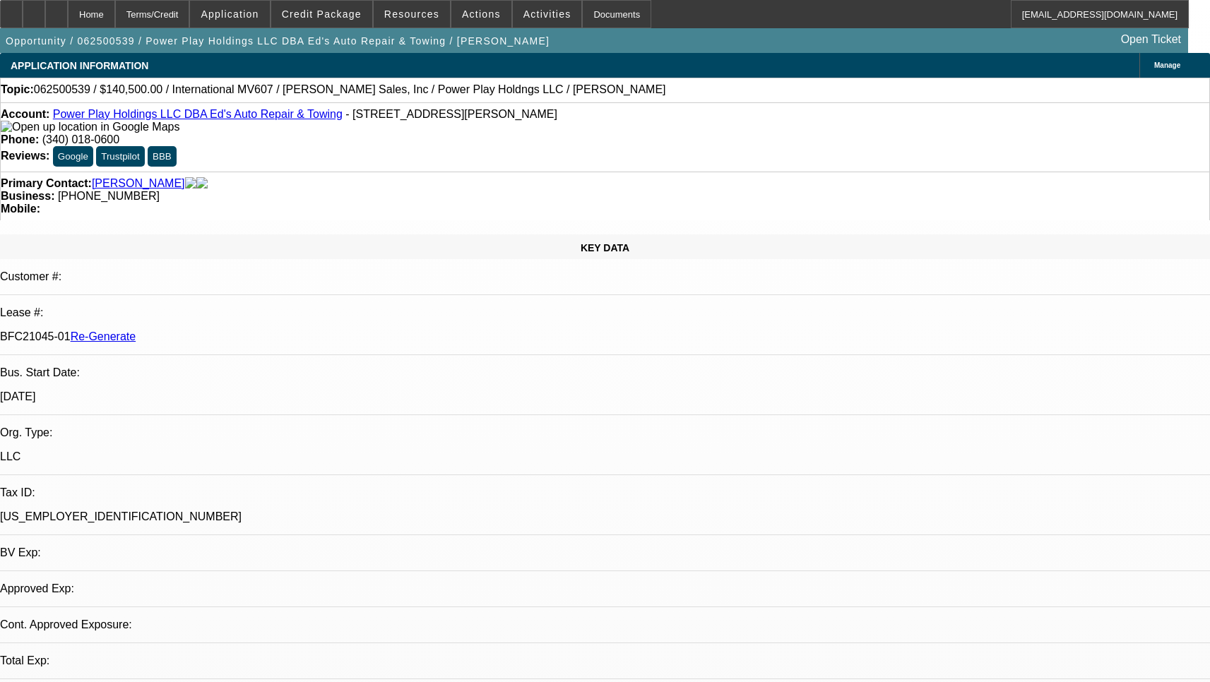
select select "0"
select select "2"
select select "0.1"
select select "4"
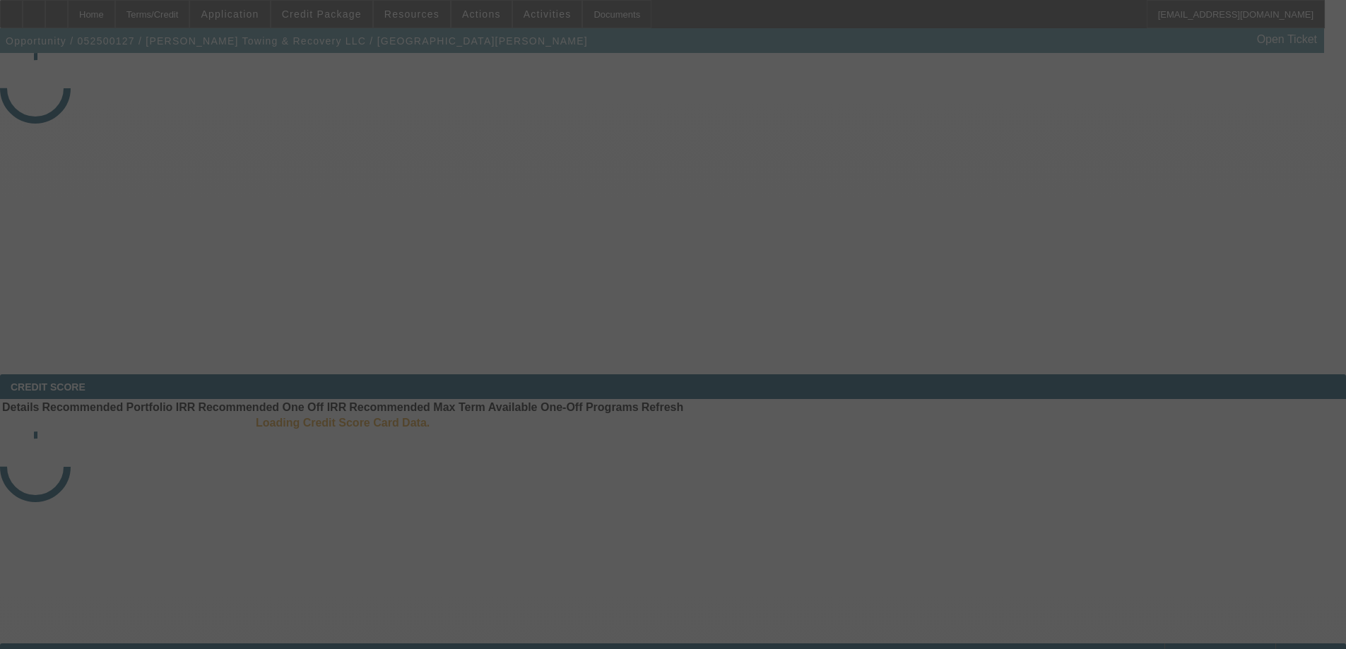
select select "3"
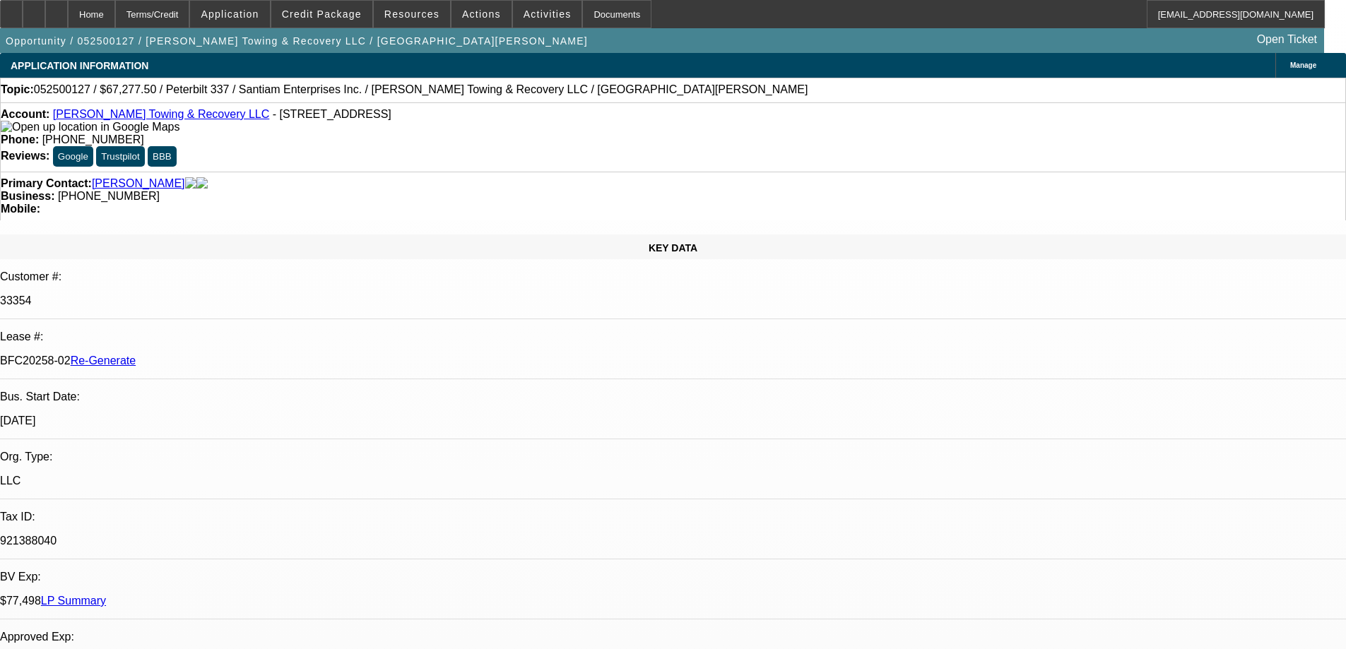
select select "0.15"
select select "2"
select select "0"
select select "6"
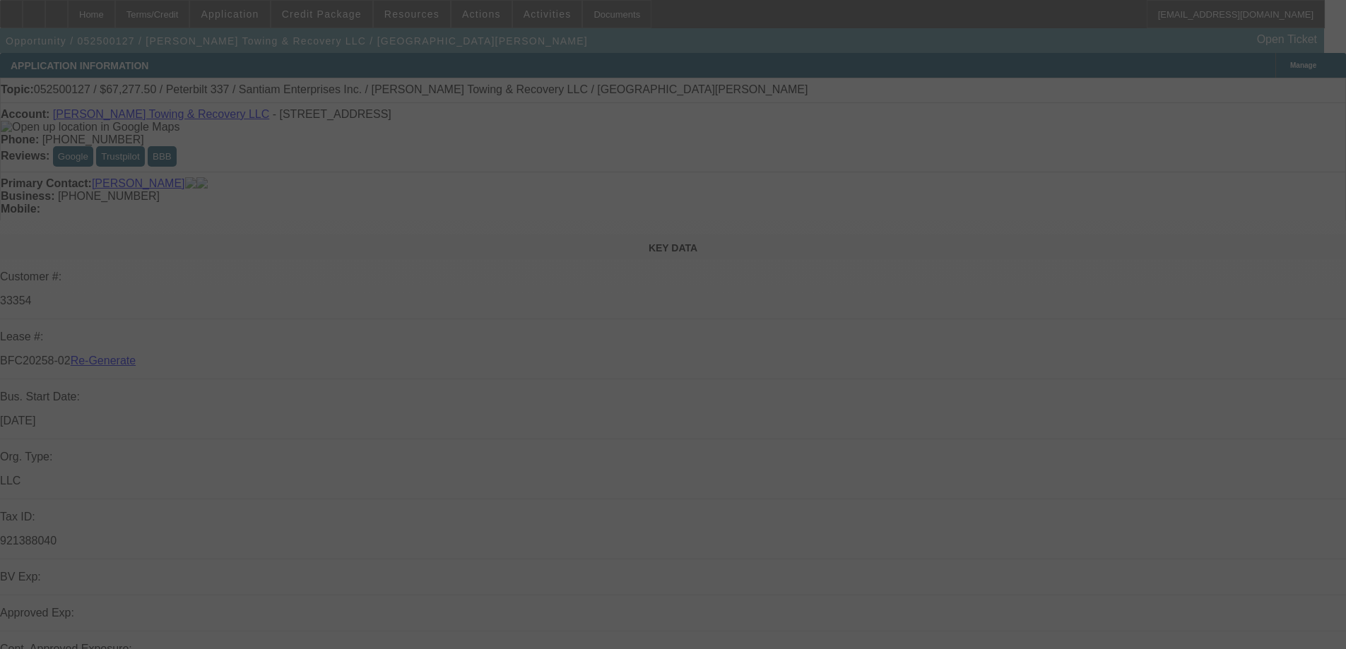
select select "3"
select select "0.15"
select select "2"
select select "0"
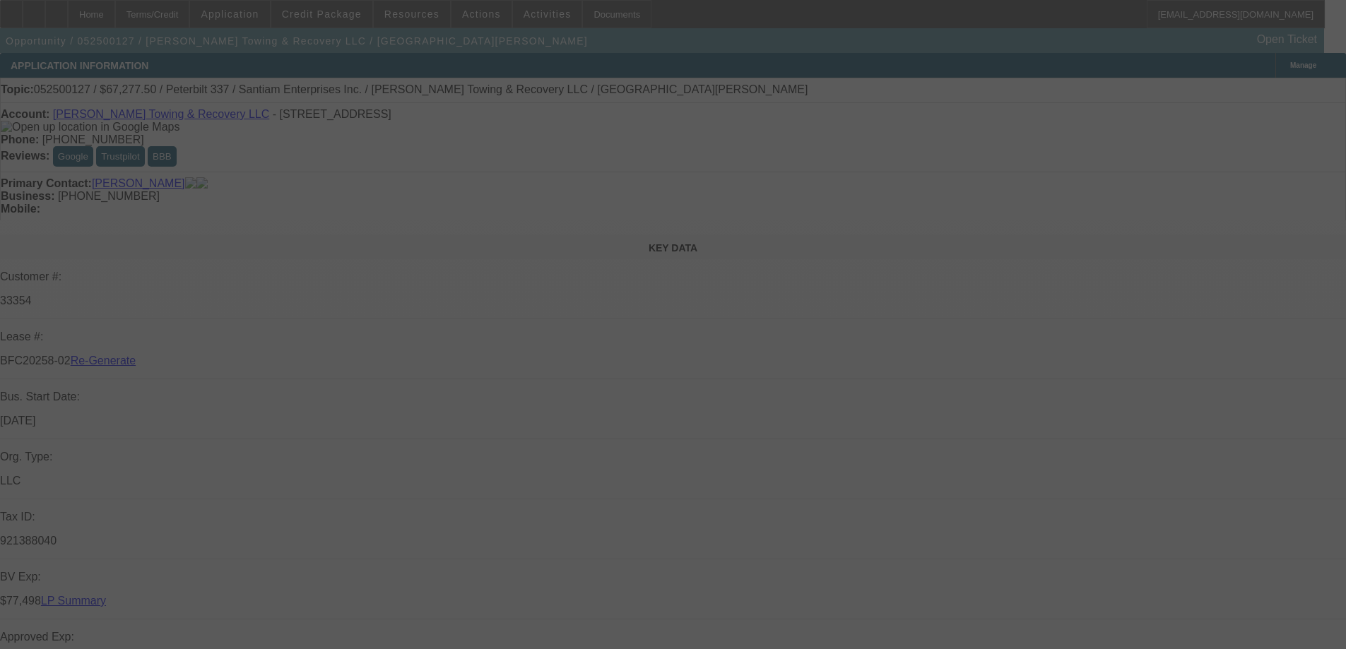
select select "6"
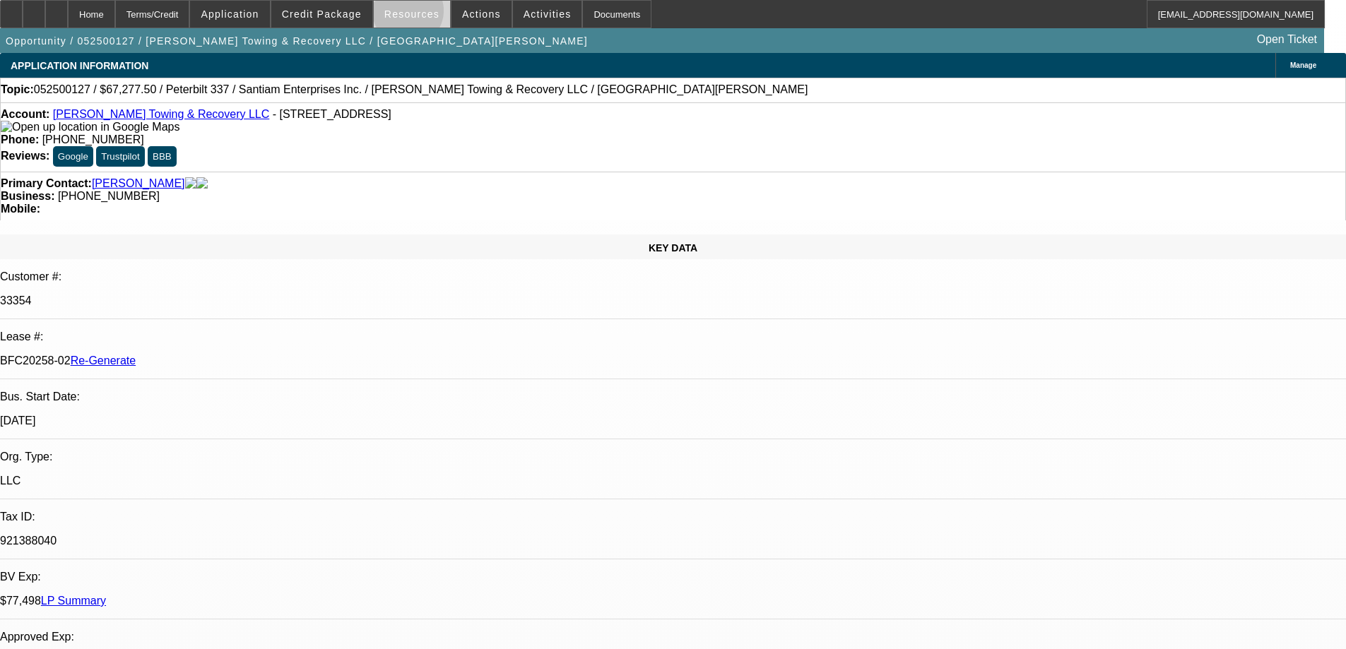
click at [413, 14] on span "Resources" at bounding box center [411, 13] width 55 height 11
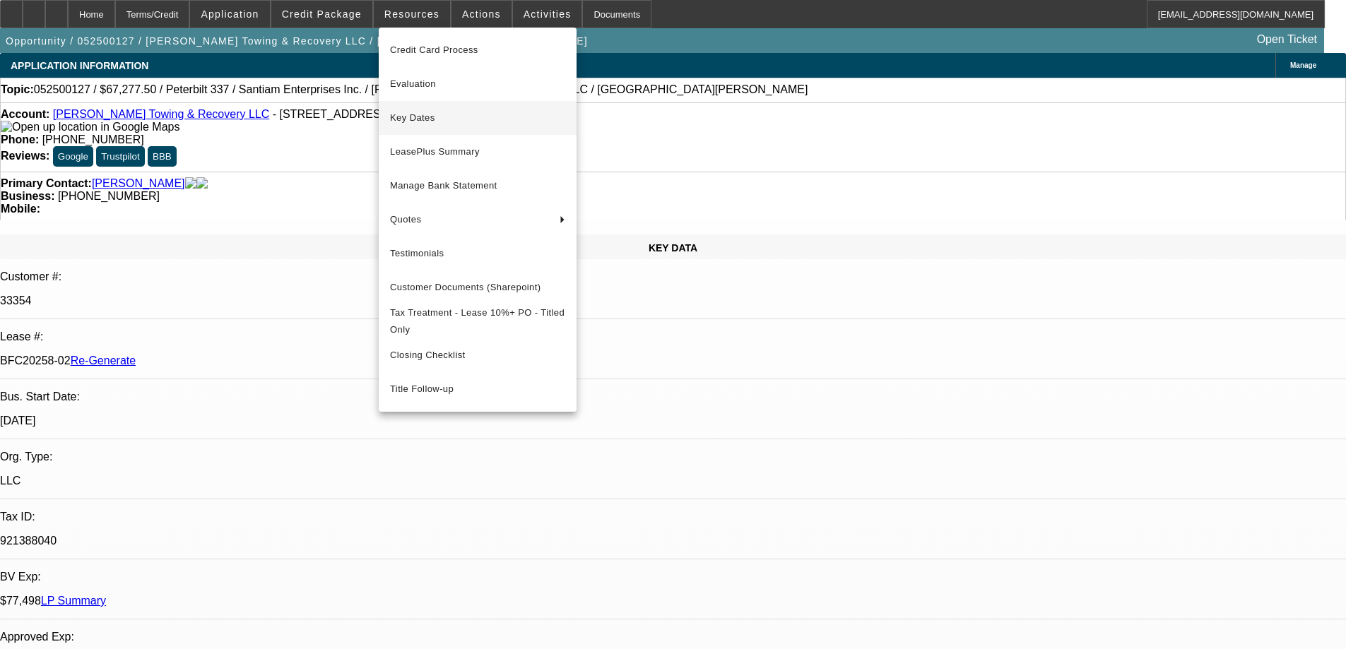
click at [427, 110] on span "Key Dates" at bounding box center [477, 117] width 175 height 17
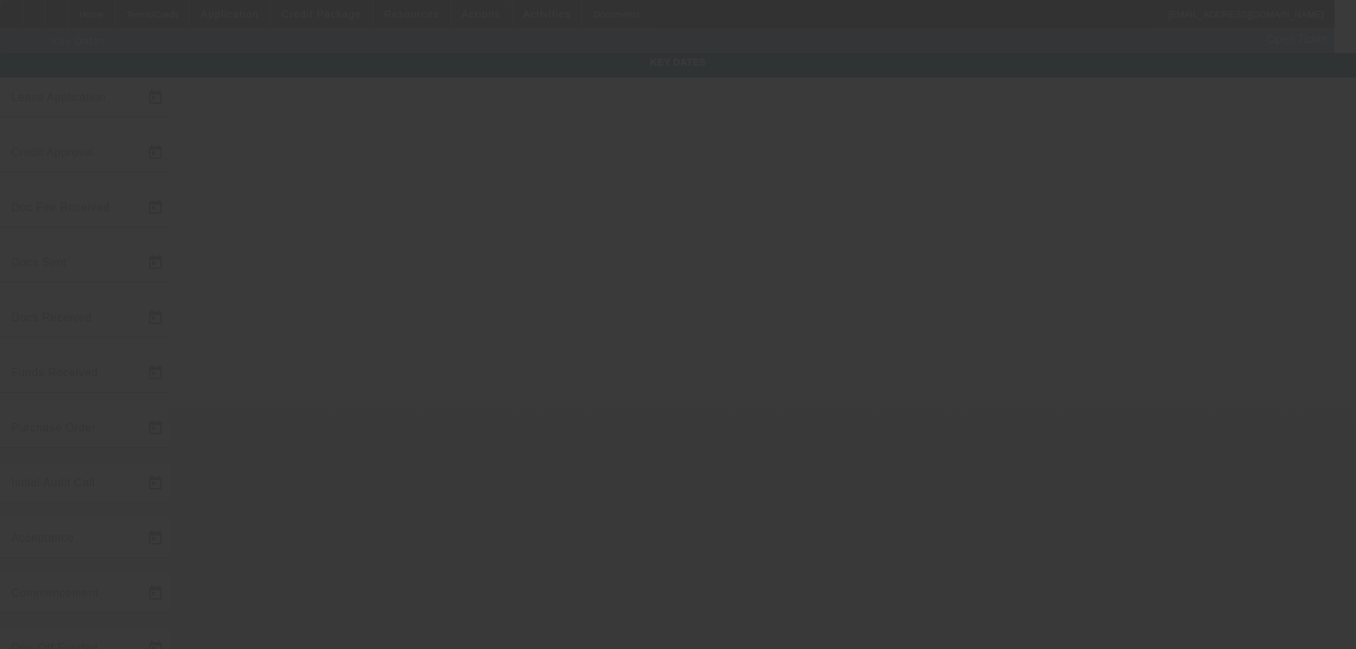
type input "[DATE]"
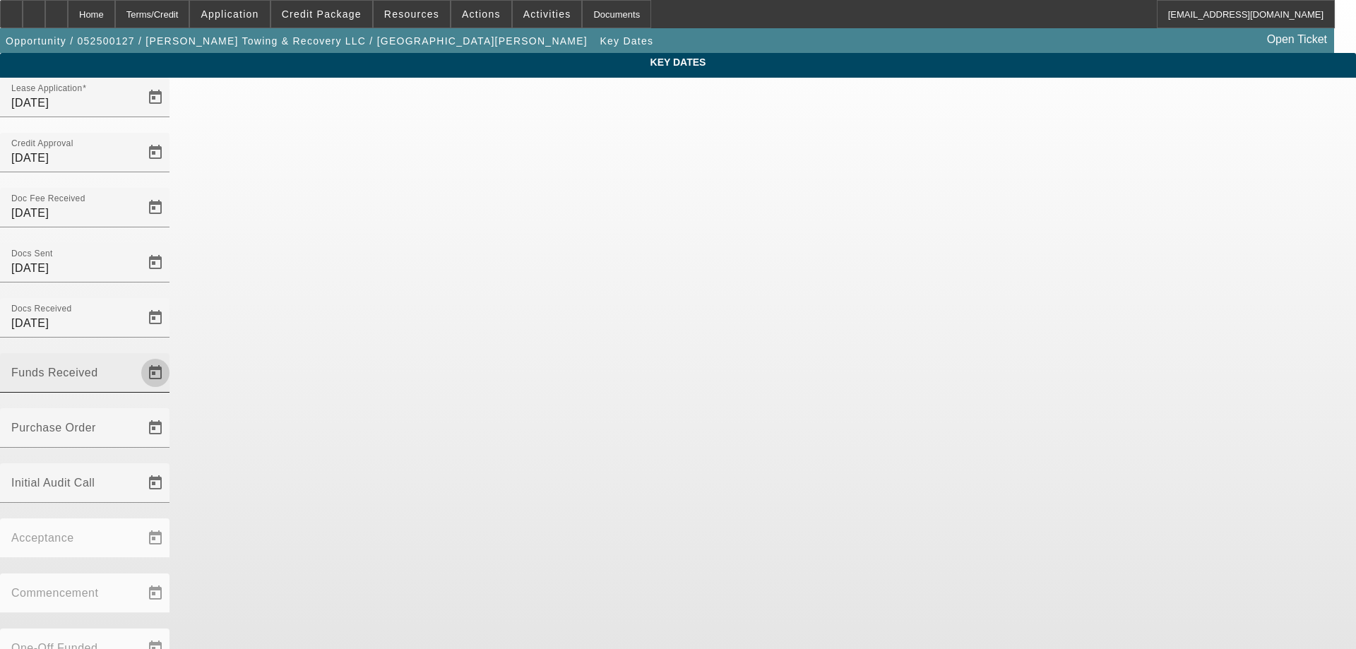
click at [172, 356] on span "Open calendar" at bounding box center [155, 373] width 34 height 34
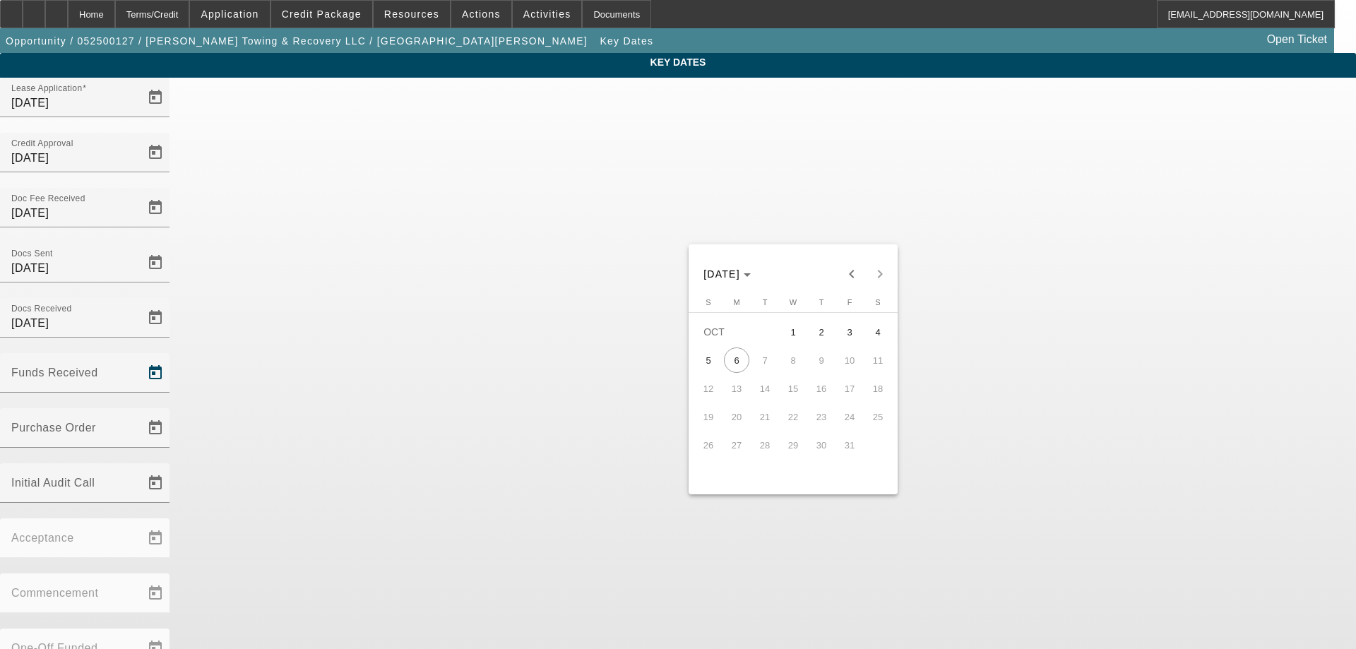
click at [752, 365] on span "7" at bounding box center [764, 360] width 25 height 25
click at [738, 365] on span "6" at bounding box center [736, 360] width 25 height 25
type input "[DATE]"
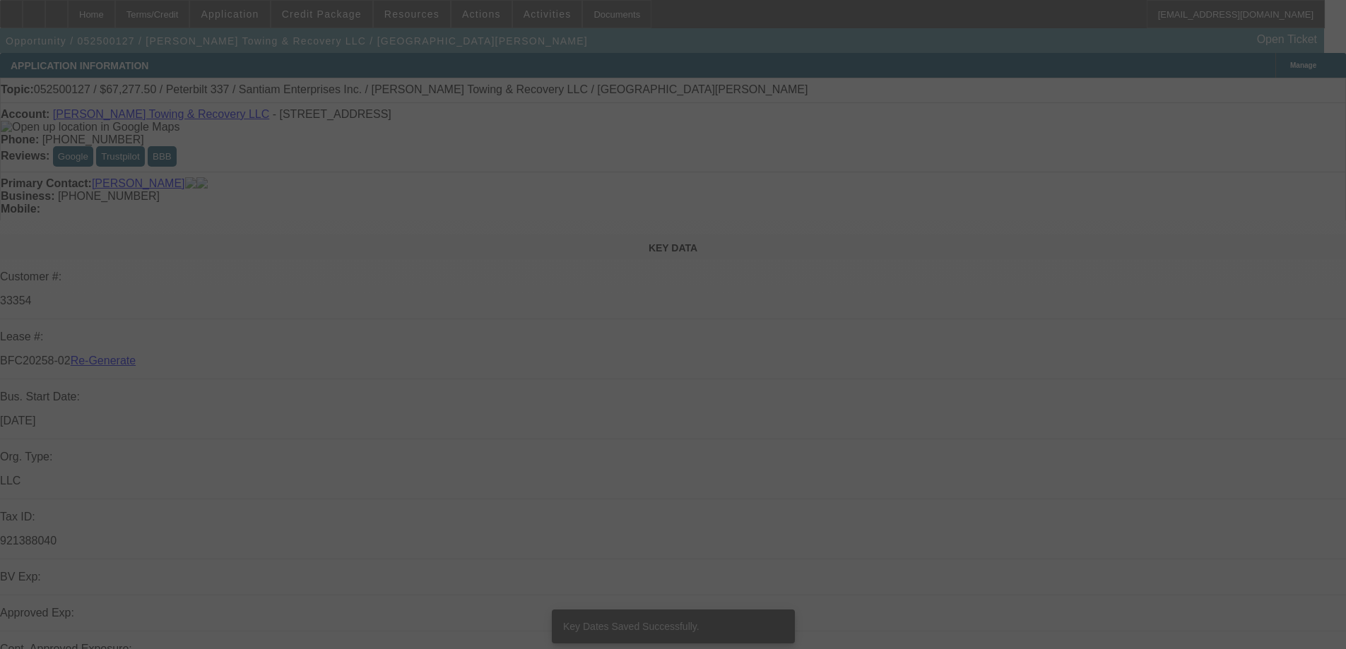
select select "3"
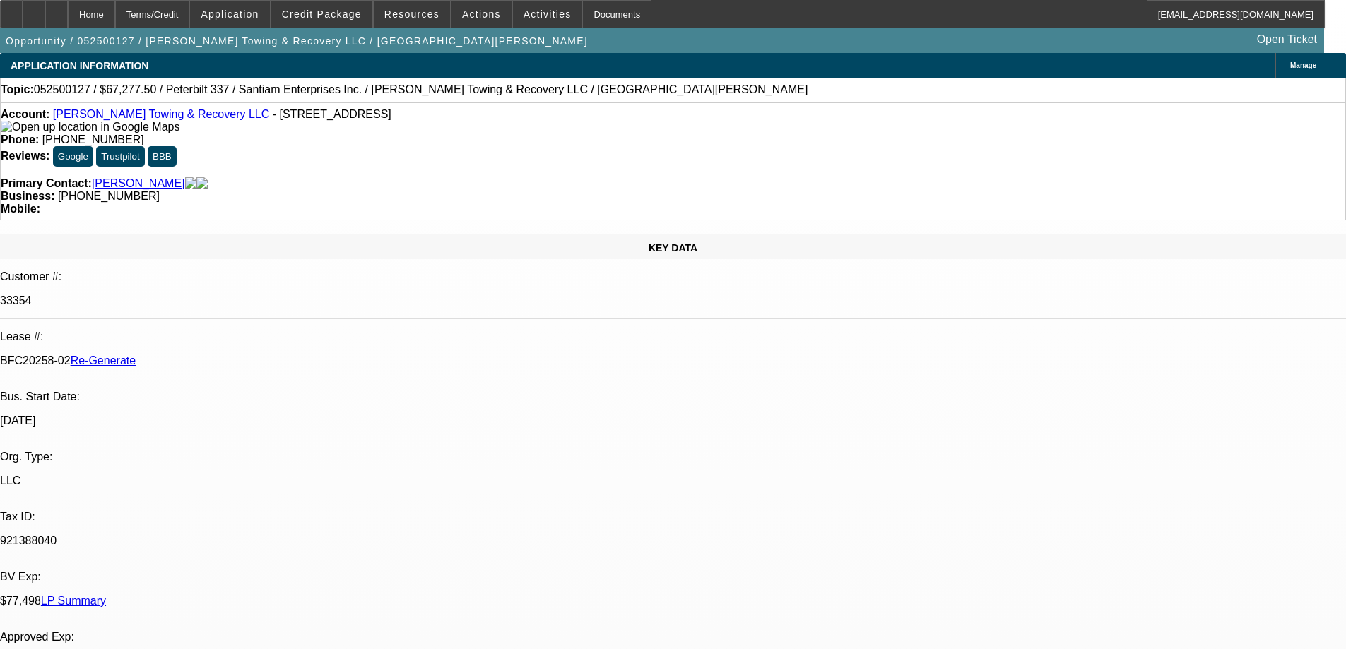
select select "0.15"
select select "2"
select select "0"
select select "6"
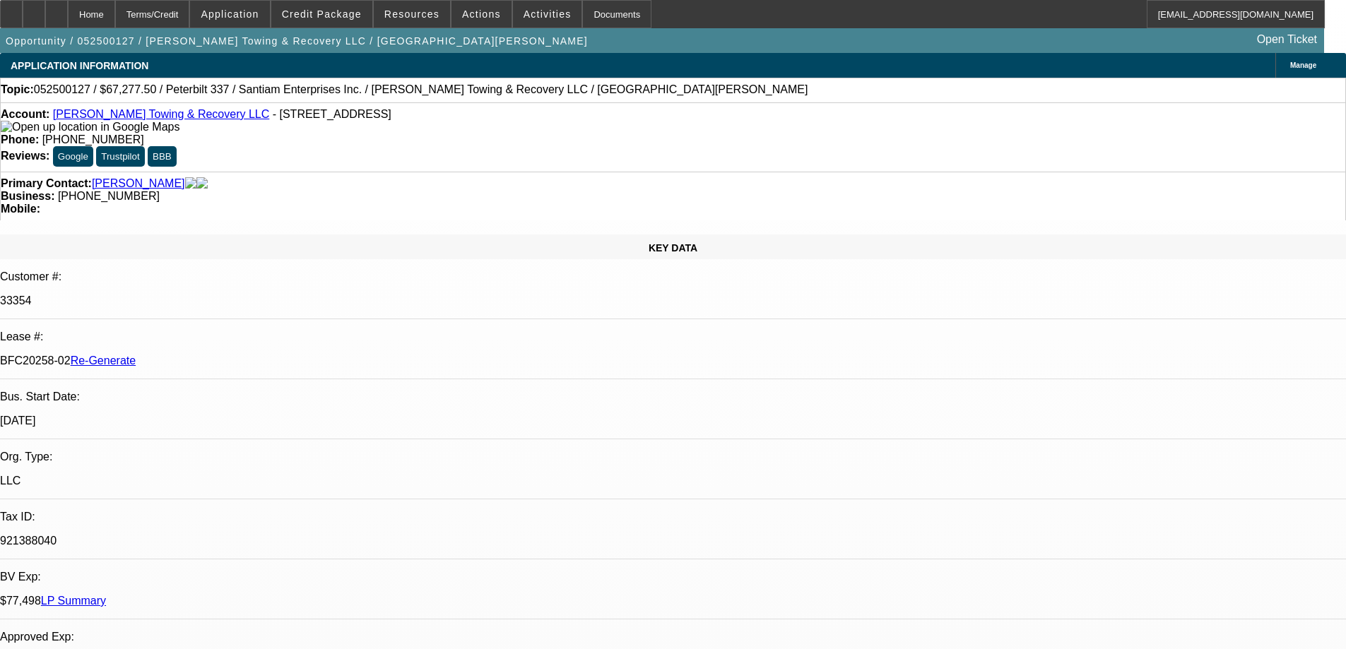
click at [582, 18] on div "Documents" at bounding box center [616, 14] width 69 height 28
